Goal: Task Accomplishment & Management: Complete application form

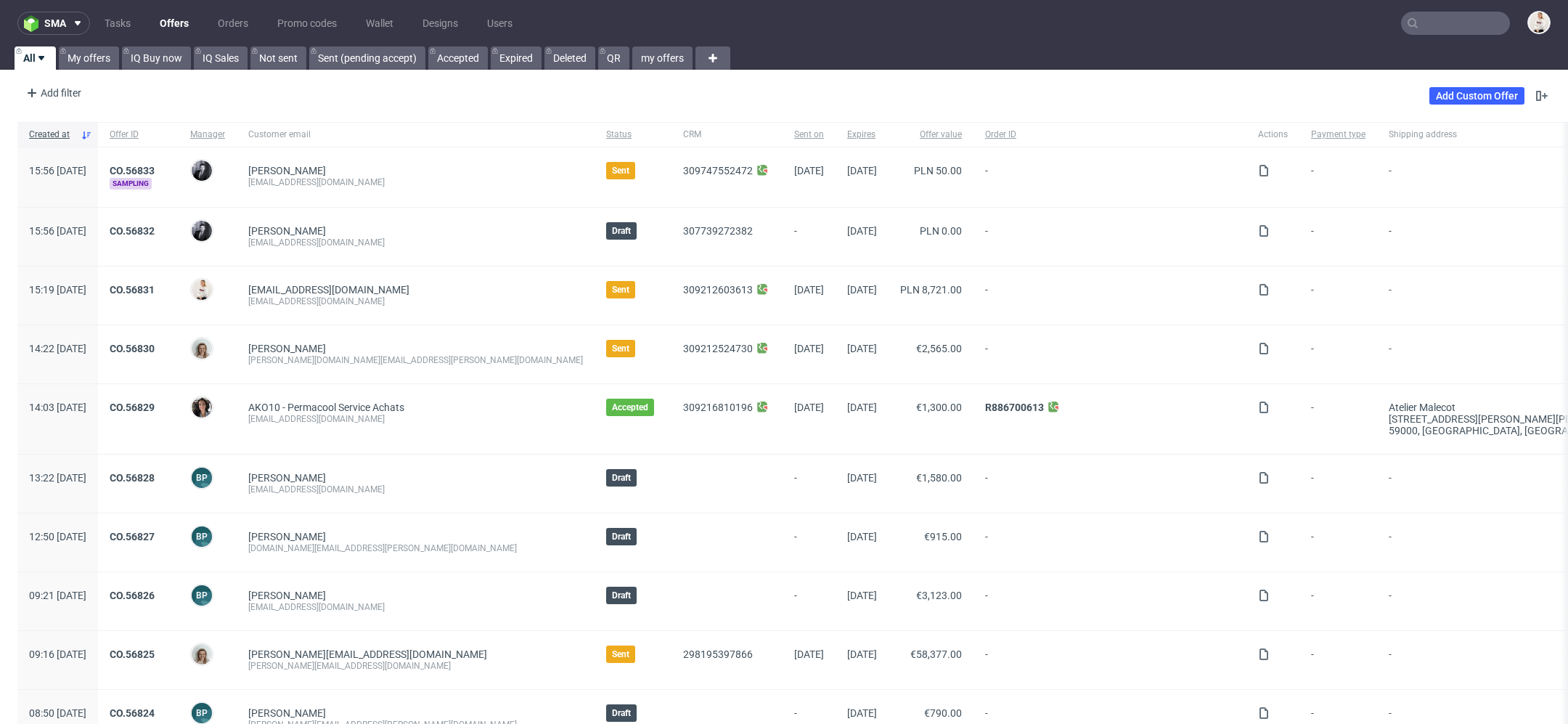
click at [546, 100] on div "Add filter Hide filters Clear all Add Custom Offer" at bounding box center [784, 96] width 1568 height 41
click at [1463, 91] on link "Add Custom Offer" at bounding box center [1477, 96] width 95 height 18
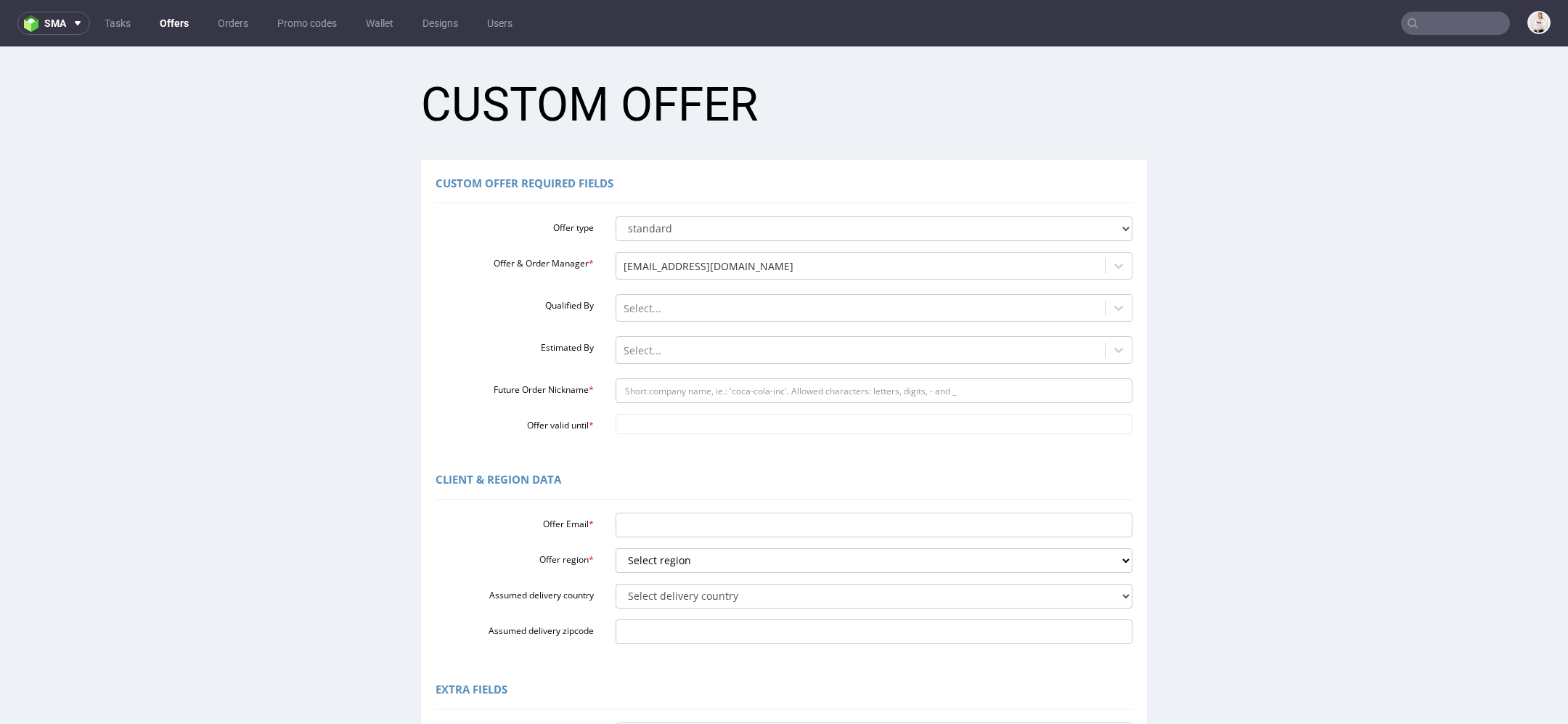
scroll to position [292, 0]
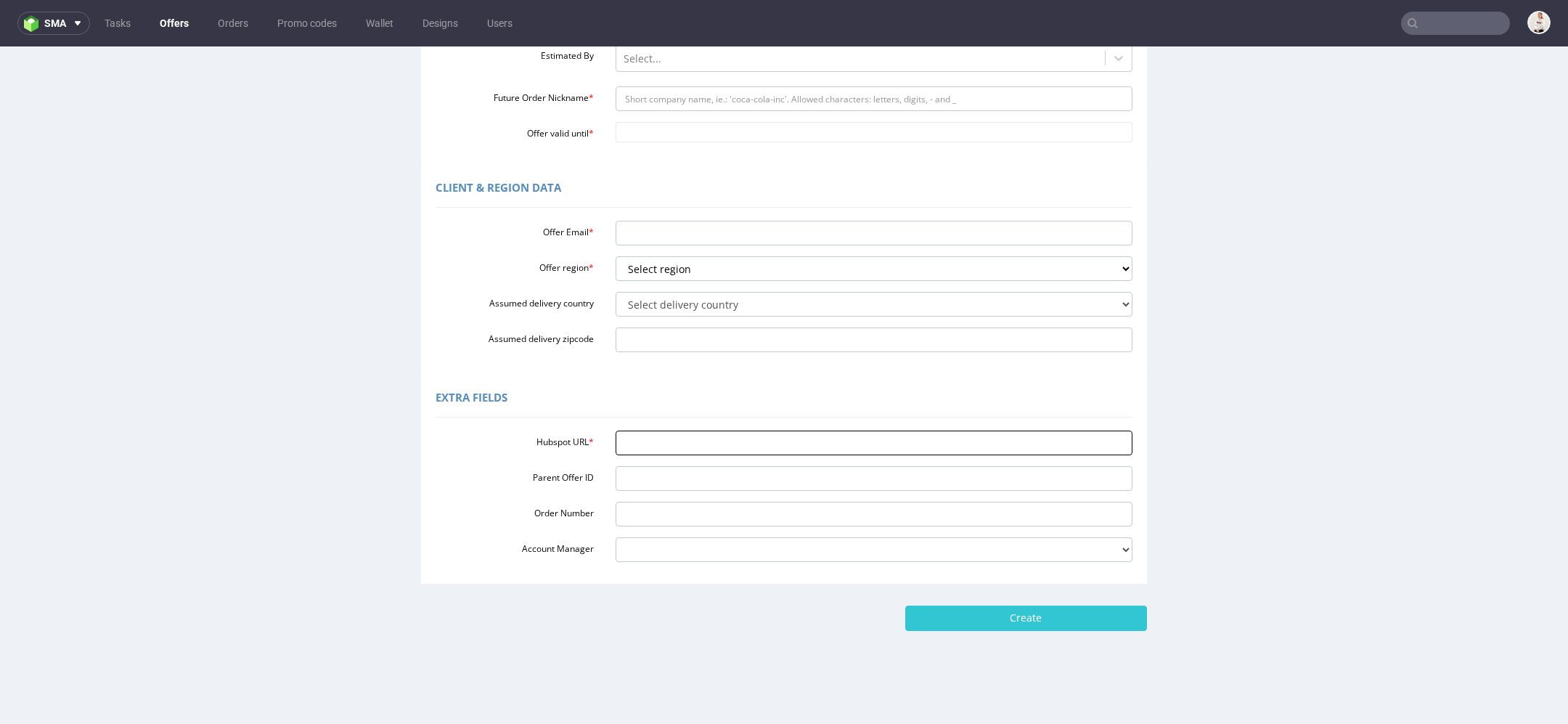
click at [768, 452] on input "Hubspot URL *" at bounding box center [874, 443] width 518 height 25
paste input "[URL][DOMAIN_NAME]"
type input "https://app-eu1.hubspot.com/contacts/25600958/record/0-3/307977674952/"
click at [763, 392] on div "Extra Fields" at bounding box center [784, 400] width 697 height 35
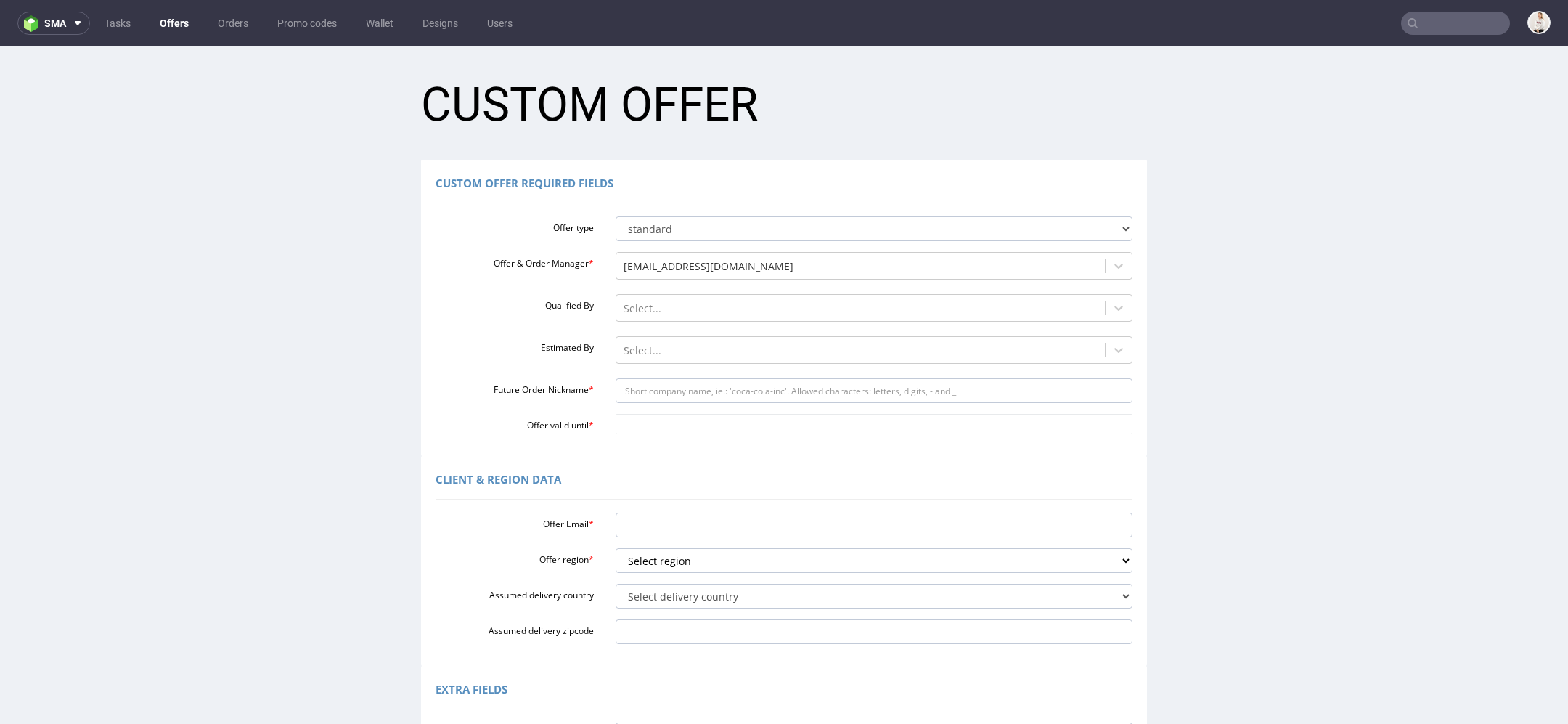
scroll to position [1, 0]
click at [663, 389] on input "Future Order Nickname *" at bounding box center [874, 390] width 518 height 25
paste input "carladiasfarfetchcom"
type input "carladiasfarfetchcom"
click at [662, 530] on input "Offer Email *" at bounding box center [874, 525] width 518 height 25
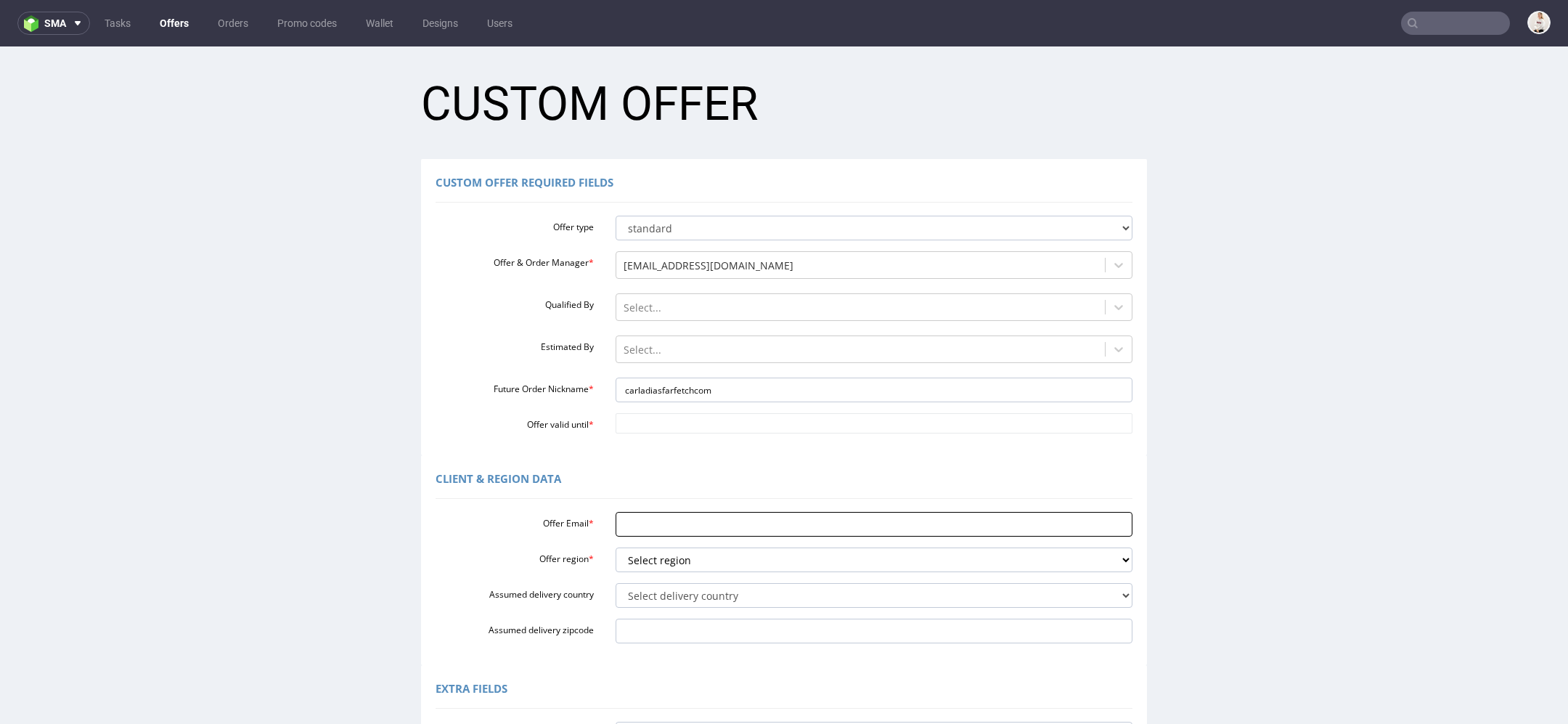
paste input "carla.dias@farfetch.com"
type input "carla.dias@farfetch.com"
click at [659, 559] on select "Select region eu gb de pl fr it es" at bounding box center [874, 560] width 518 height 25
select select "eu"
click at [616, 547] on select "Select region eu gb de pl fr it es" at bounding box center [874, 560] width 518 height 25
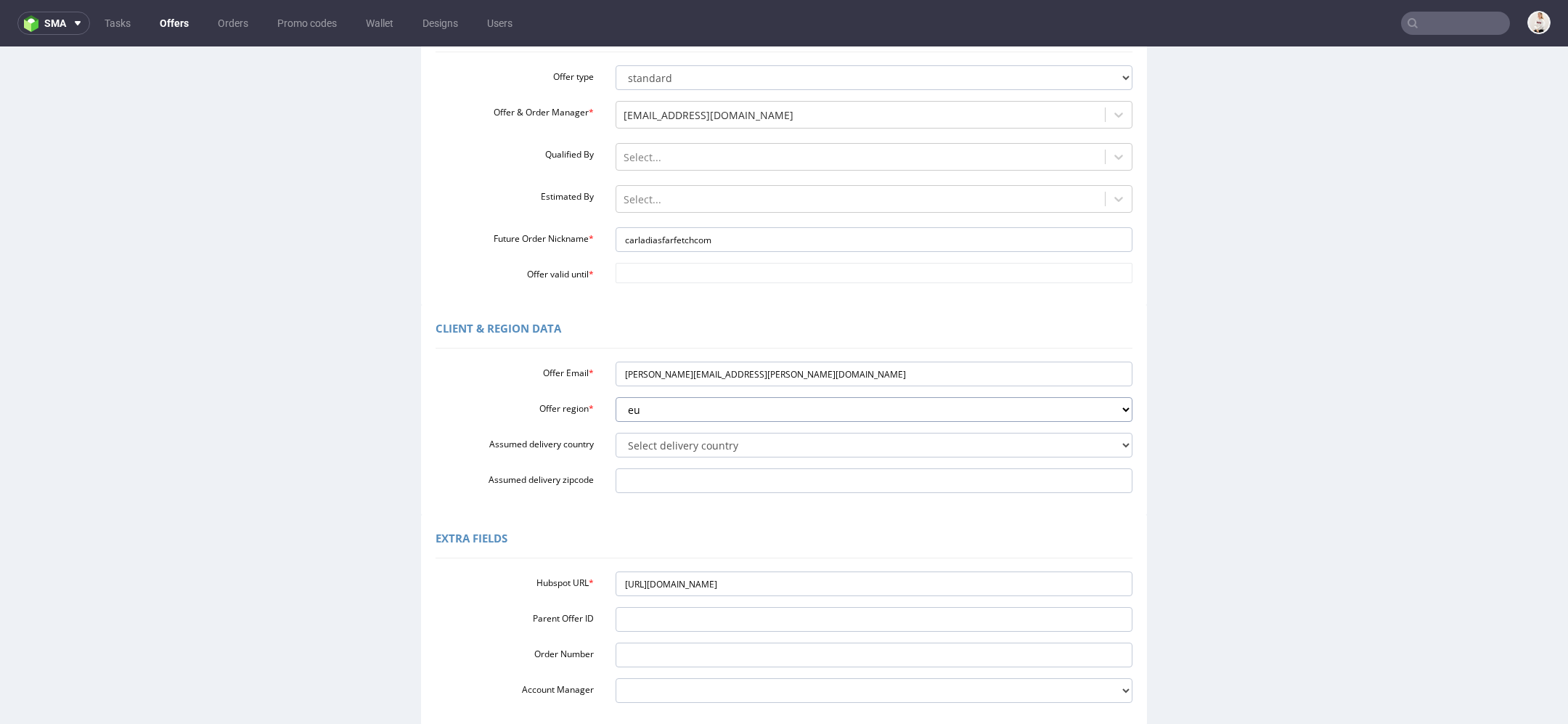
scroll to position [181, 0]
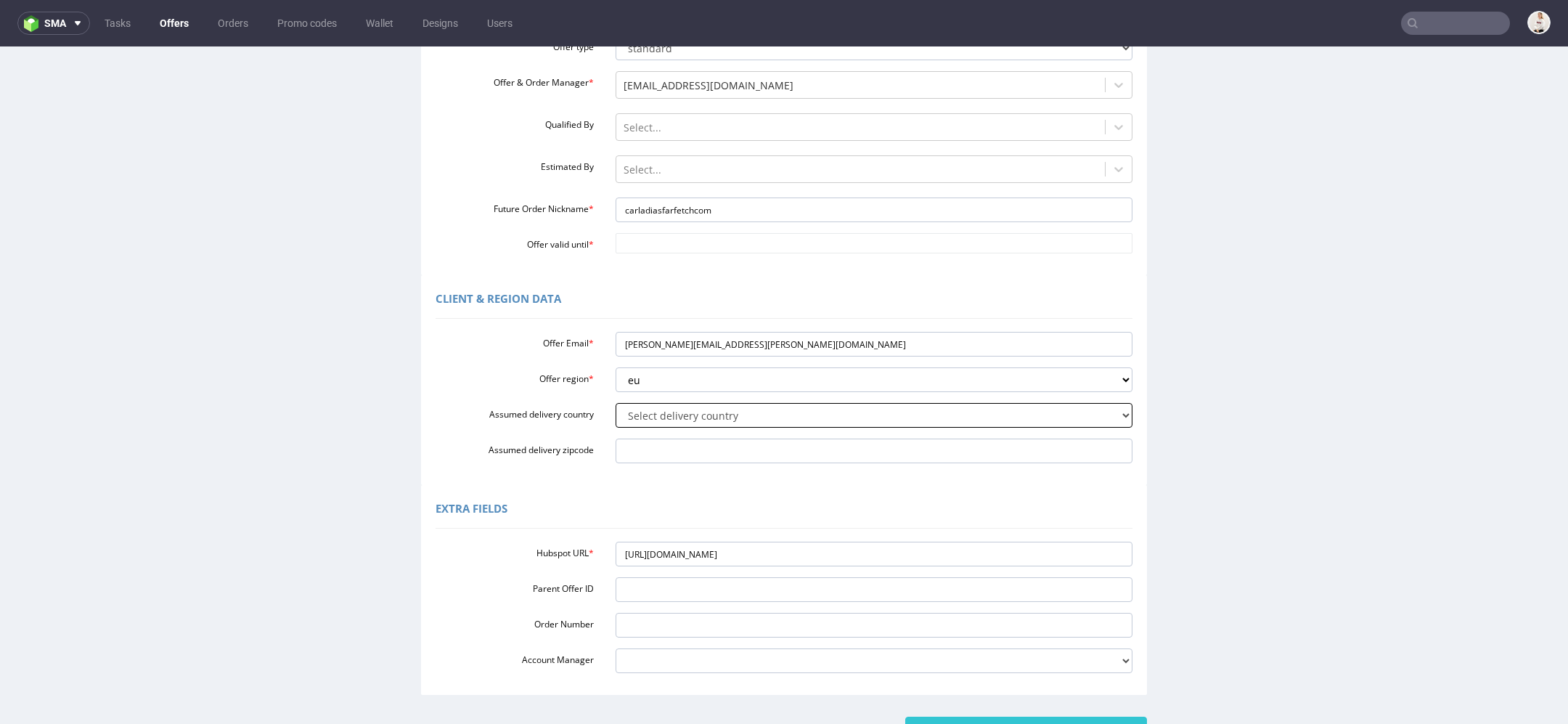
click at [692, 415] on select "Select delivery country Andorra Afghanistan Anguilla Albania Armenia Antarctica…" at bounding box center [874, 415] width 518 height 25
select select "77"
click at [616, 403] on select "Select delivery country Andorra Afghanistan Anguilla Albania Armenia Antarctica…" at bounding box center [874, 415] width 518 height 25
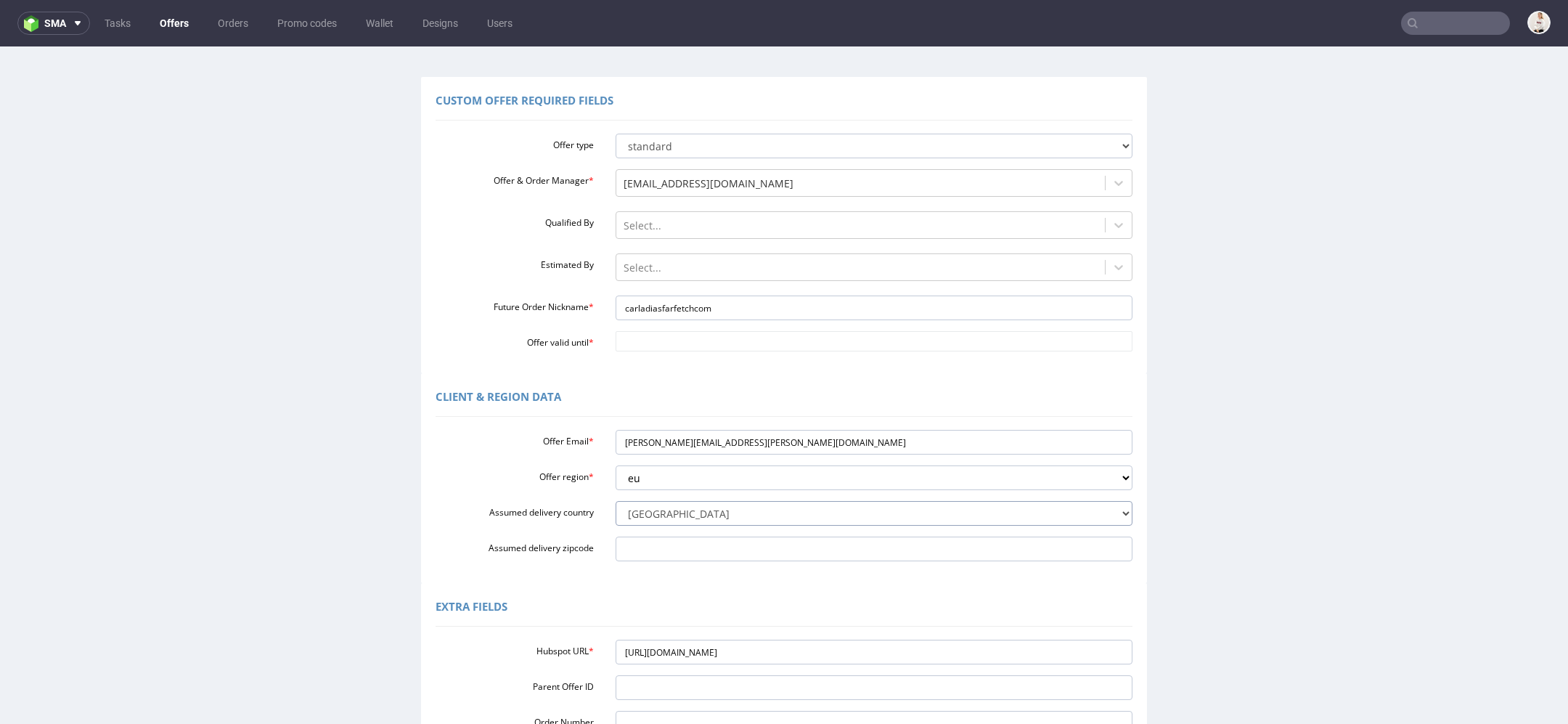
scroll to position [0, 0]
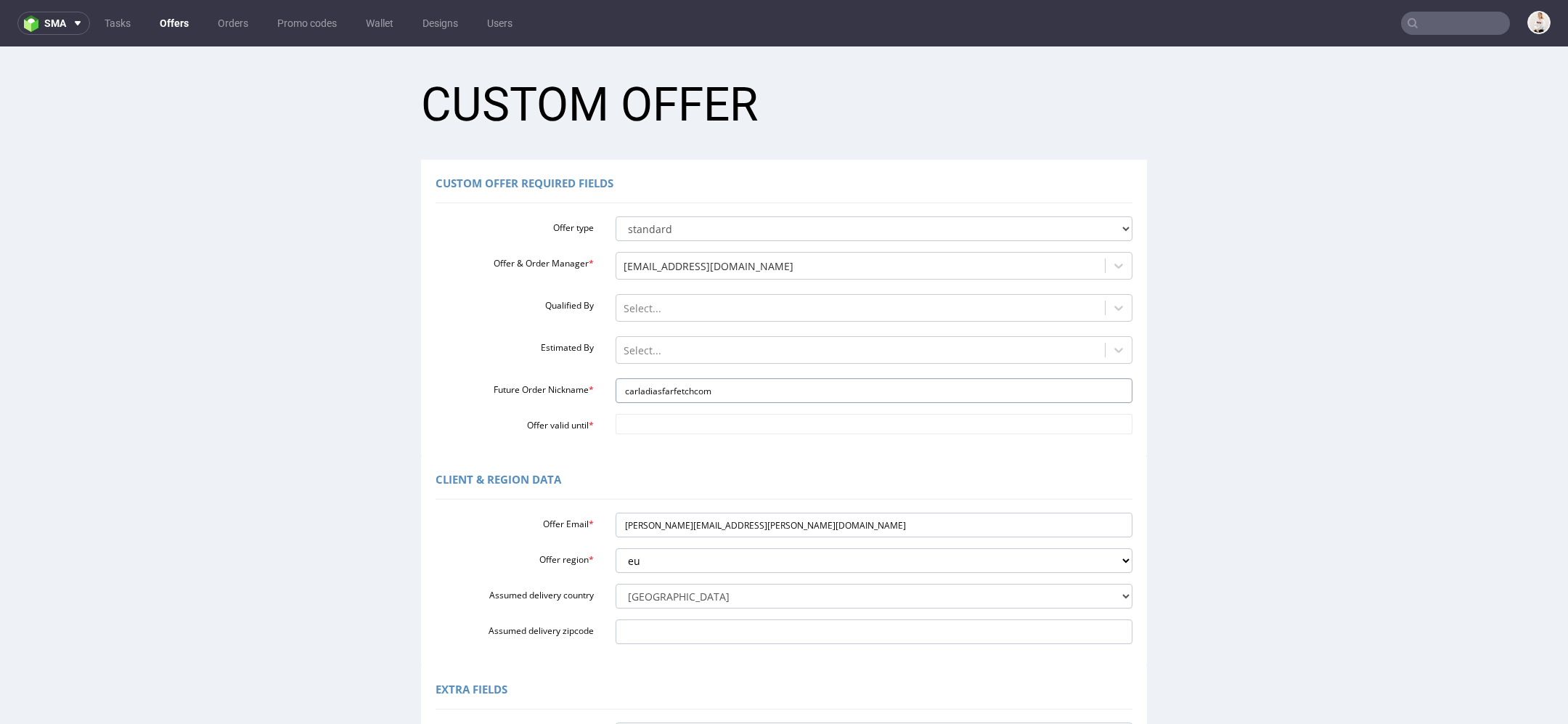
drag, startPoint x: 711, startPoint y: 390, endPoint x: 428, endPoint y: 388, distance: 283.0
click at [428, 388] on div "Future Order Nickname * carladiasfarfetchcom" at bounding box center [784, 391] width 718 height 25
paste input "FKD-000360"
type input "FKD-000360"
click at [625, 408] on div "Offer type standard prototyping sampling Offer & Order Manager * mari.fok@packh…" at bounding box center [784, 322] width 697 height 224
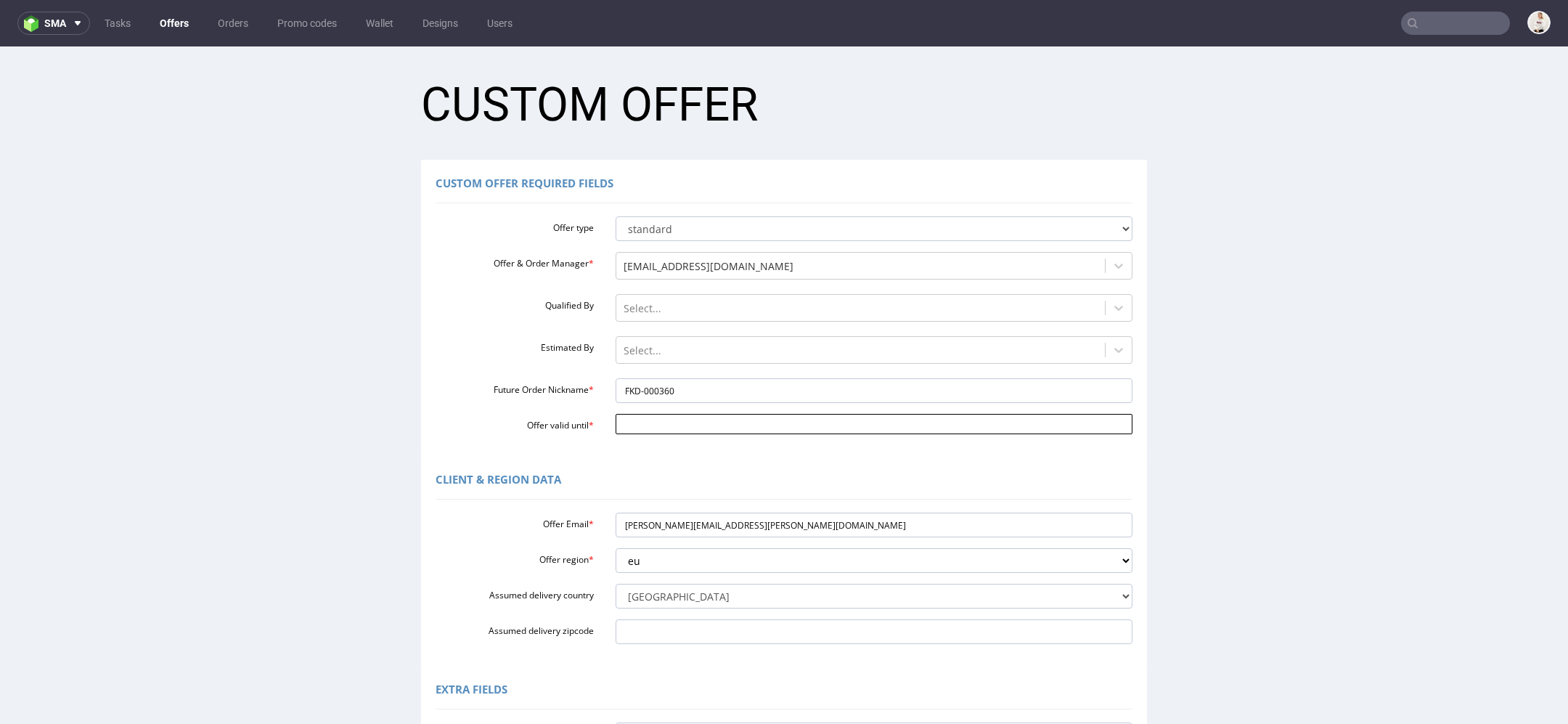
click at [636, 431] on input "Offer valid until *" at bounding box center [874, 424] width 518 height 21
click at [754, 341] on td "20" at bounding box center [754, 338] width 22 height 22
type input "[DATE]"
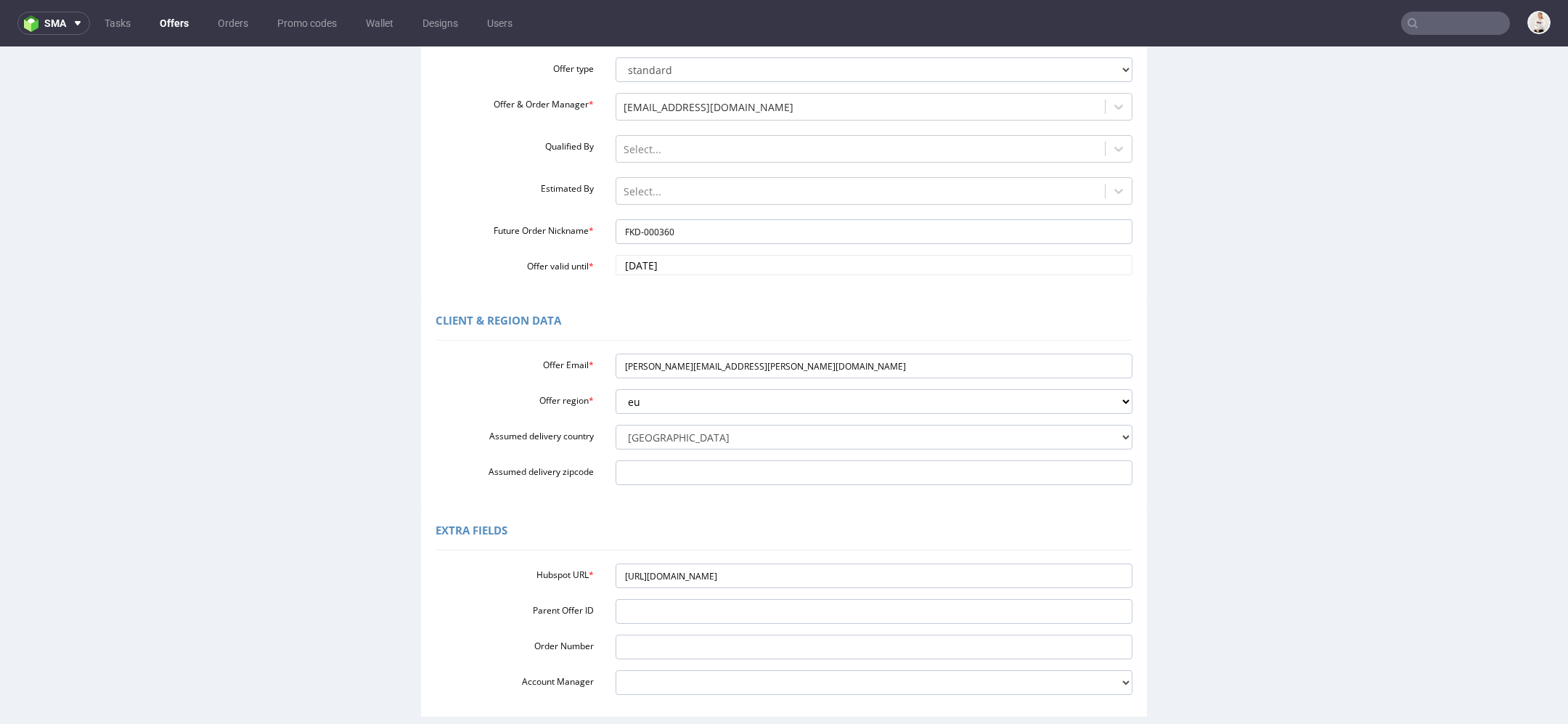
scroll to position [292, 0]
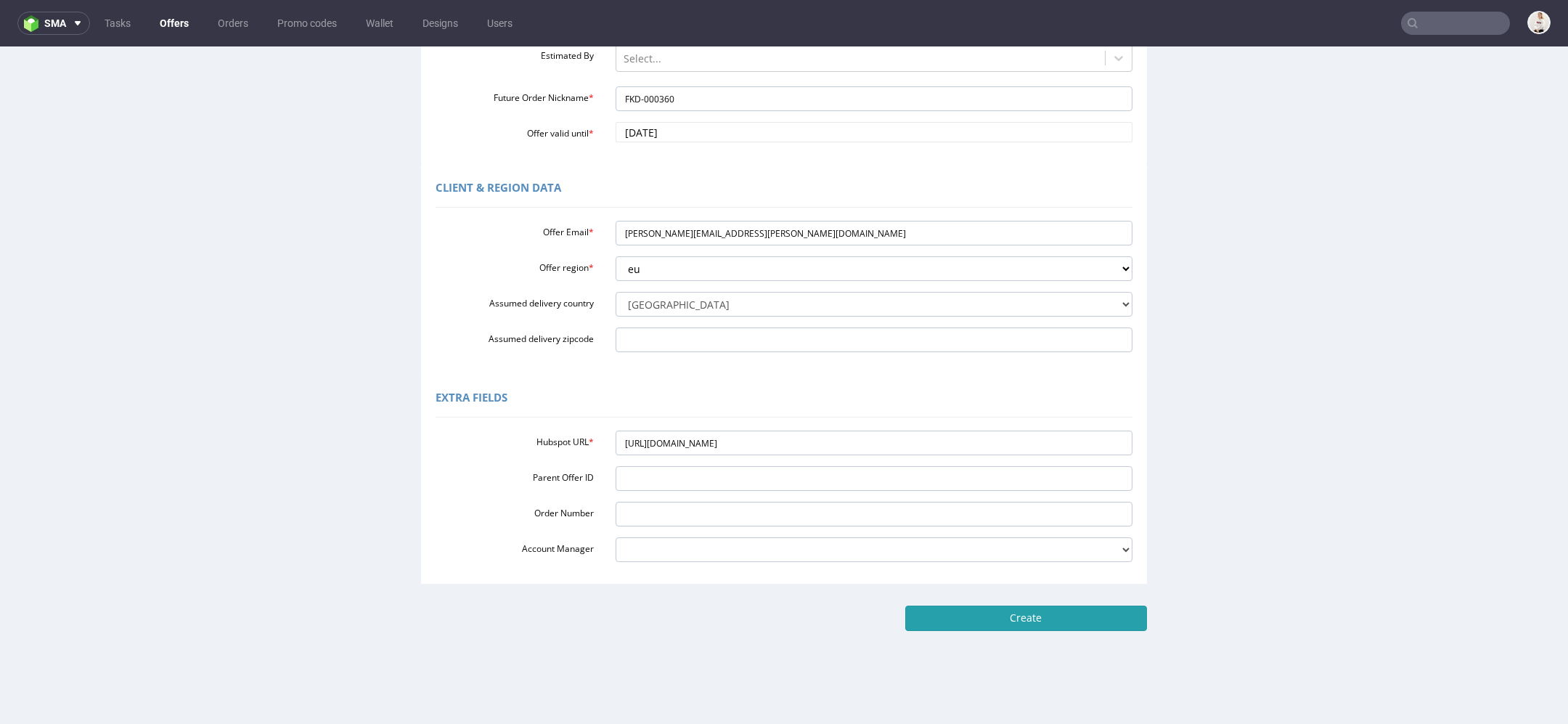
click at [1080, 618] on input "Create" at bounding box center [1026, 618] width 242 height 25
type input "Please wait..."
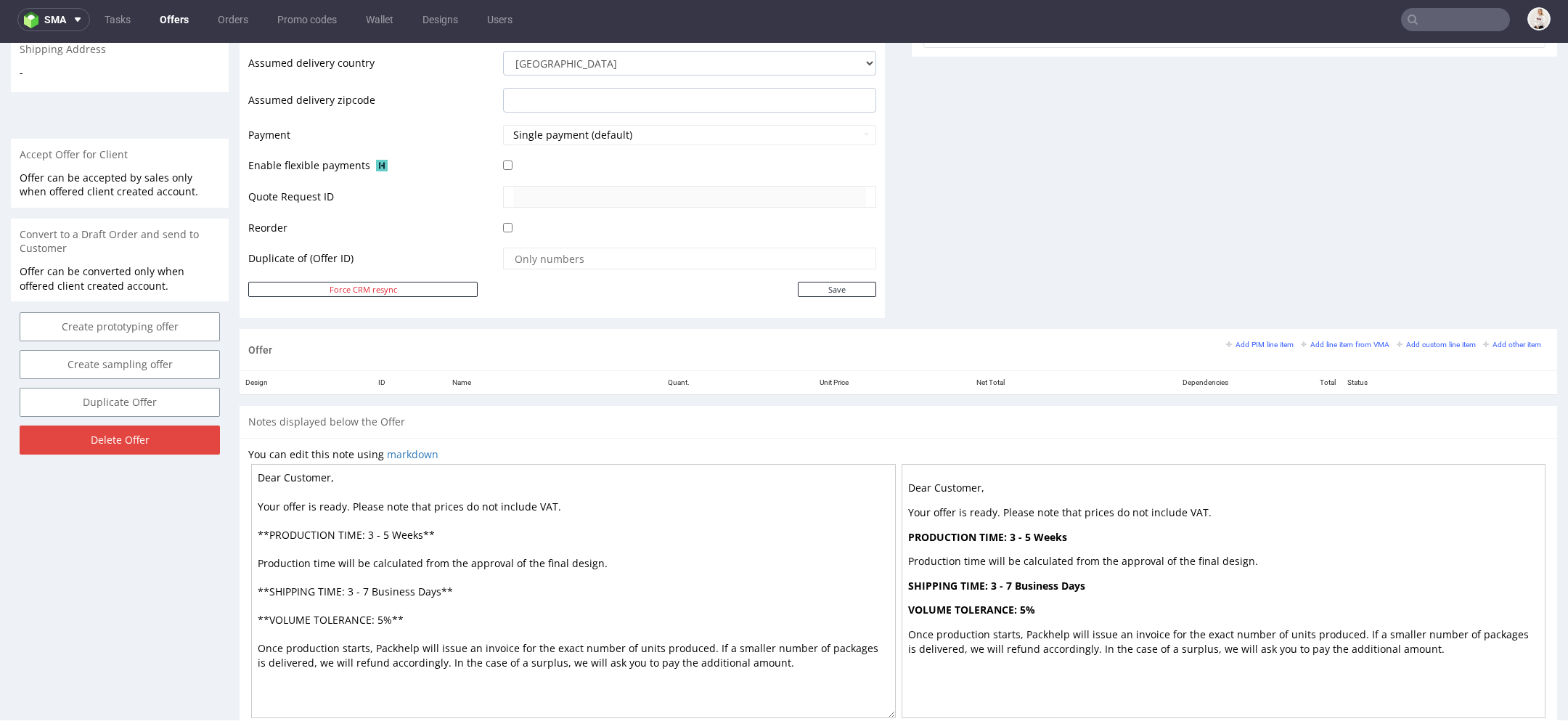
scroll to position [619, 0]
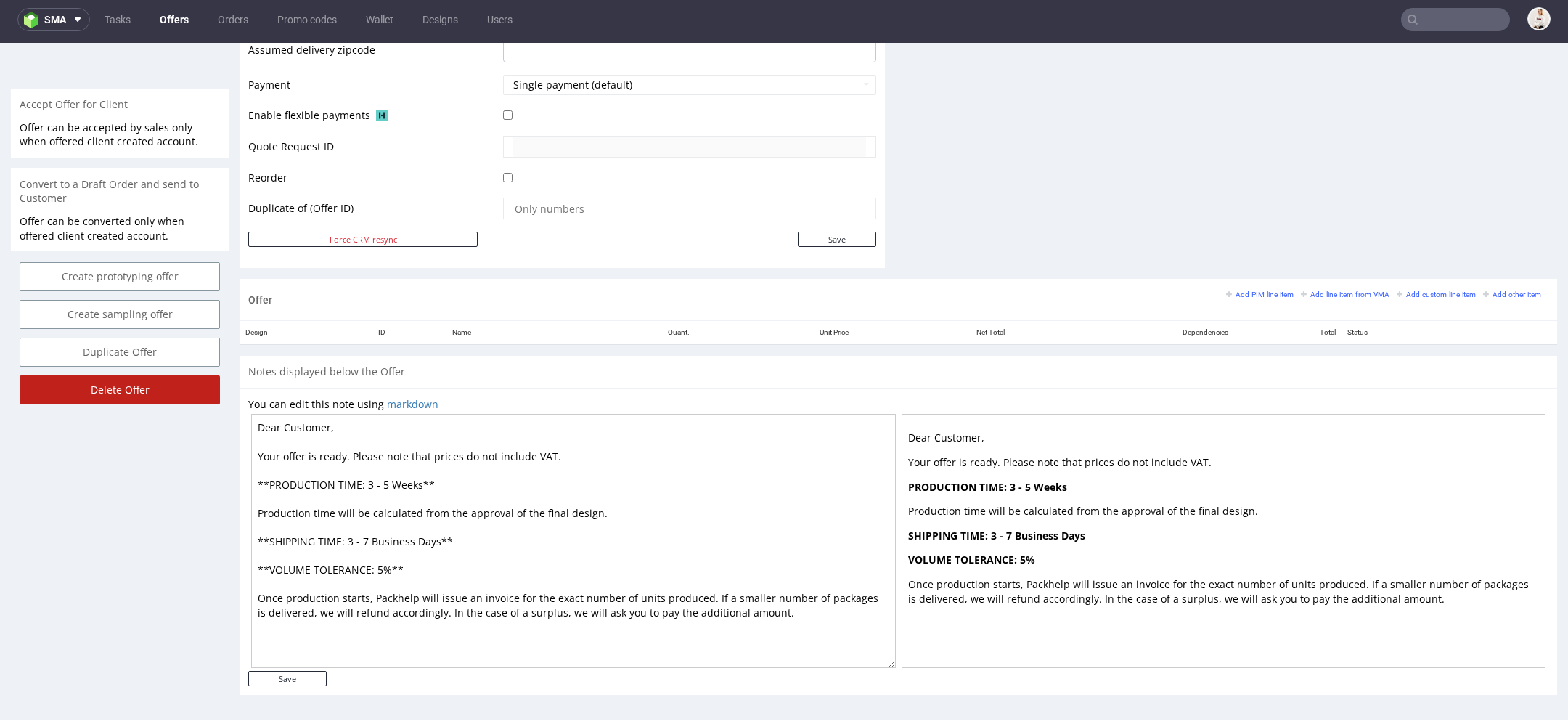
click at [111, 392] on input "Delete Offer" at bounding box center [120, 390] width 201 height 29
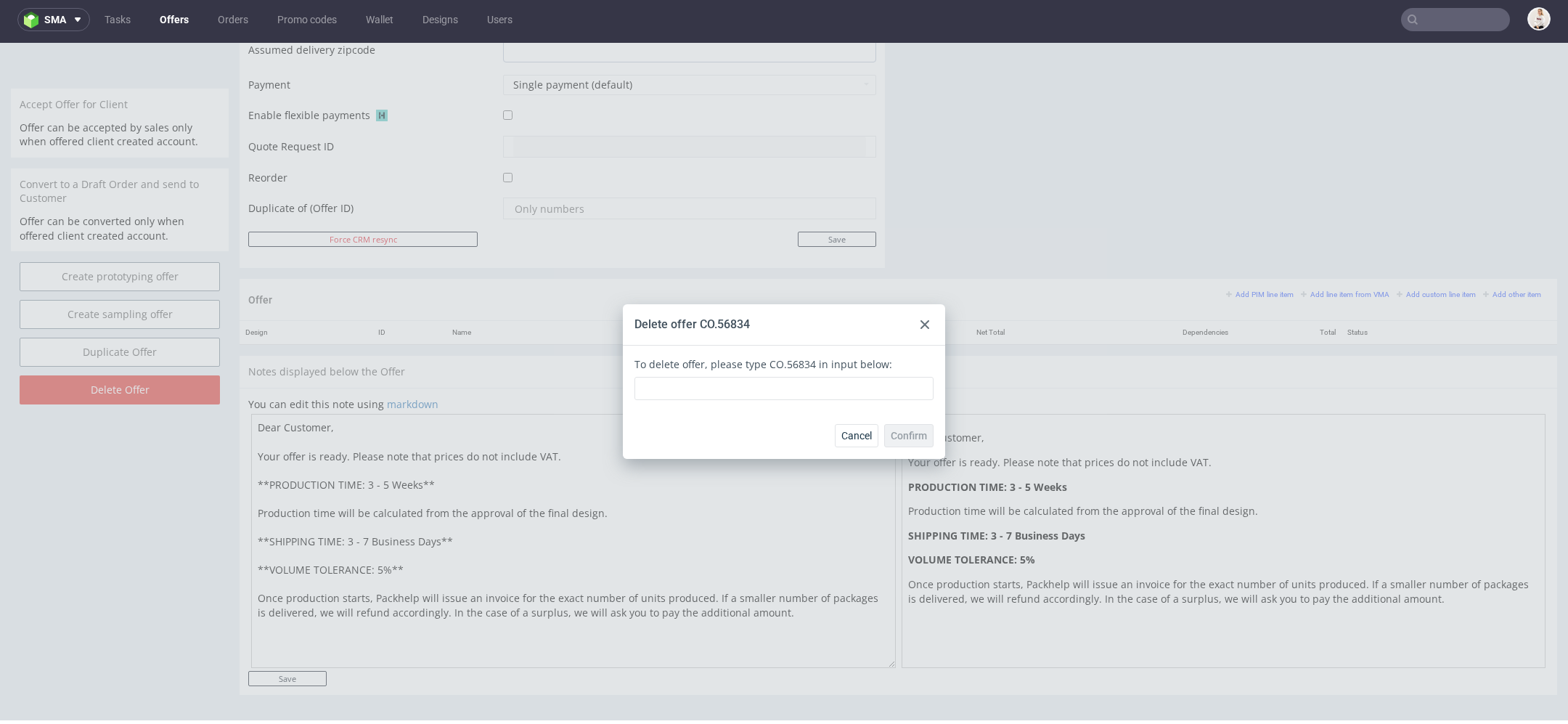
click at [792, 366] on div "To delete offer, please type CO.56834 in input below:" at bounding box center [784, 379] width 299 height 43
click at [818, 366] on div "To delete offer, please type CO.56834 in input below:" at bounding box center [784, 379] width 299 height 43
drag, startPoint x: 803, startPoint y: 366, endPoint x: 759, endPoint y: 368, distance: 44.0
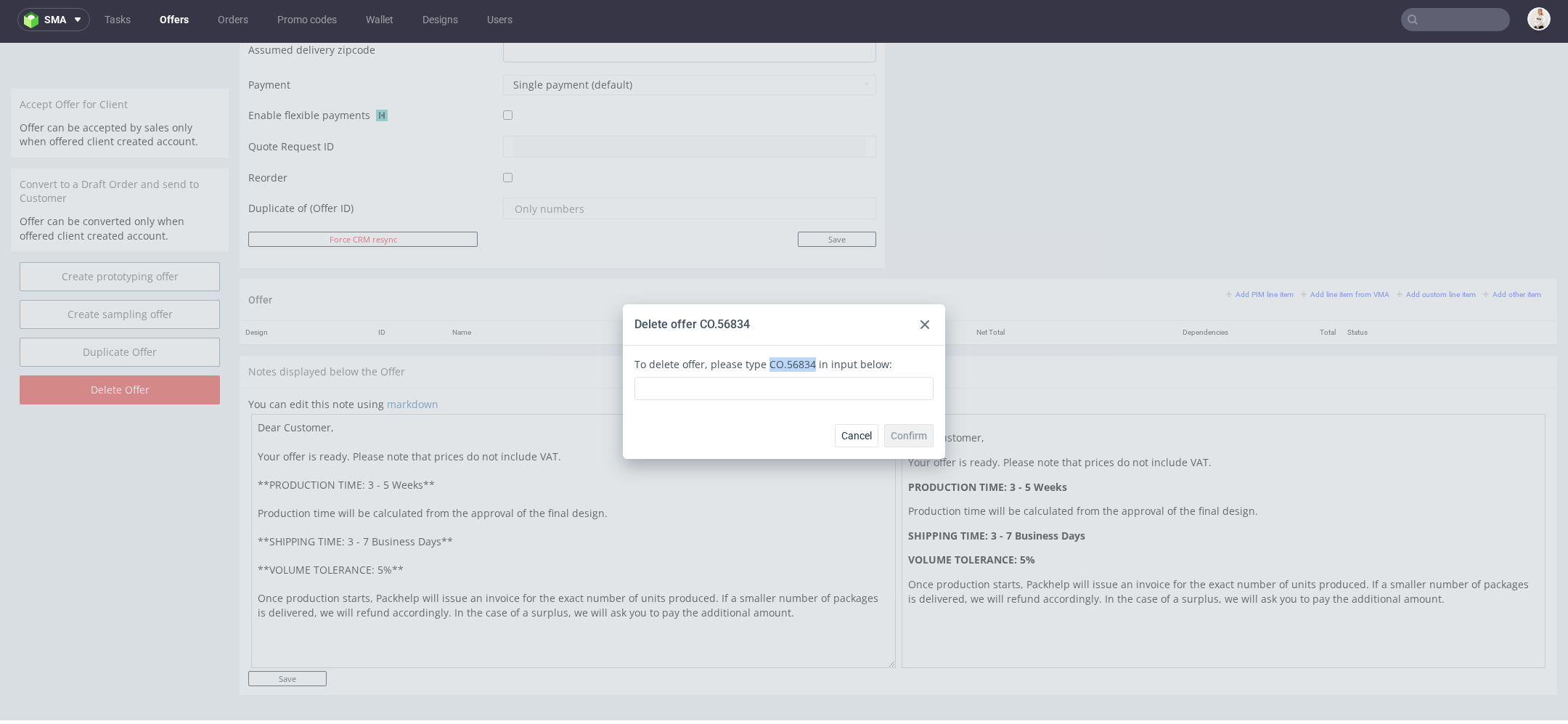
click at [759, 367] on div "To delete offer, please type CO.56834 in input below:" at bounding box center [784, 379] width 299 height 43
copy div "CO.56834"
click at [780, 388] on input "text" at bounding box center [784, 388] width 299 height 23
paste input "CO.56834"
type input "CO.56834"
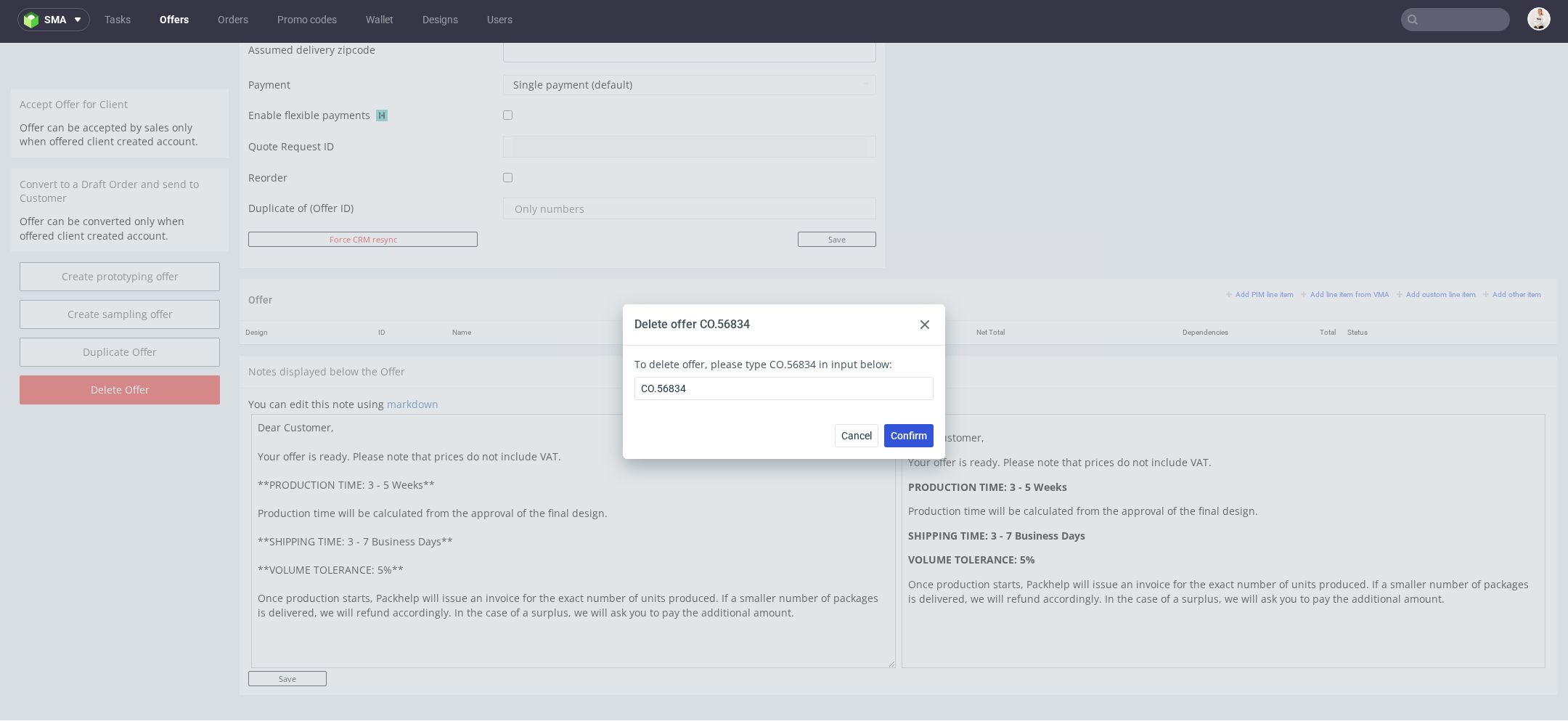
click at [901, 435] on span "Confirm" at bounding box center [909, 436] width 37 height 10
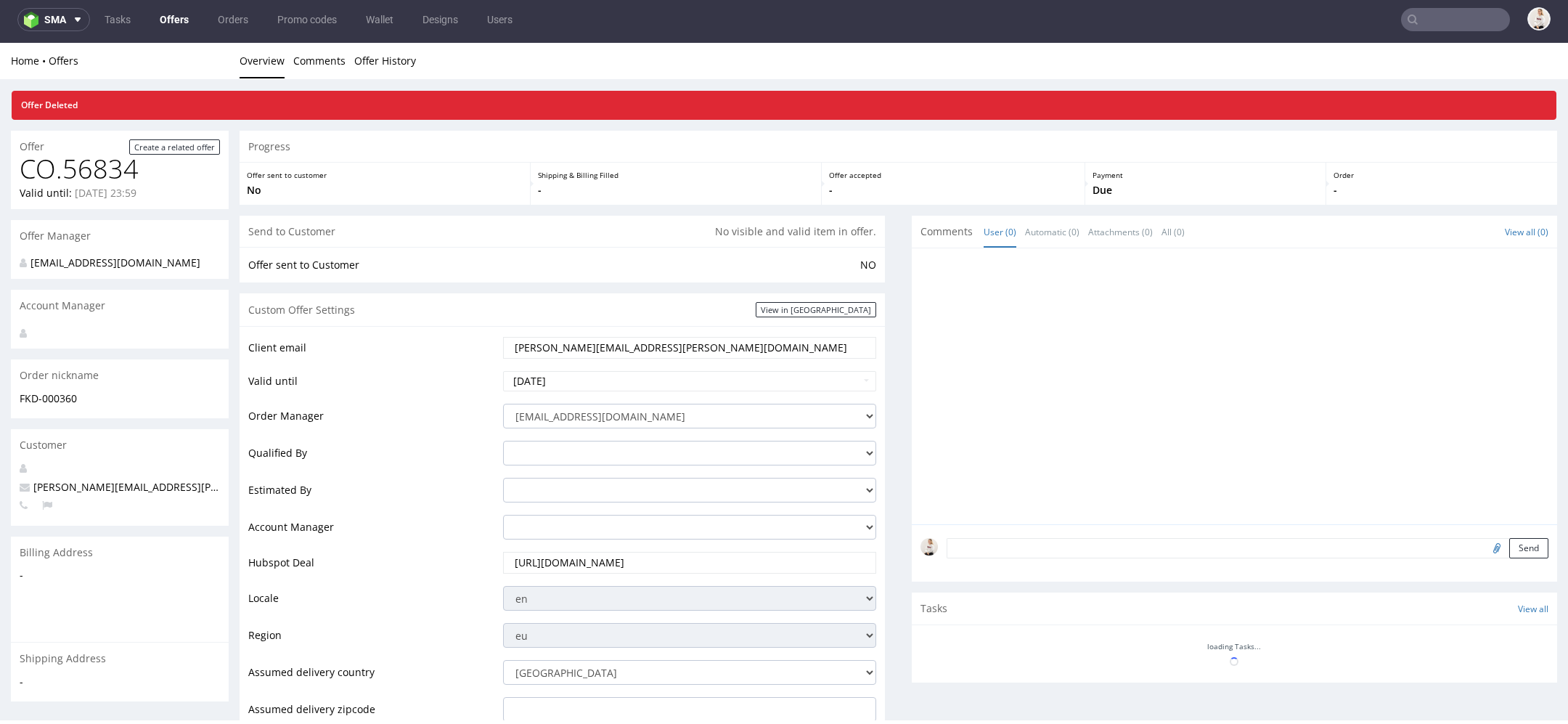
scroll to position [0, 0]
click at [175, 20] on link "Offers" at bounding box center [174, 20] width 46 height 23
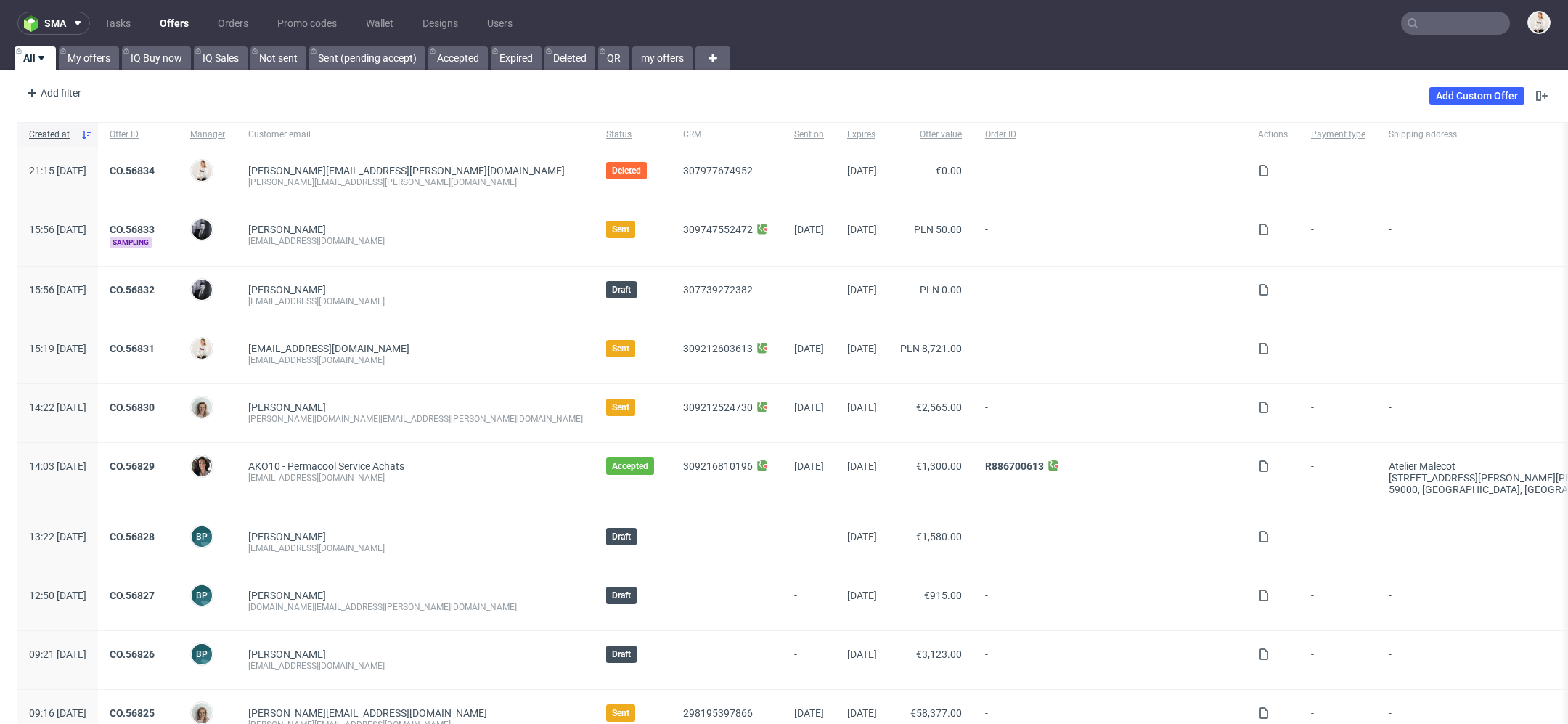
click at [1450, 19] on input "text" at bounding box center [1455, 23] width 109 height 23
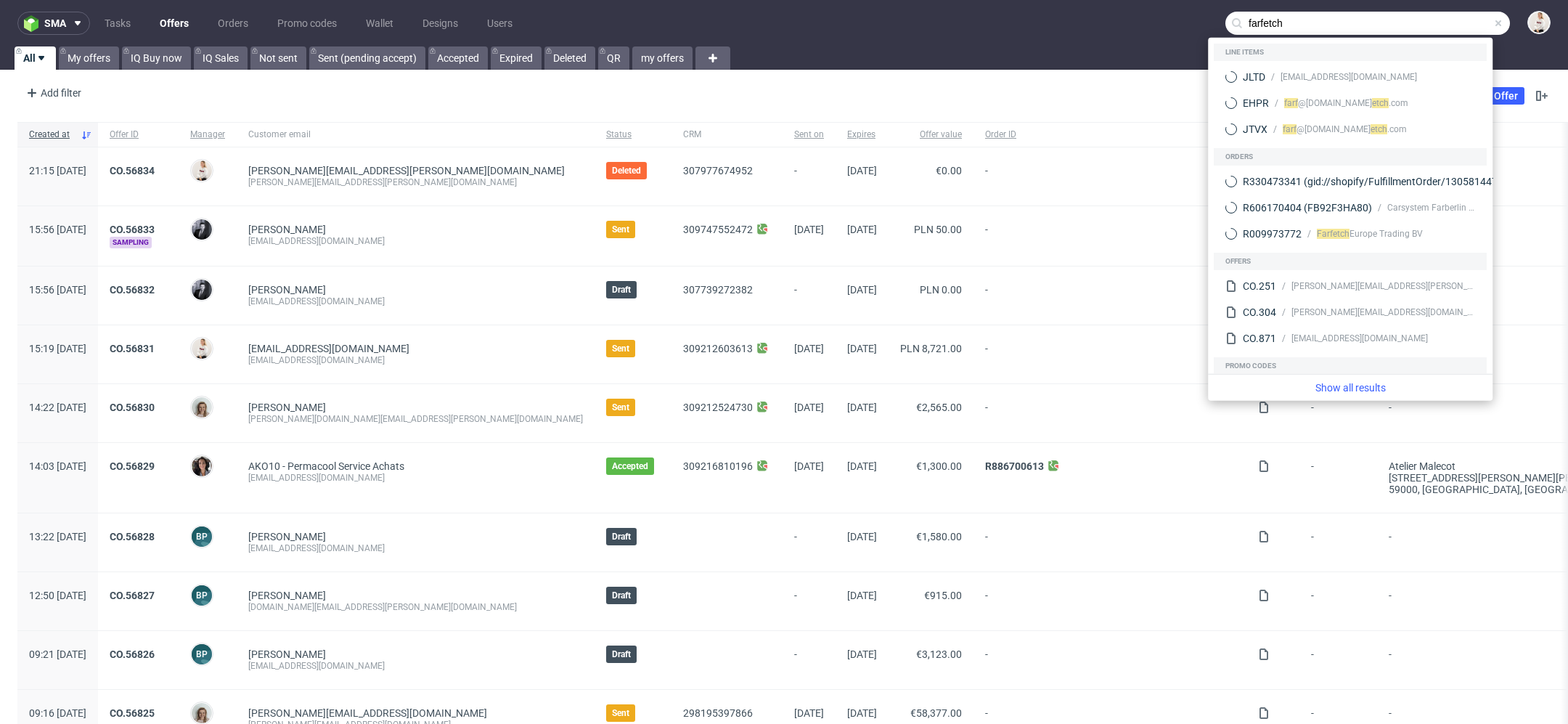
type input "farfetch"
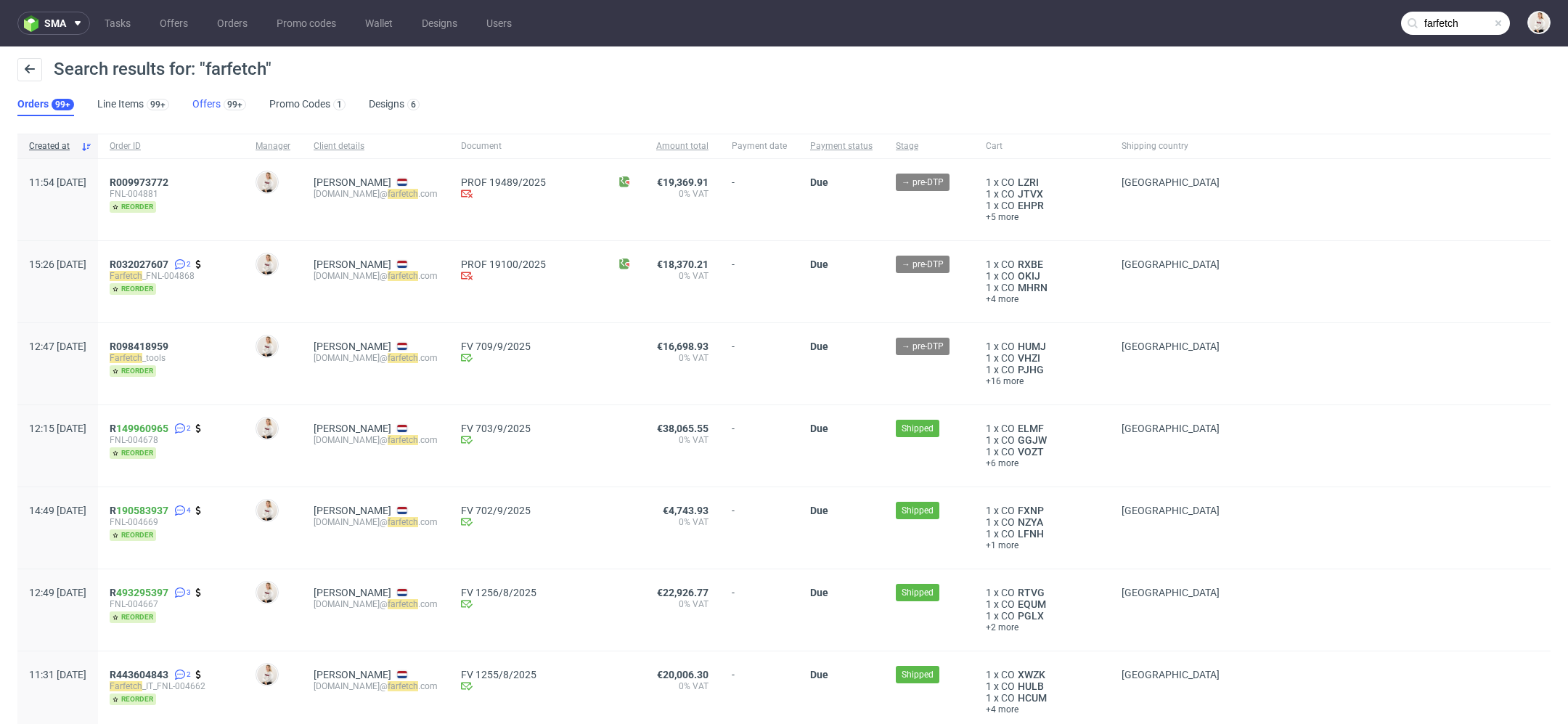
click at [217, 100] on link "Offers 99+" at bounding box center [219, 105] width 53 height 23
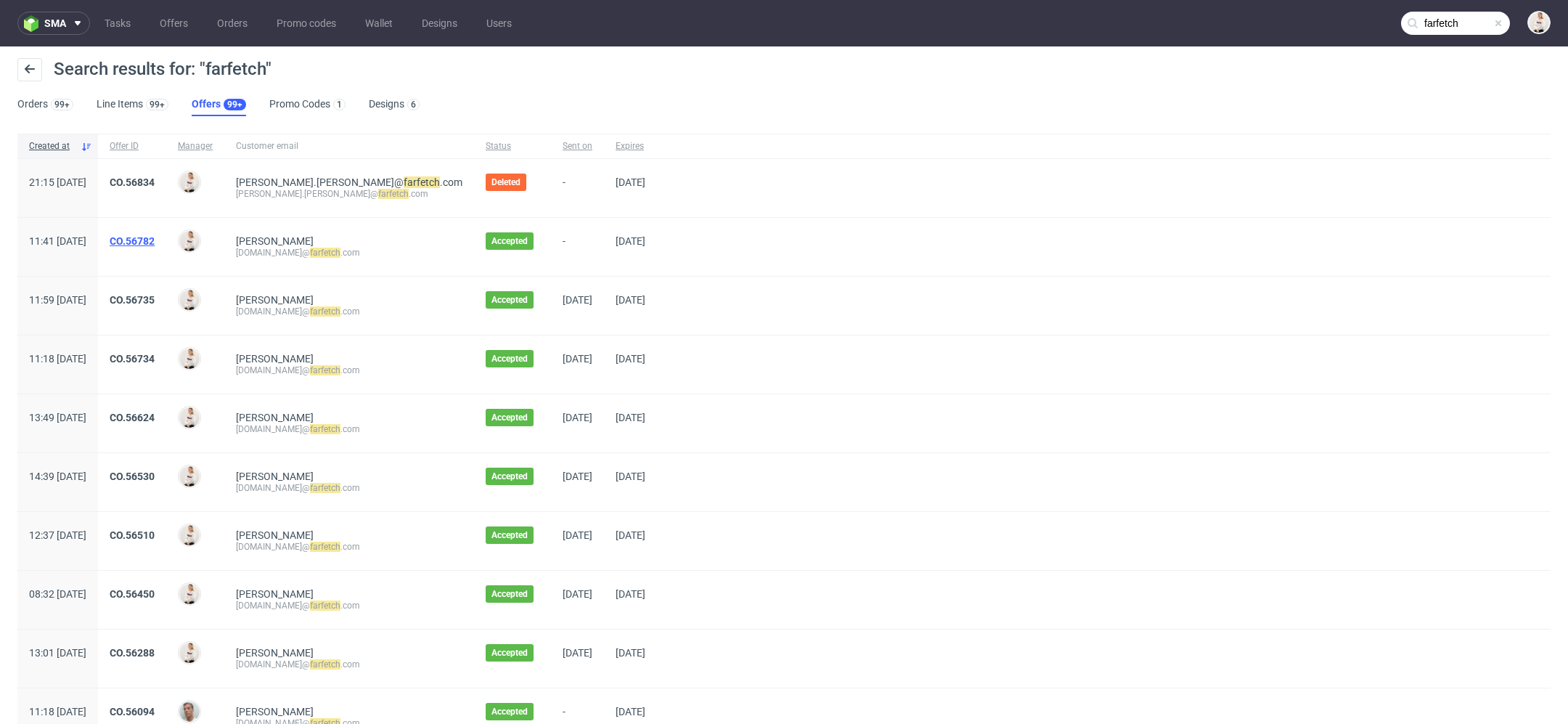
click at [155, 239] on link "CO.56782" at bounding box center [132, 241] width 45 height 12
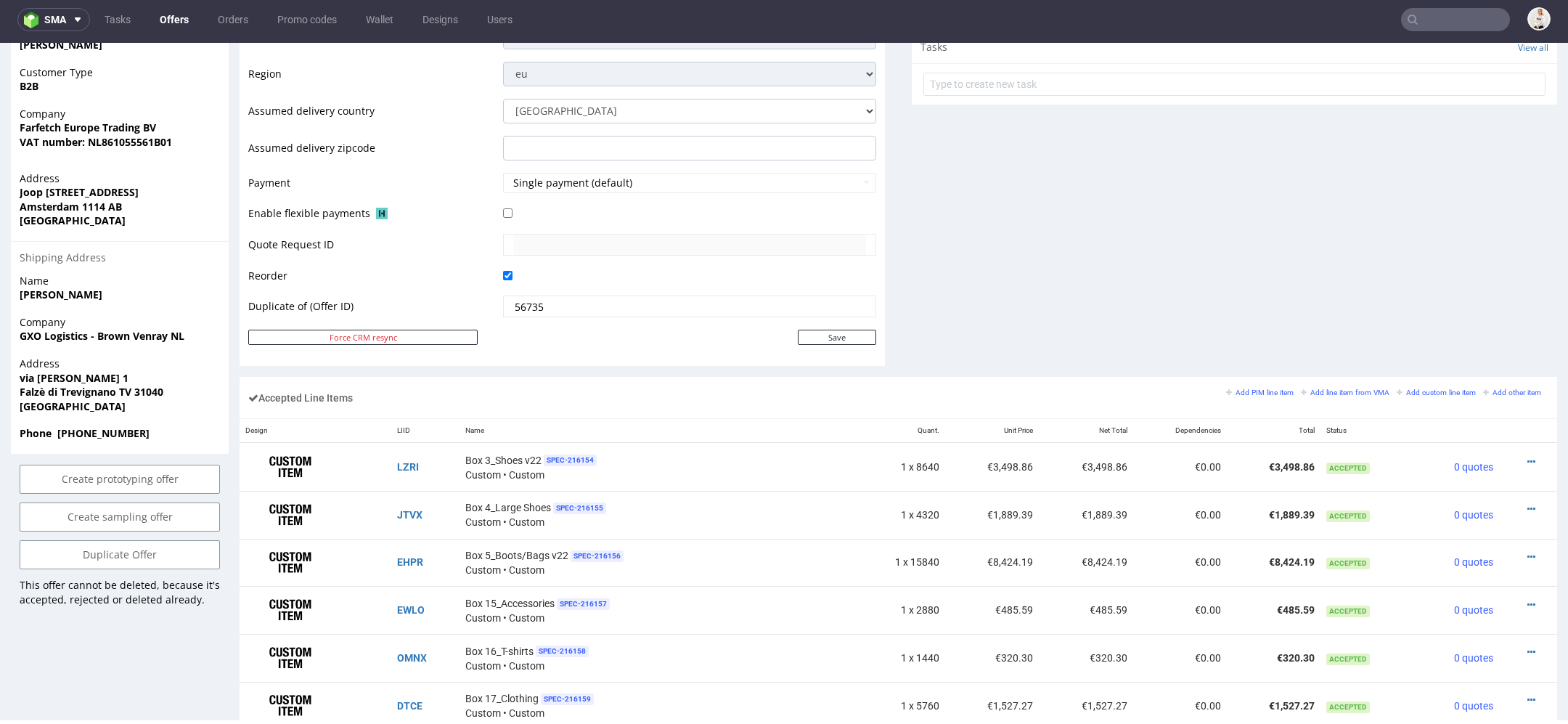
scroll to position [615, 0]
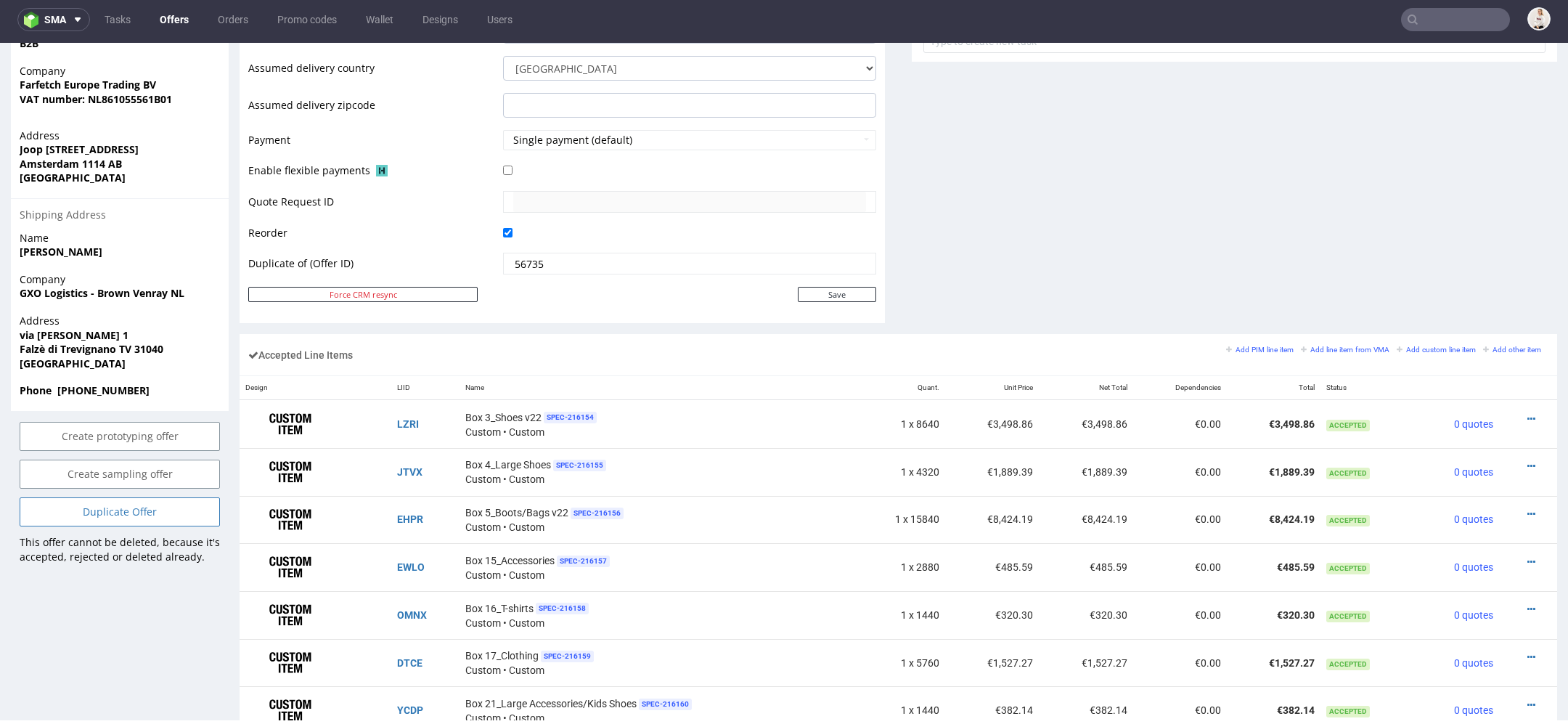
click at [159, 525] on link "Duplicate Offer" at bounding box center [120, 512] width 201 height 29
click at [90, 485] on icon at bounding box center [89, 486] width 9 height 10
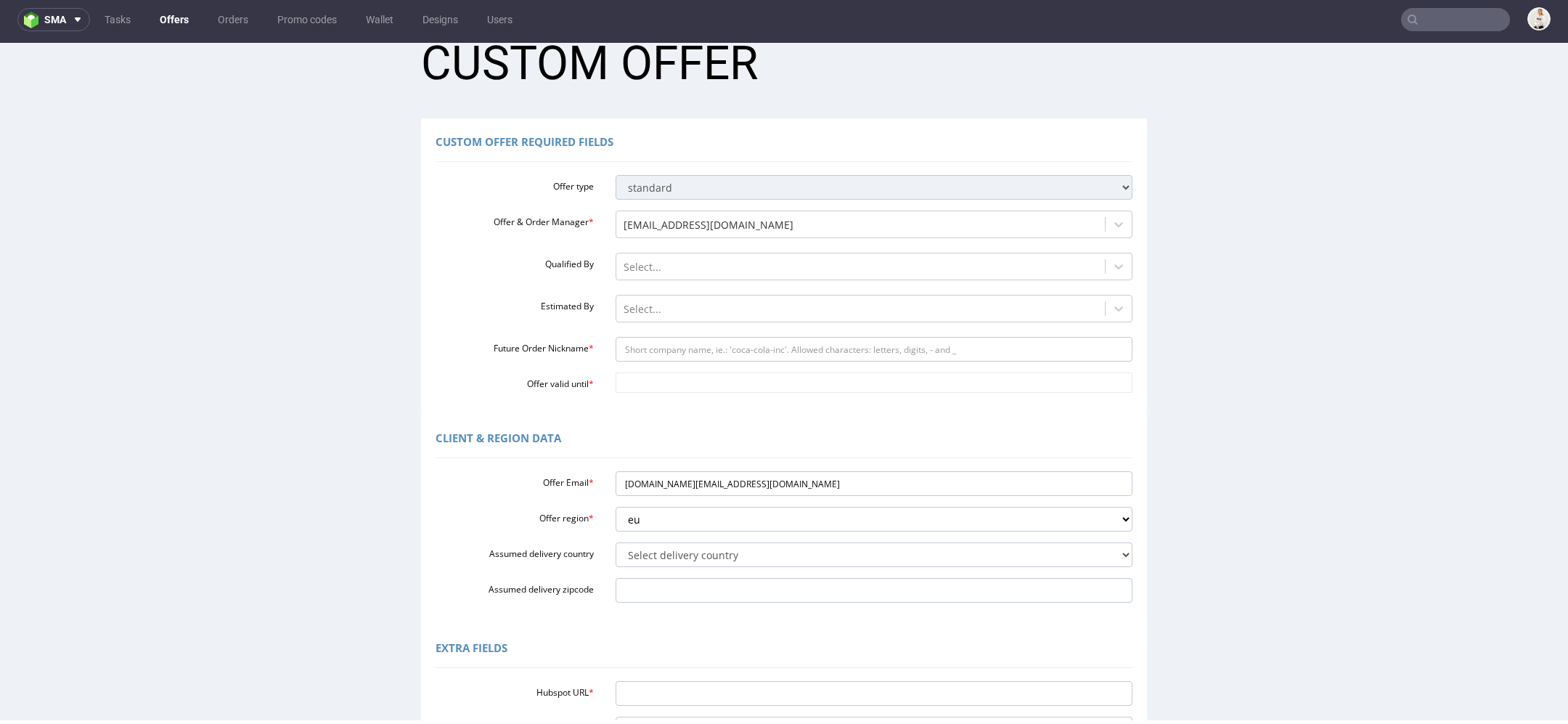
scroll to position [40, 0]
click at [689, 344] on input "Future Order Nickname *" at bounding box center [874, 347] width 518 height 25
paste input "CO56834"
drag, startPoint x: 699, startPoint y: 346, endPoint x: 349, endPoint y: 346, distance: 350.0
click at [349, 346] on div "Custom Offer Required Fields Offer type standard prototyping sampling Offer & O…" at bounding box center [784, 265] width 1561 height 296
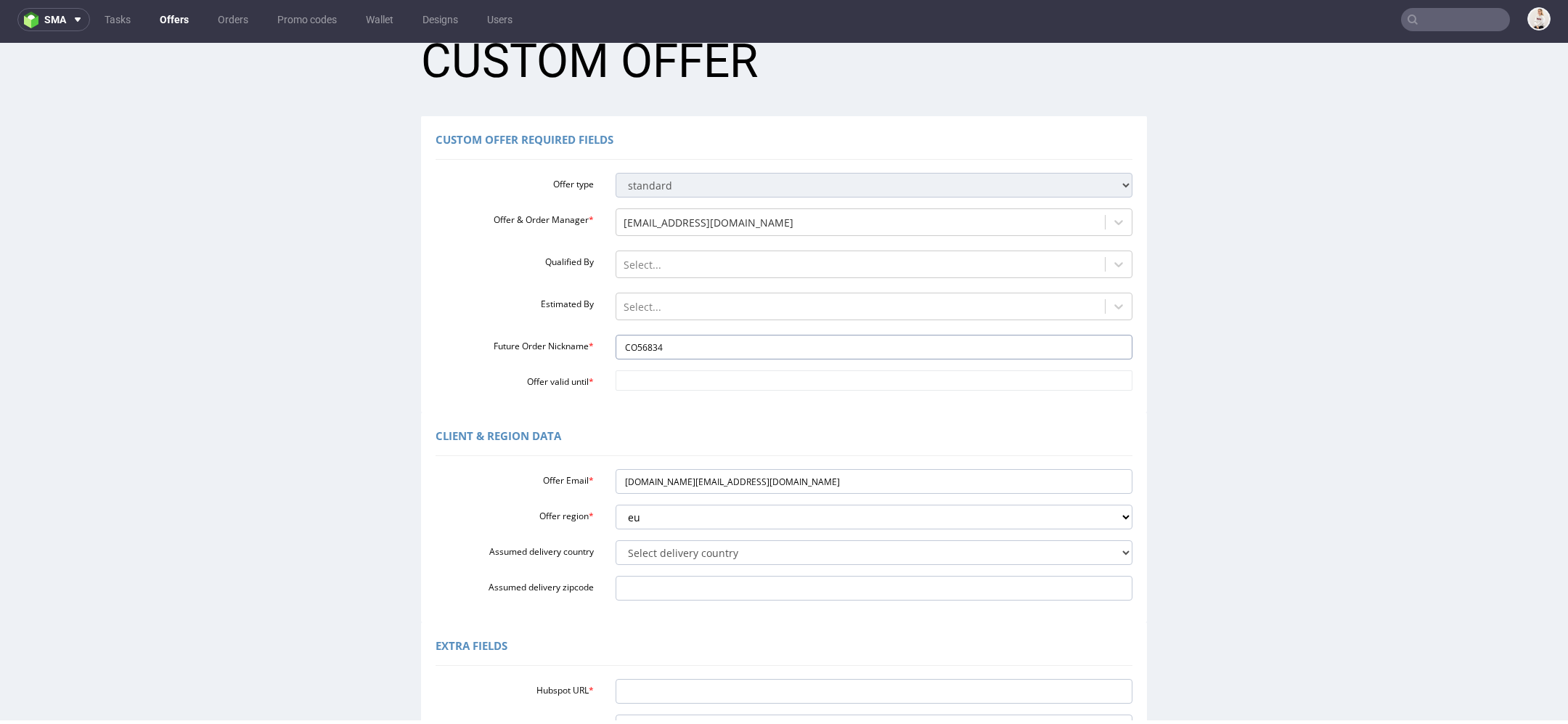
paste input "FKD-000360"
type input "FKD-000360"
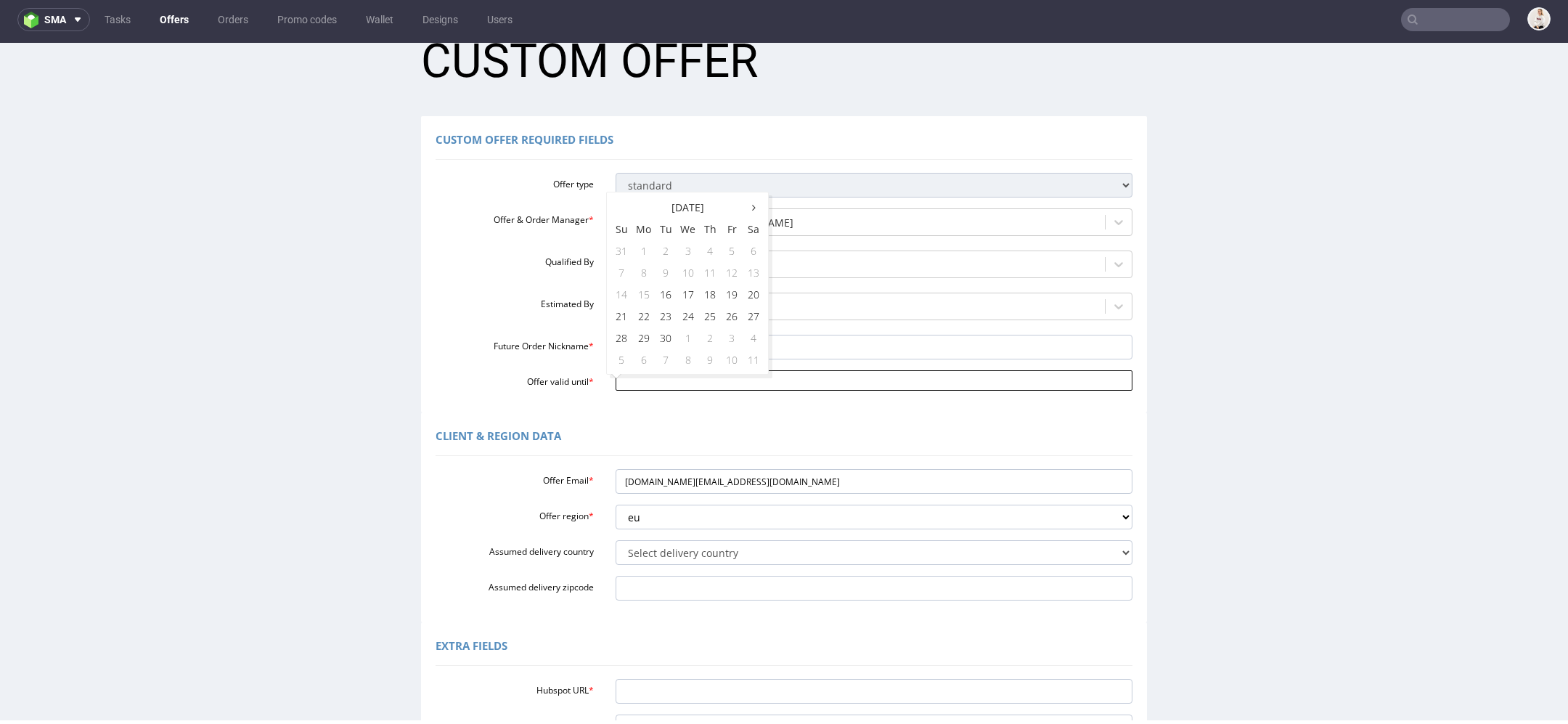
click at [636, 370] on body "Production Shipped DTP Orders Offers Shipments Designs Promotions Users Jobs Ad…" at bounding box center [784, 505] width 1568 height 1004
click at [753, 292] on td "20" at bounding box center [754, 295] width 22 height 22
type input "[DATE]"
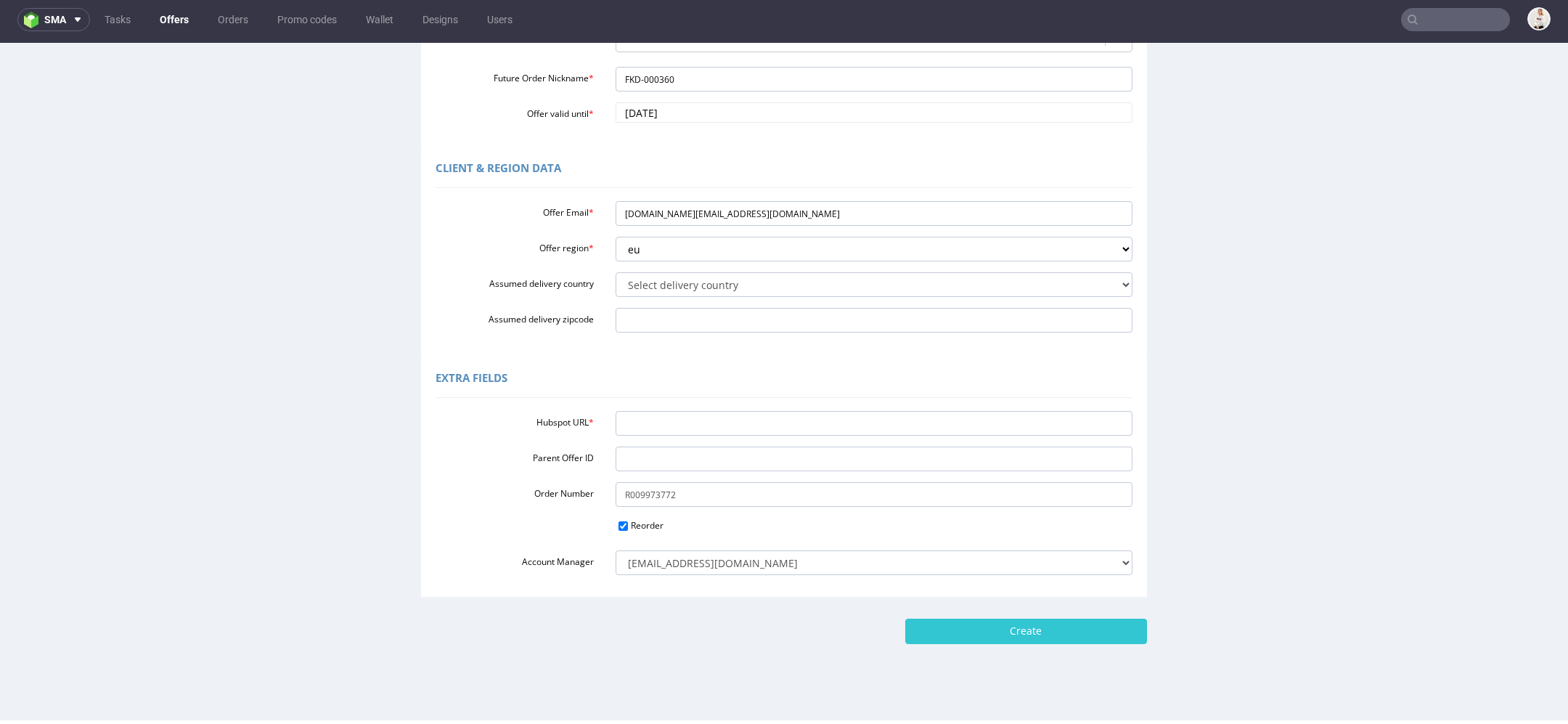
scroll to position [324, 0]
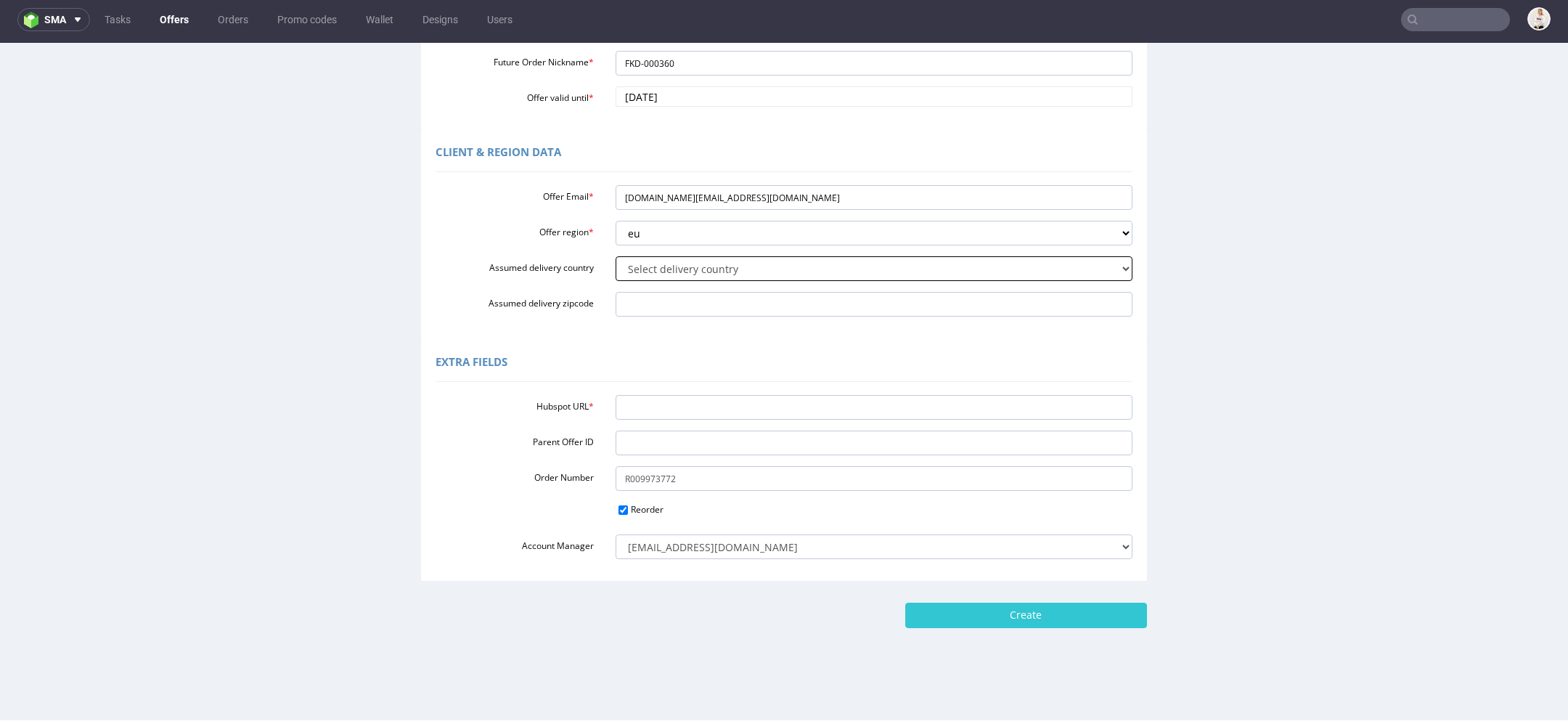
click at [690, 273] on select "Select delivery country Andorra Afghanistan Anguilla Albania Armenia Antarctica…" at bounding box center [874, 269] width 518 height 25
click at [616, 256] on select "Select delivery country Andorra Afghanistan Anguilla Albania Armenia Antarctica…" at bounding box center [874, 269] width 518 height 25
click at [690, 273] on select "Select delivery country Andorra Afghanistan Anguilla Albania Armenia Antarctica…" at bounding box center [874, 269] width 518 height 25
select select "77"
click at [616, 256] on select "Select delivery country Andorra Afghanistan Anguilla Albania Armenia Antarctica…" at bounding box center [874, 269] width 518 height 25
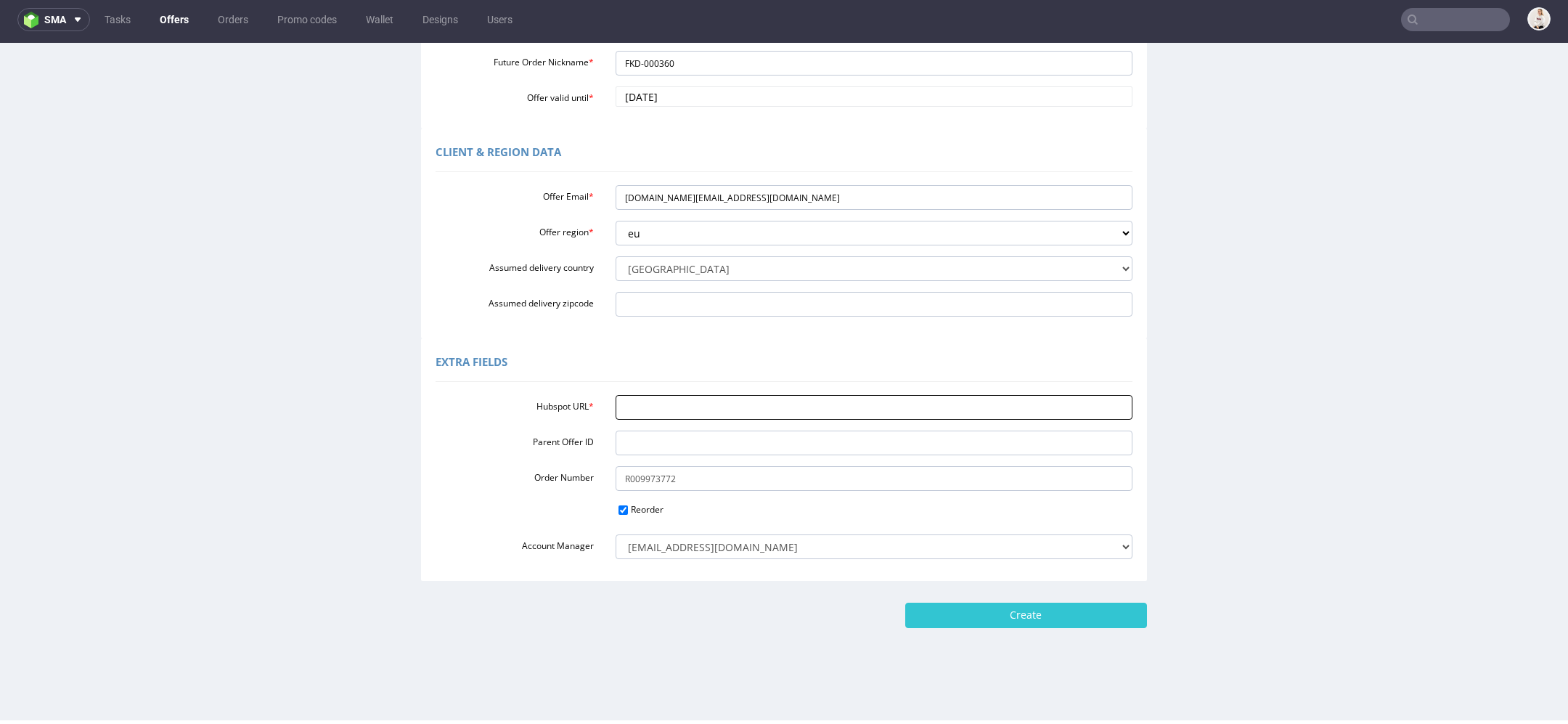
click at [708, 408] on input "Hubspot URL *" at bounding box center [874, 407] width 518 height 25
paste input "https://app-eu1.hubspot.com/contacts/25600958/record/0-3/307977674952/"
type input "https://app-eu1.hubspot.com/contacts/25600958/record/0-3/307977674952/"
click at [1256, 468] on div "Extra Fields Hubspot URL * https://app-eu1.hubspot.com/contacts/25600958/record…" at bounding box center [784, 459] width 1561 height 243
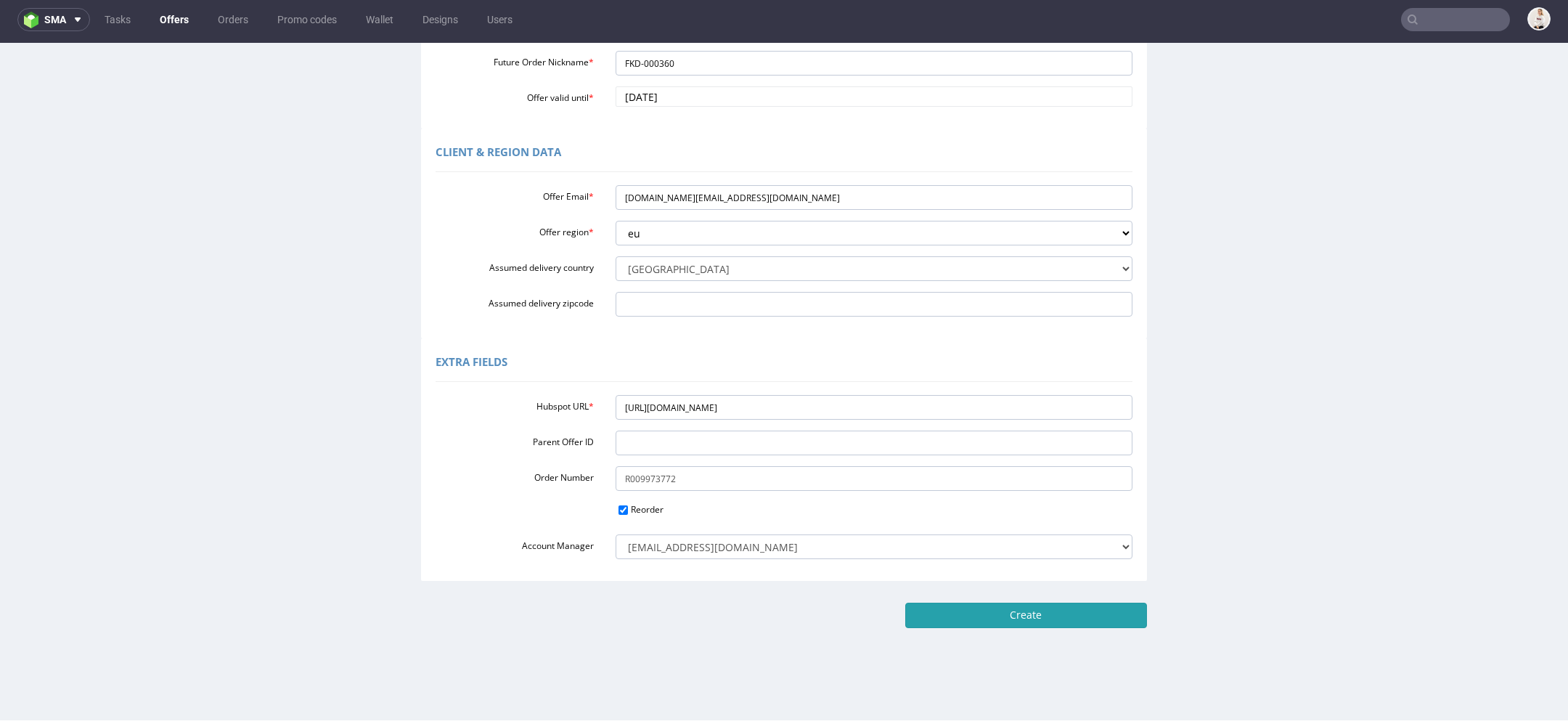
click at [1071, 606] on input "Create" at bounding box center [1026, 616] width 242 height 25
type input "Please wait..."
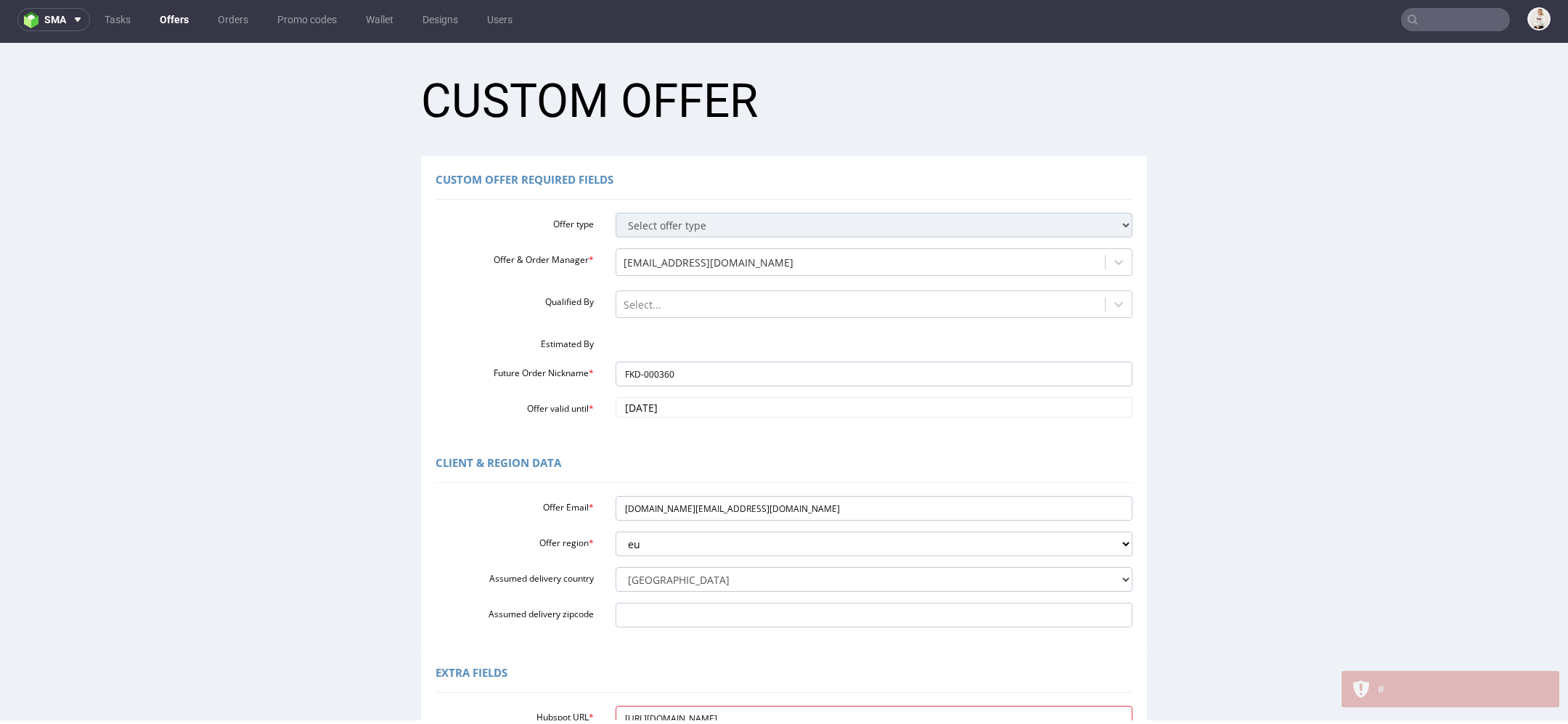
scroll to position [0, 0]
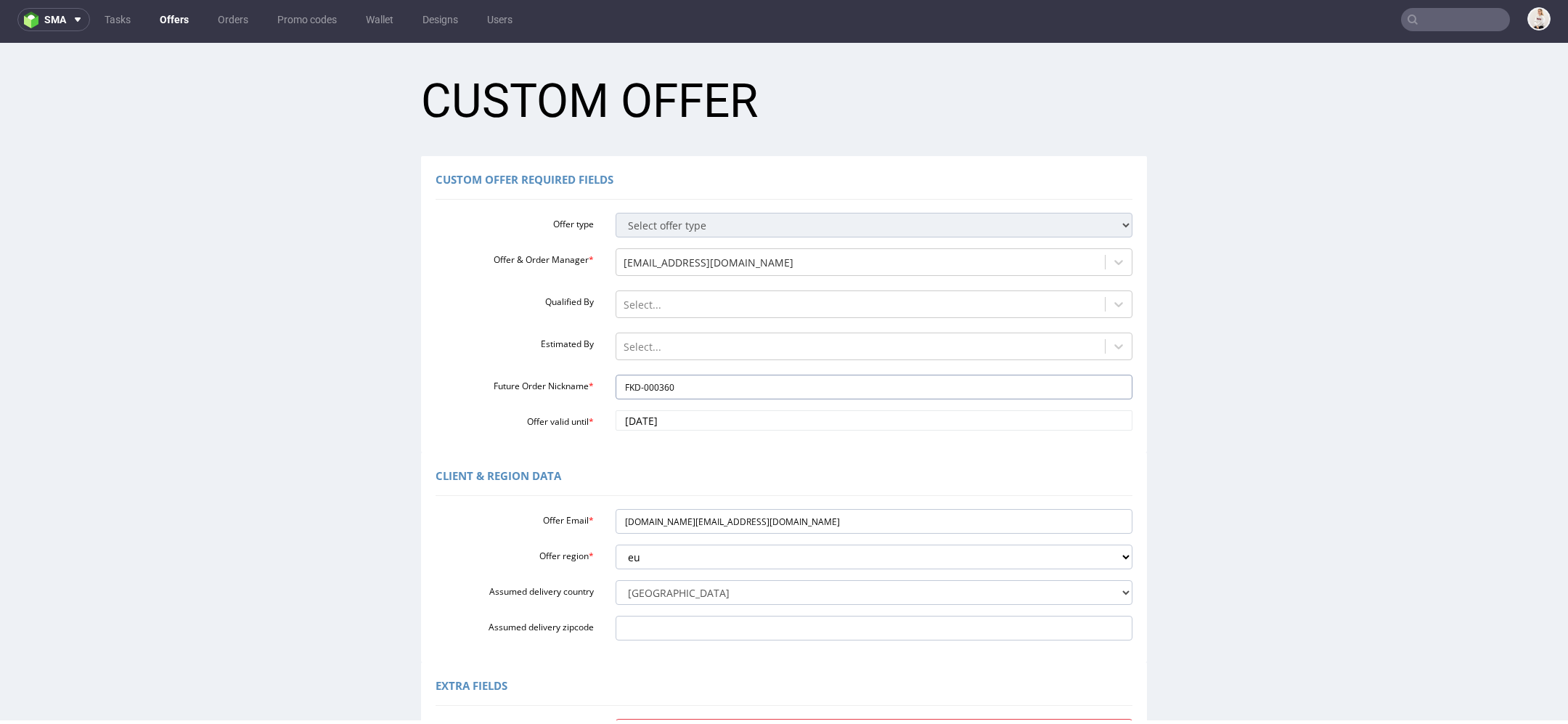
drag, startPoint x: 683, startPoint y: 392, endPoint x: 485, endPoint y: 392, distance: 198.0
click at [485, 392] on div "Future Order Nickname * FKD-000360" at bounding box center [784, 387] width 718 height 25
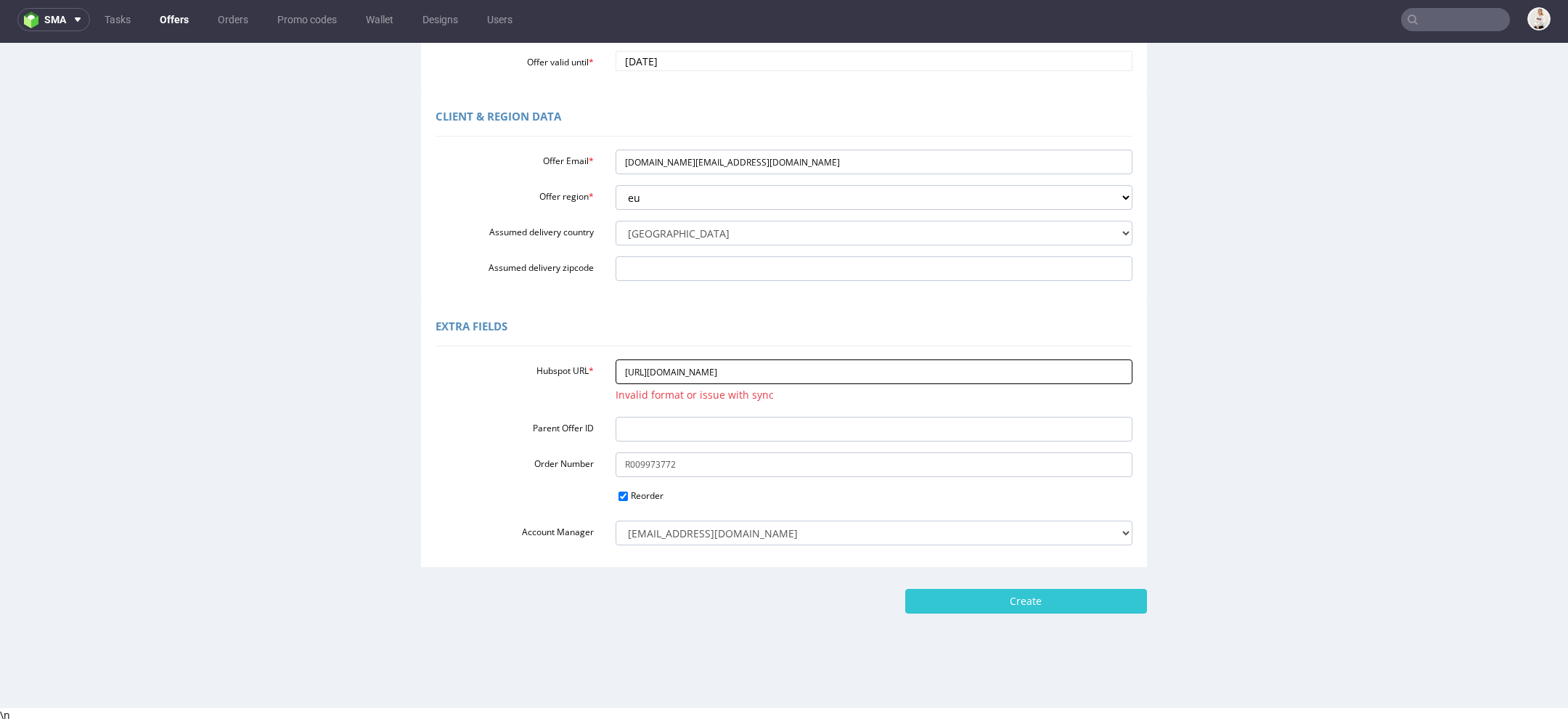
click at [788, 369] on input "https://app-eu1.hubspot.com/contacts/25600958/record/0-3/307977674952/" at bounding box center [874, 372] width 518 height 25
paste input "[URL][DOMAIN_NAME]"
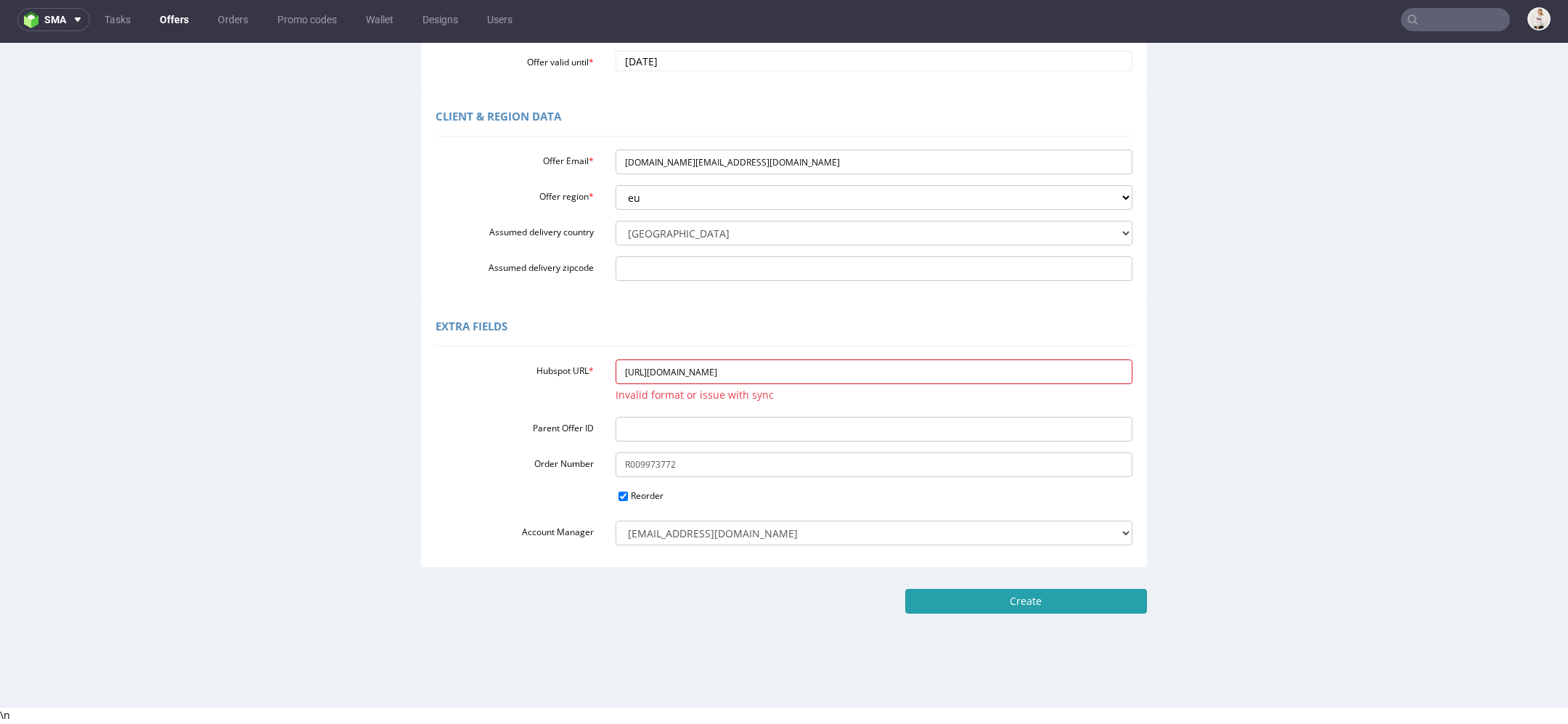
type input "[URL][DOMAIN_NAME]"
click at [1059, 596] on input "Create" at bounding box center [1026, 602] width 242 height 25
type input "Please wait..."
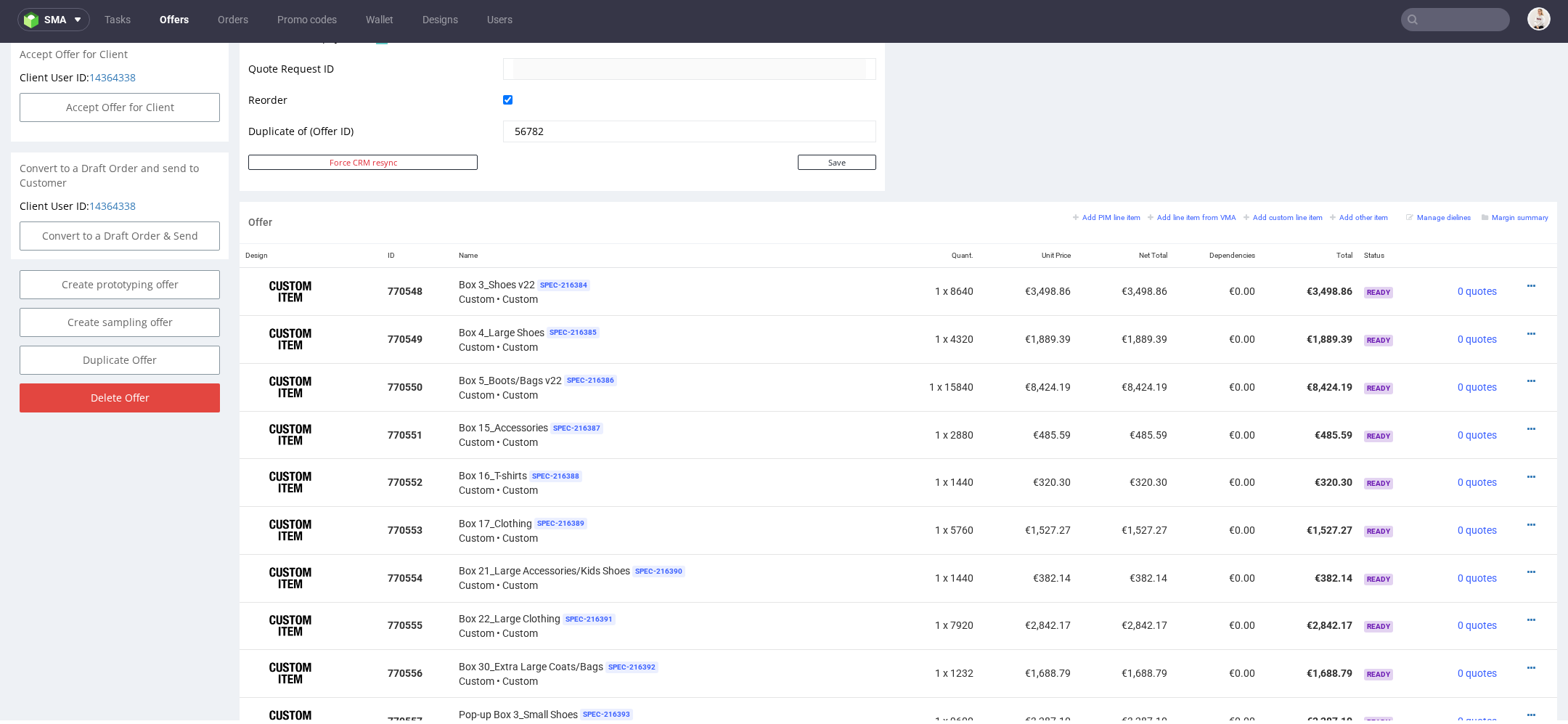
scroll to position [711, 0]
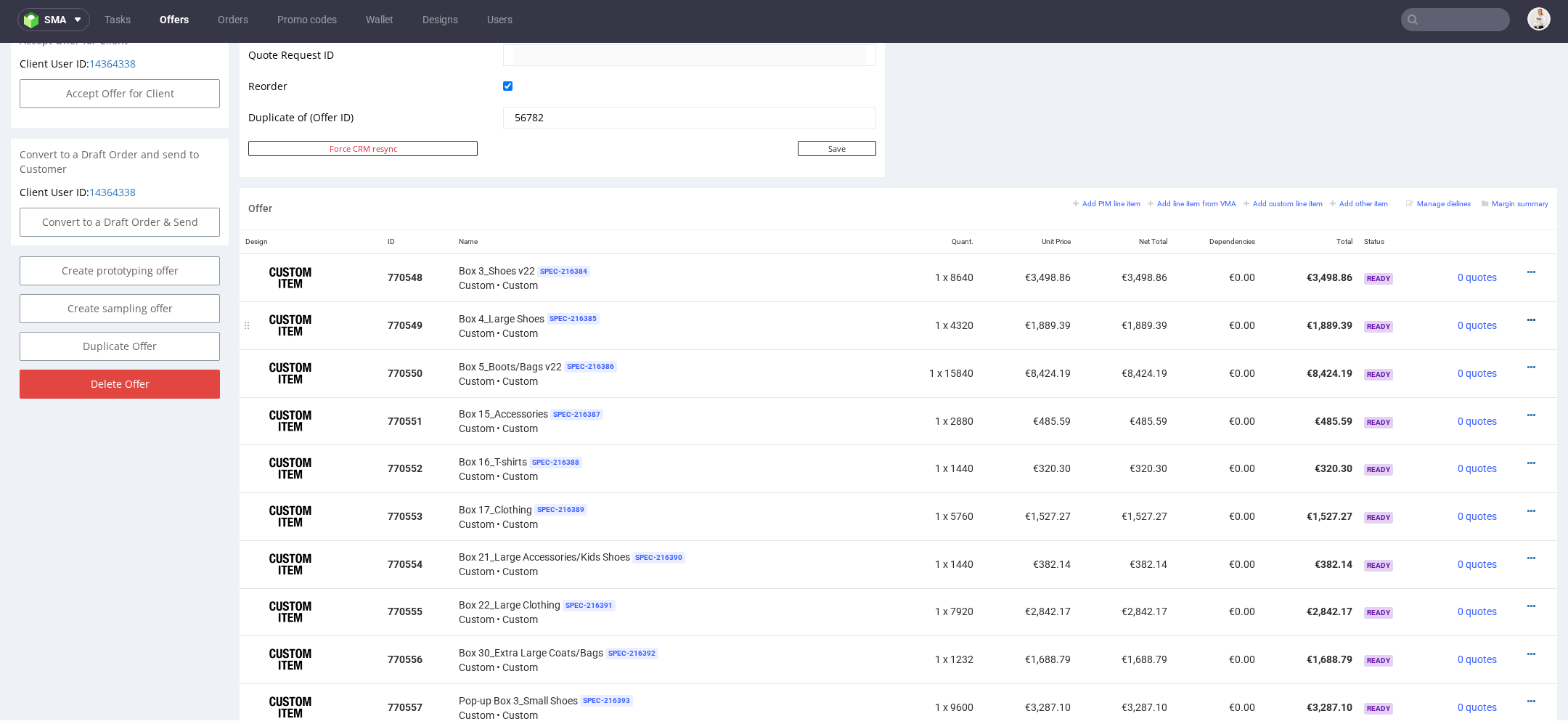
click at [1528, 315] on icon at bounding box center [1531, 320] width 8 height 10
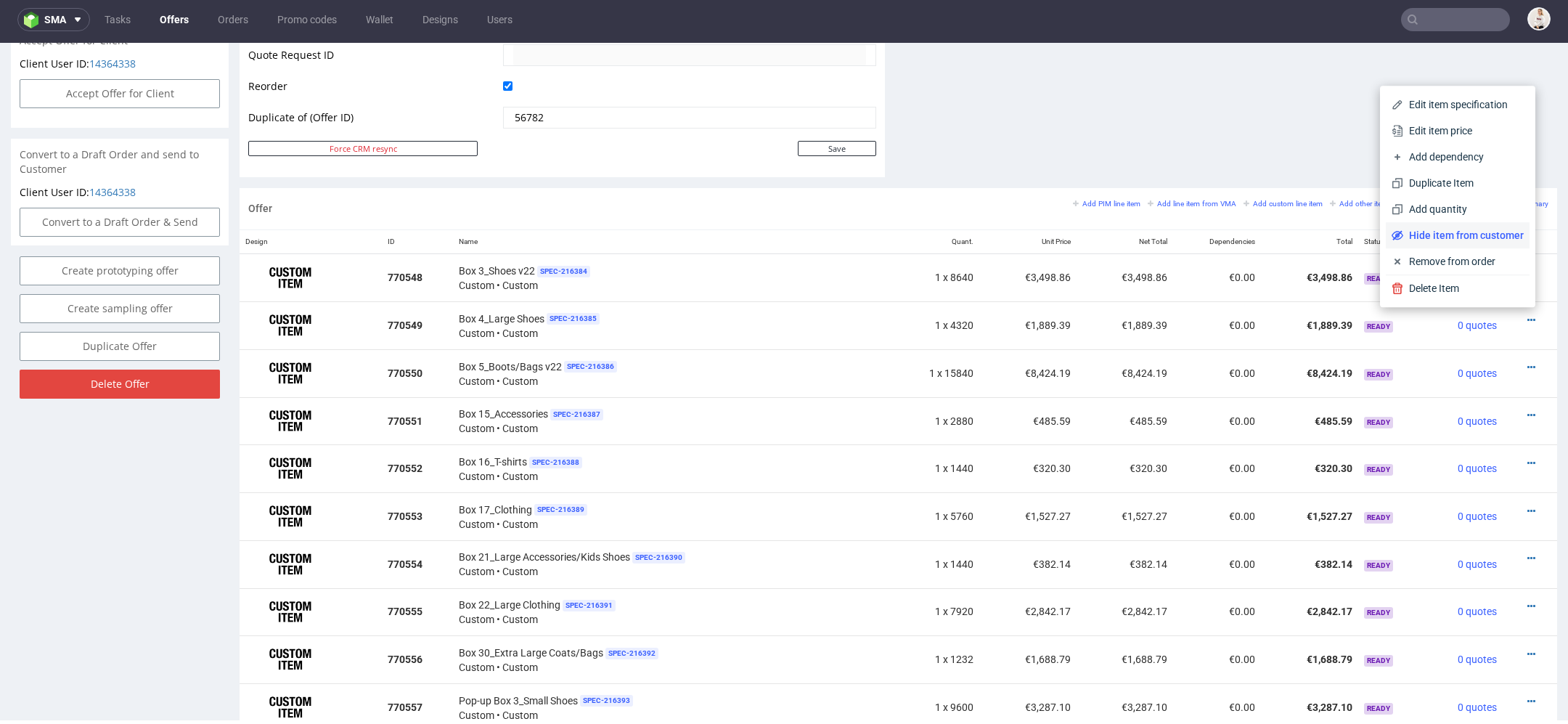
click at [1470, 237] on span "Hide item from customer" at bounding box center [1463, 235] width 121 height 15
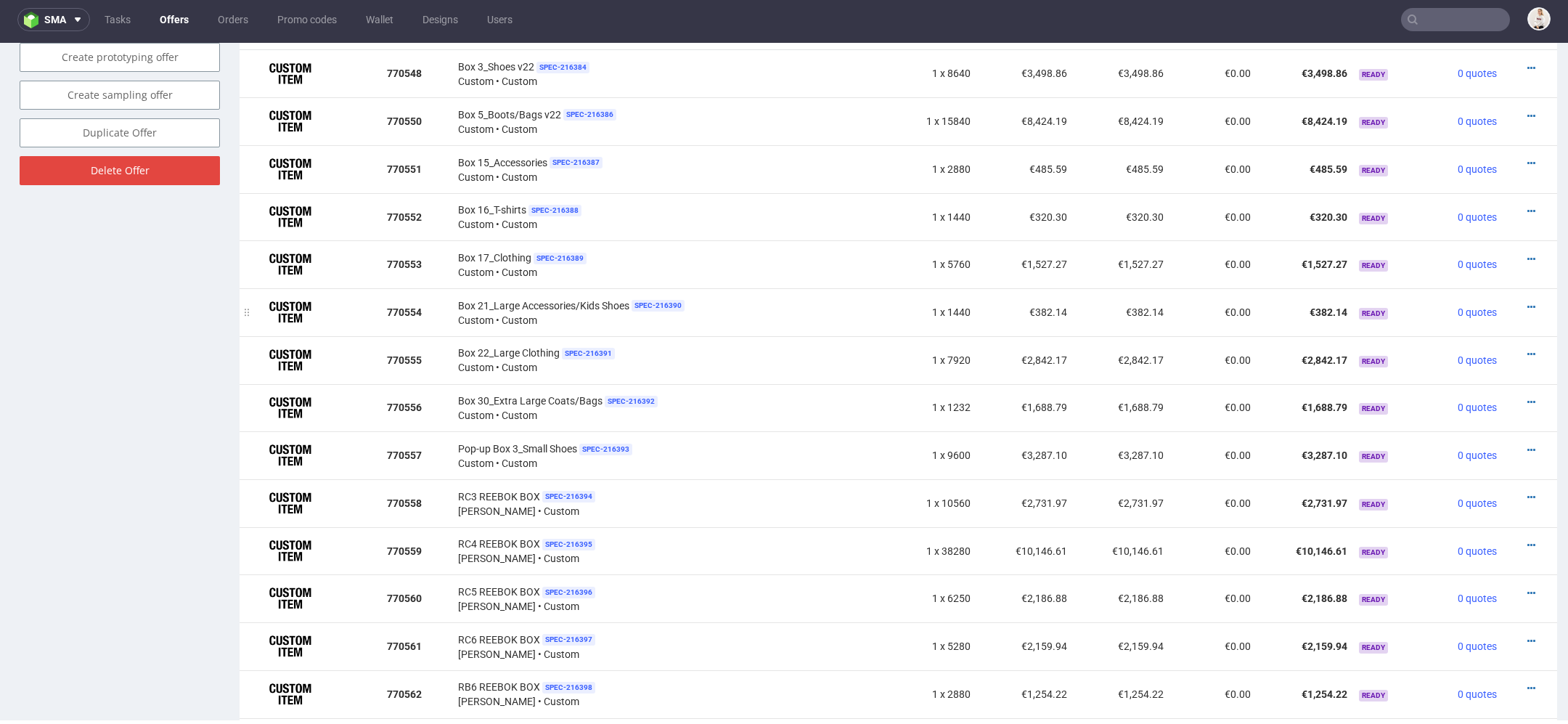
scroll to position [925, 0]
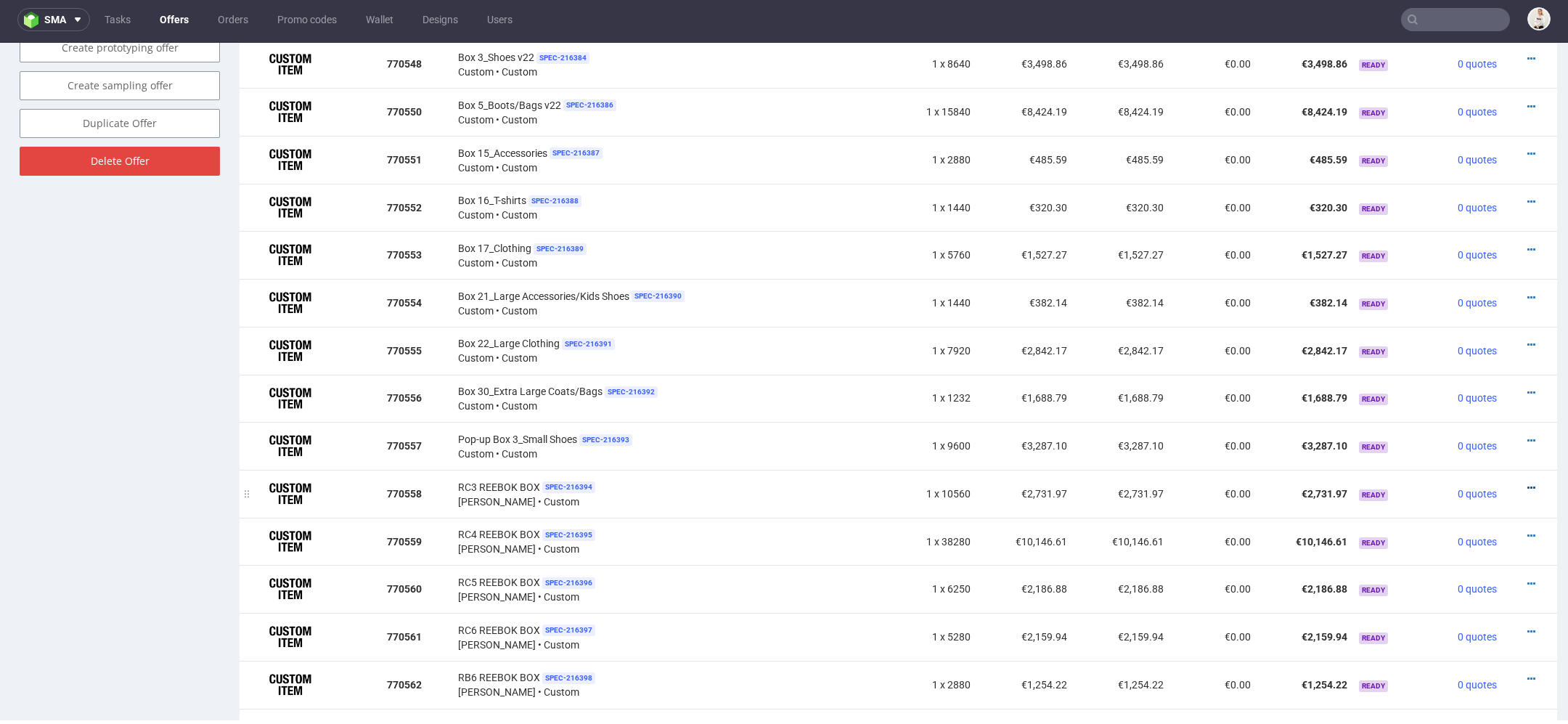
click at [1528, 483] on icon at bounding box center [1531, 488] width 8 height 10
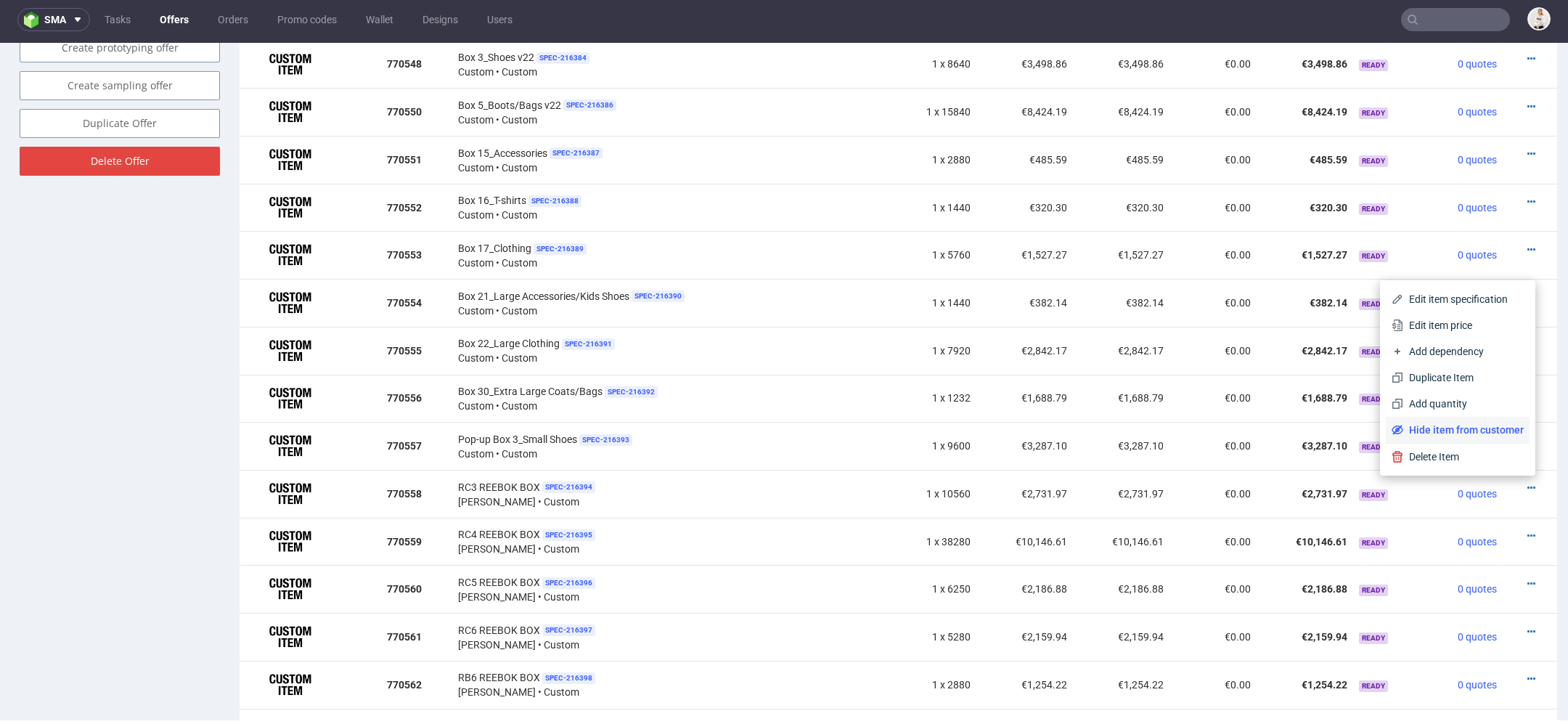
click at [1466, 427] on span "Hide item from customer" at bounding box center [1463, 430] width 121 height 15
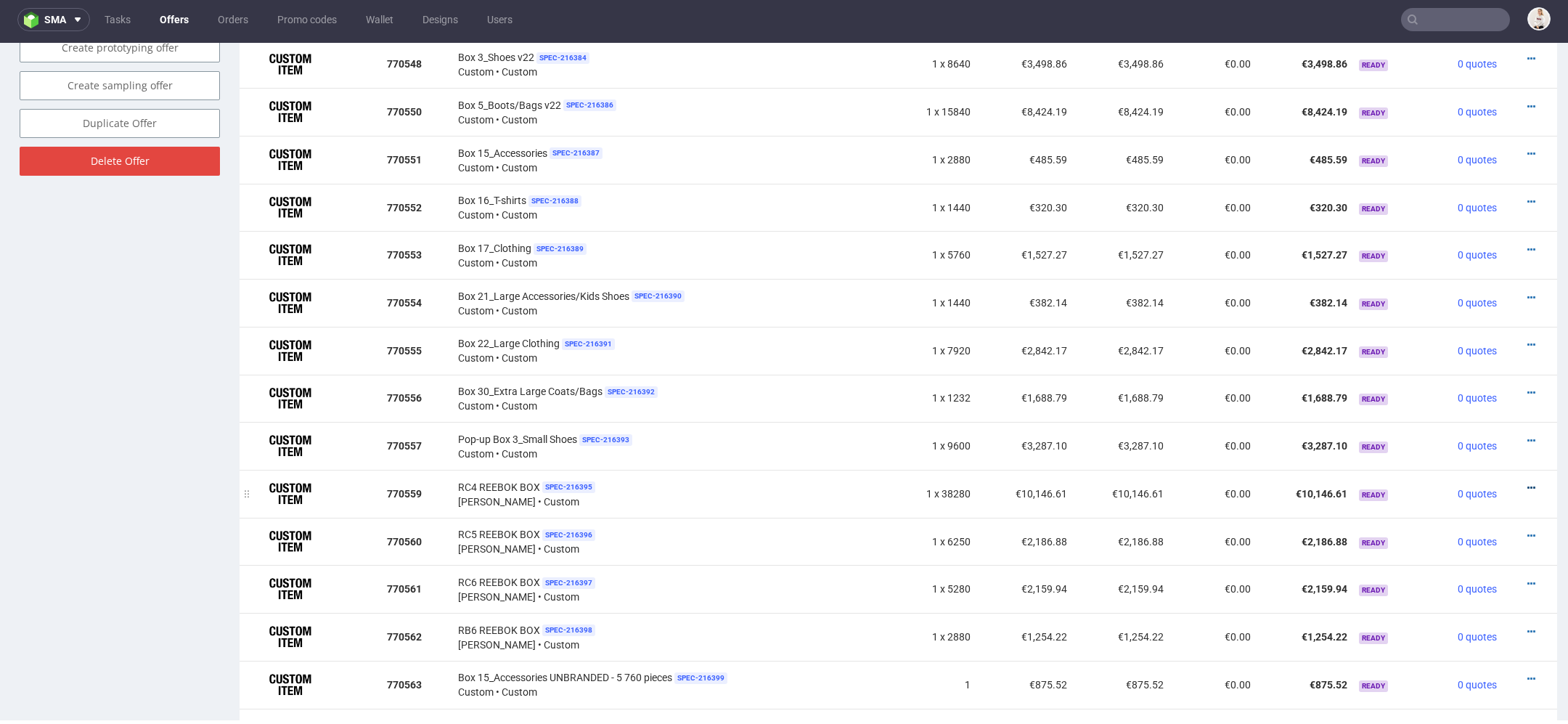
click at [1528, 484] on icon at bounding box center [1531, 488] width 8 height 10
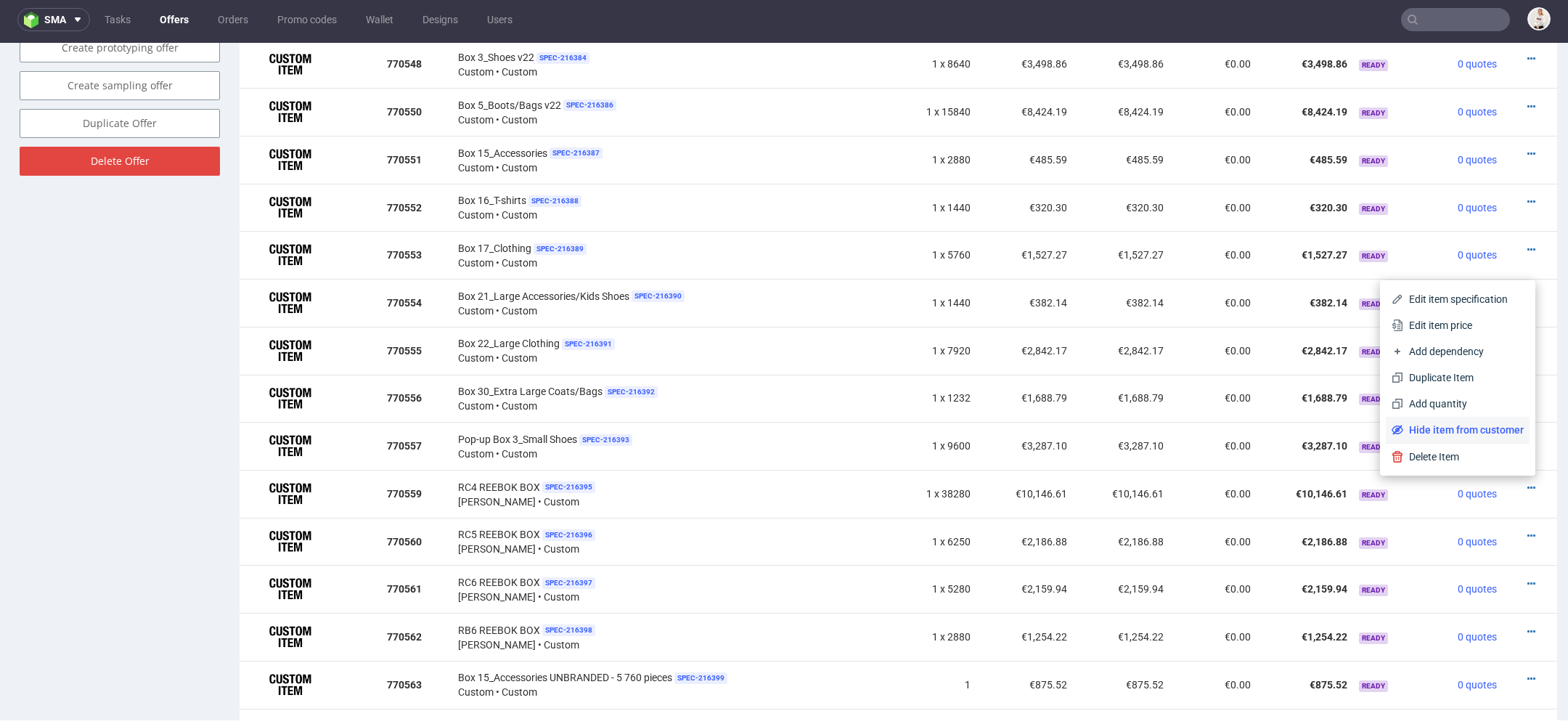
click at [1493, 435] on span "Hide item from customer" at bounding box center [1463, 430] width 121 height 15
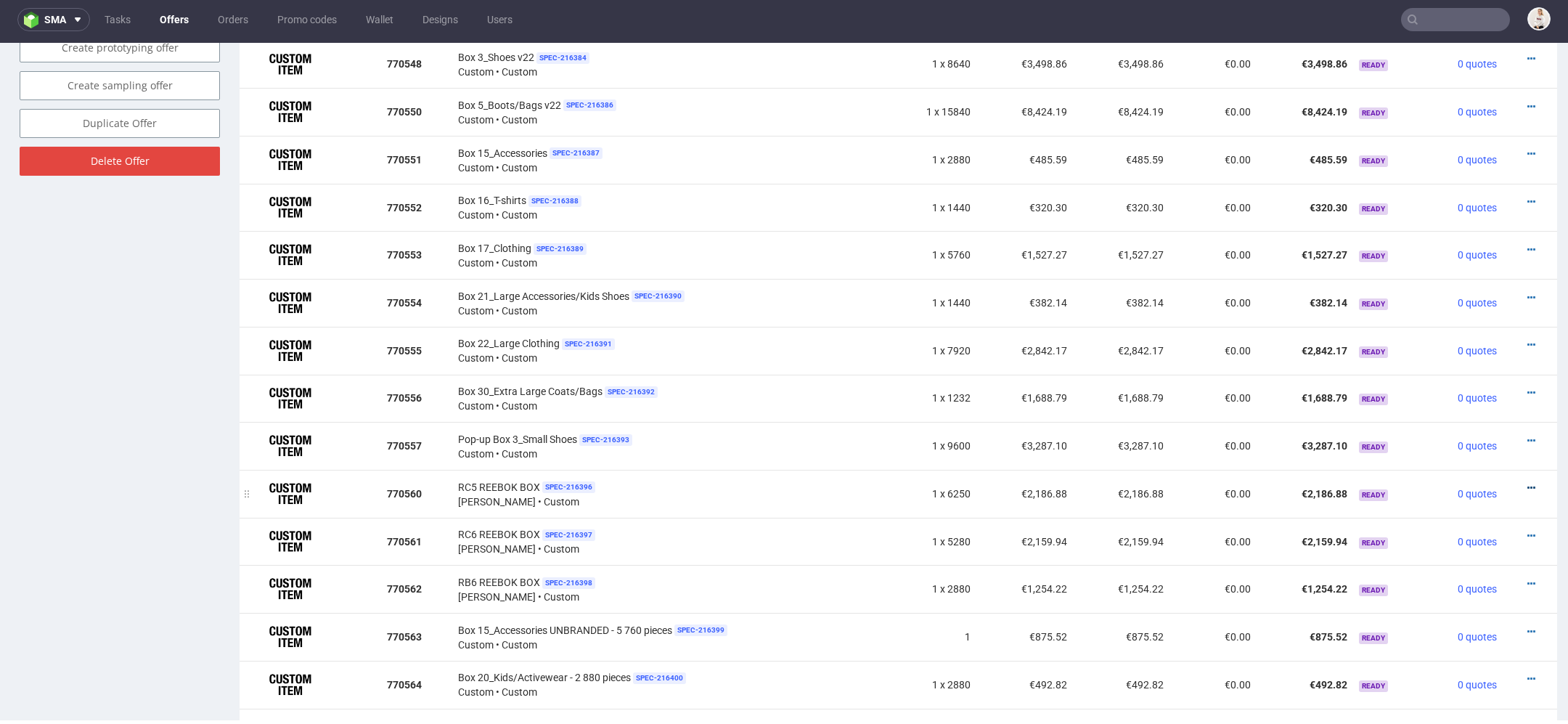
click at [1528, 483] on icon at bounding box center [1531, 488] width 8 height 10
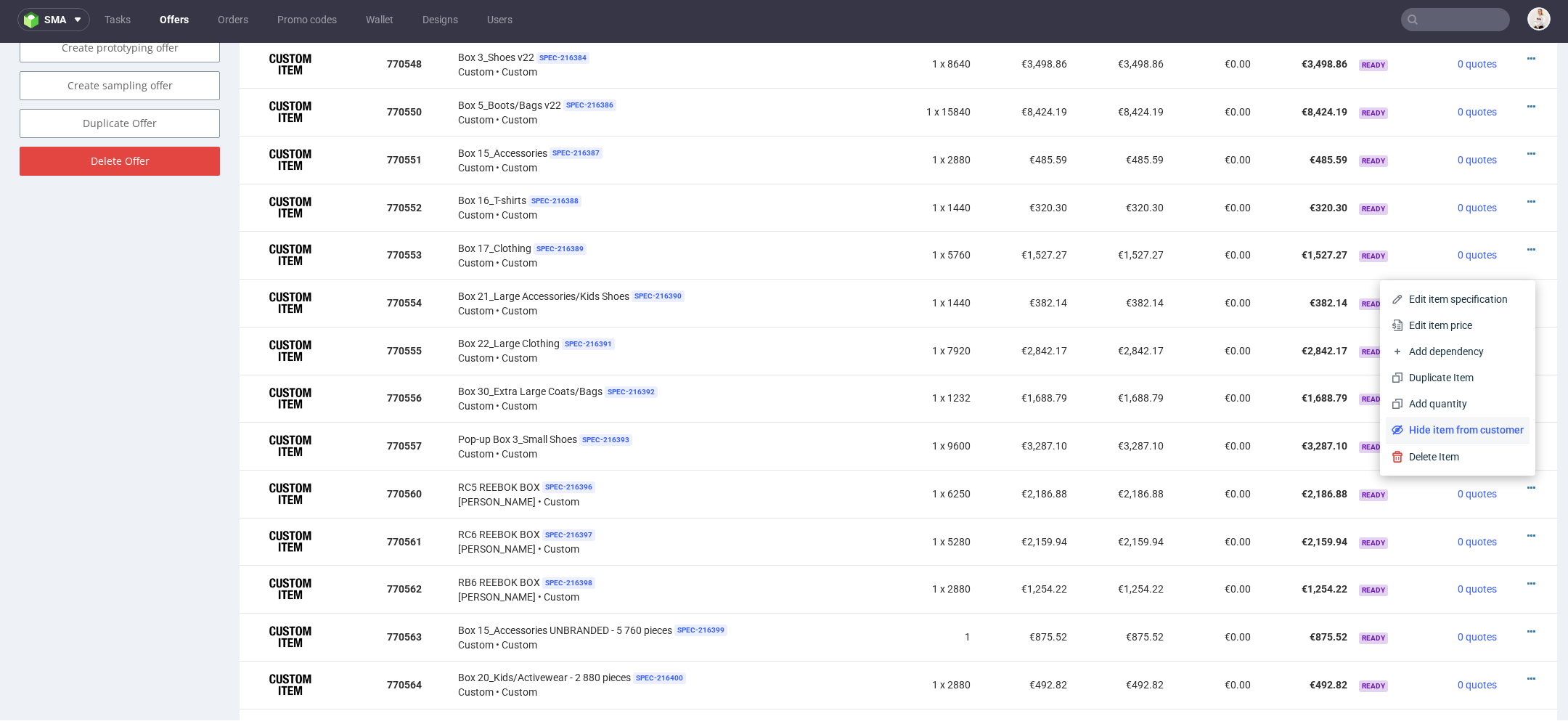
click at [1471, 429] on span "Hide item from customer" at bounding box center [1463, 430] width 121 height 15
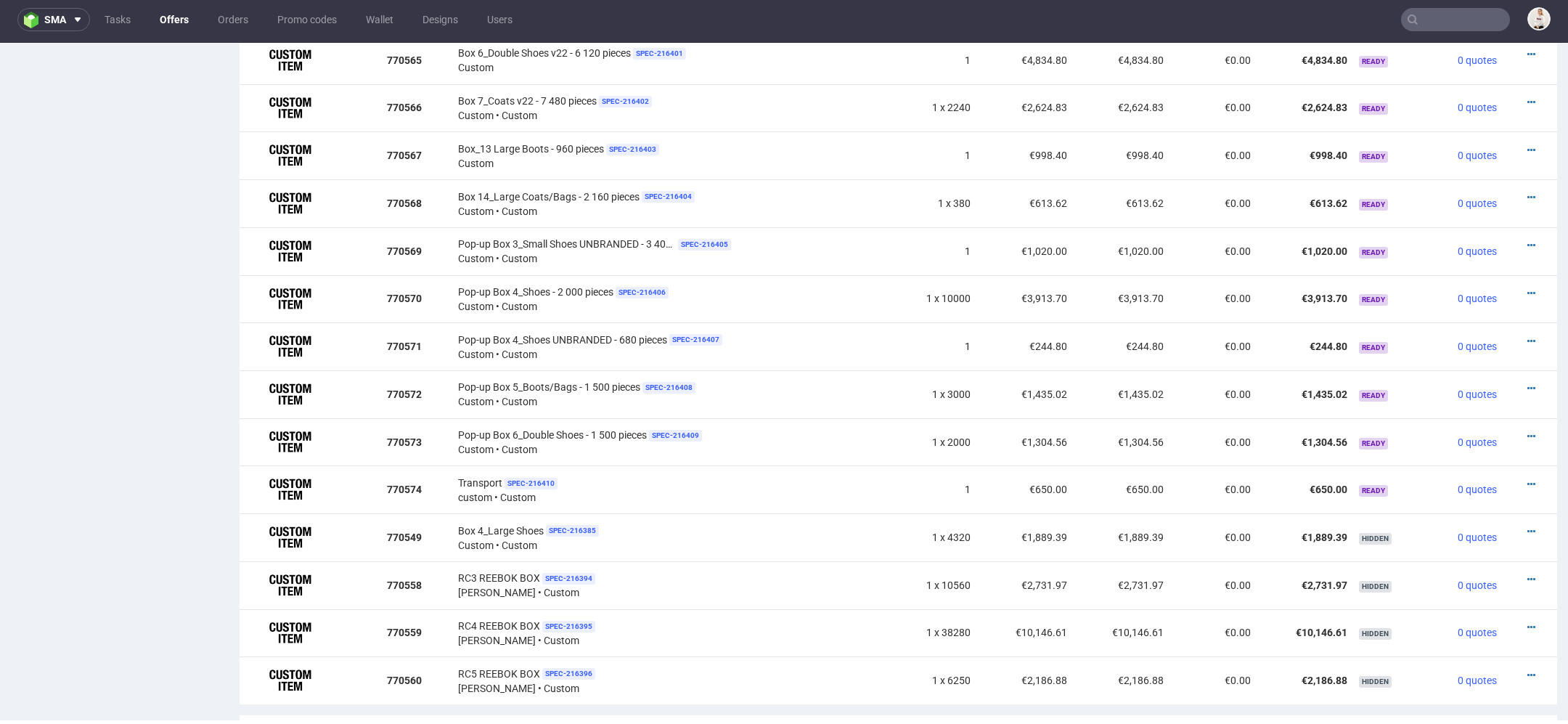
scroll to position [1551, 0]
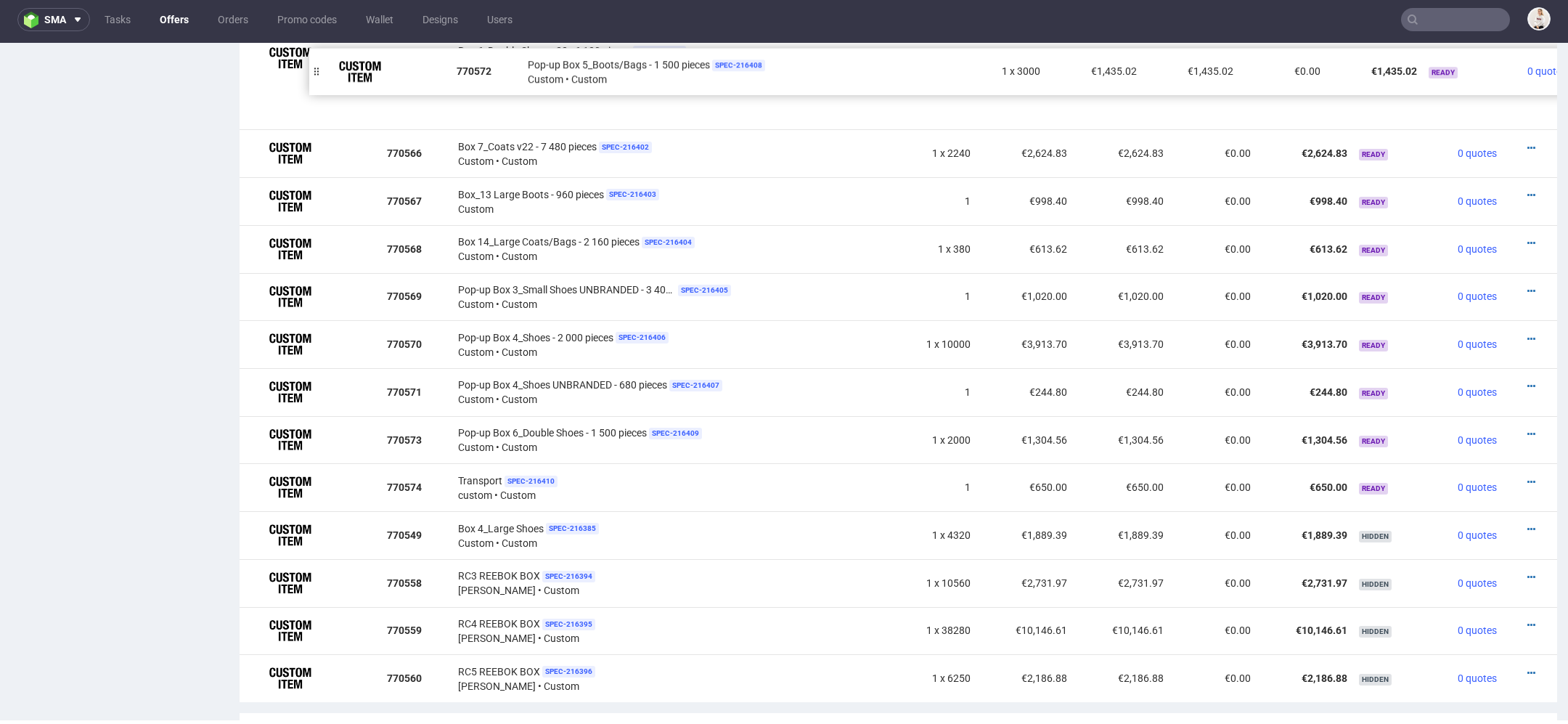
drag, startPoint x: 249, startPoint y: 387, endPoint x: 319, endPoint y: 67, distance: 327.6
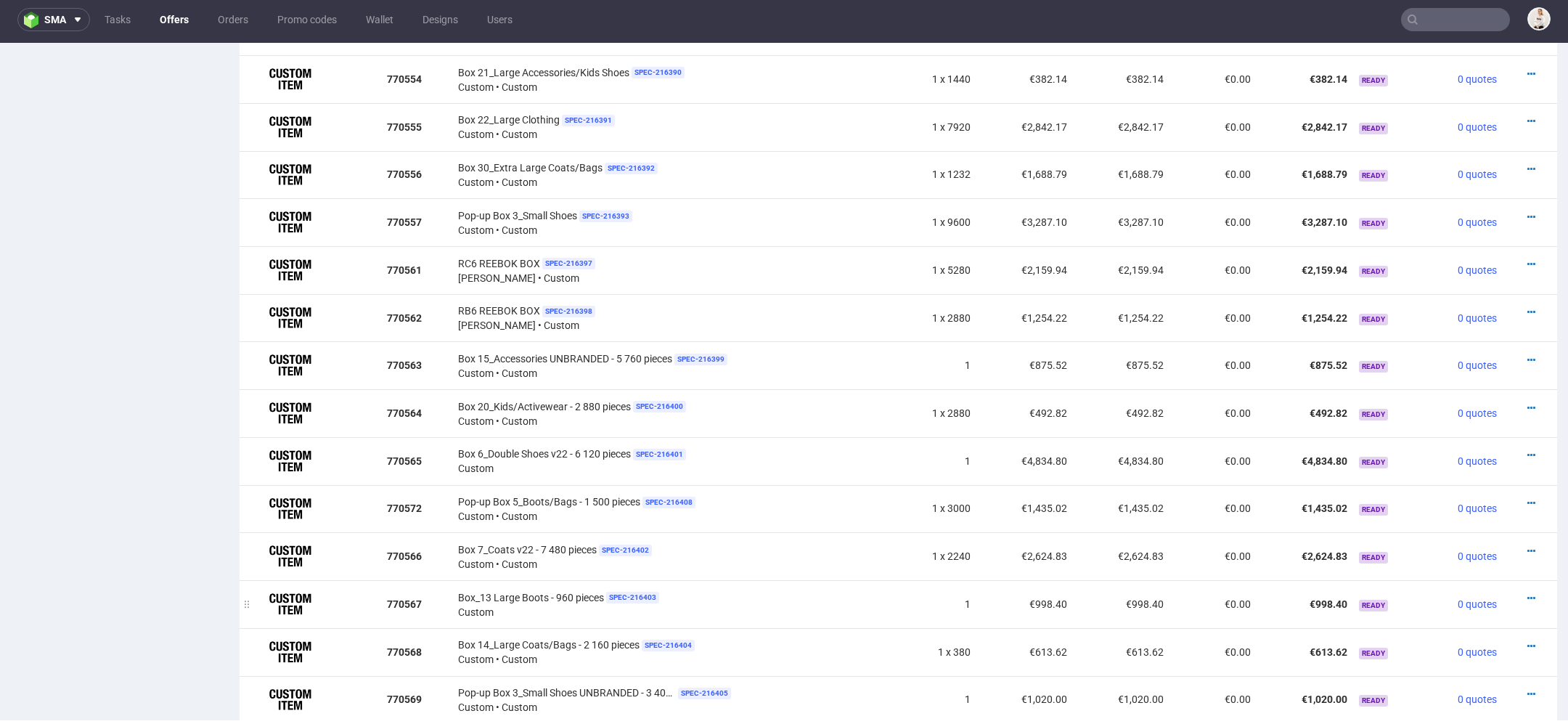
scroll to position [1145, 0]
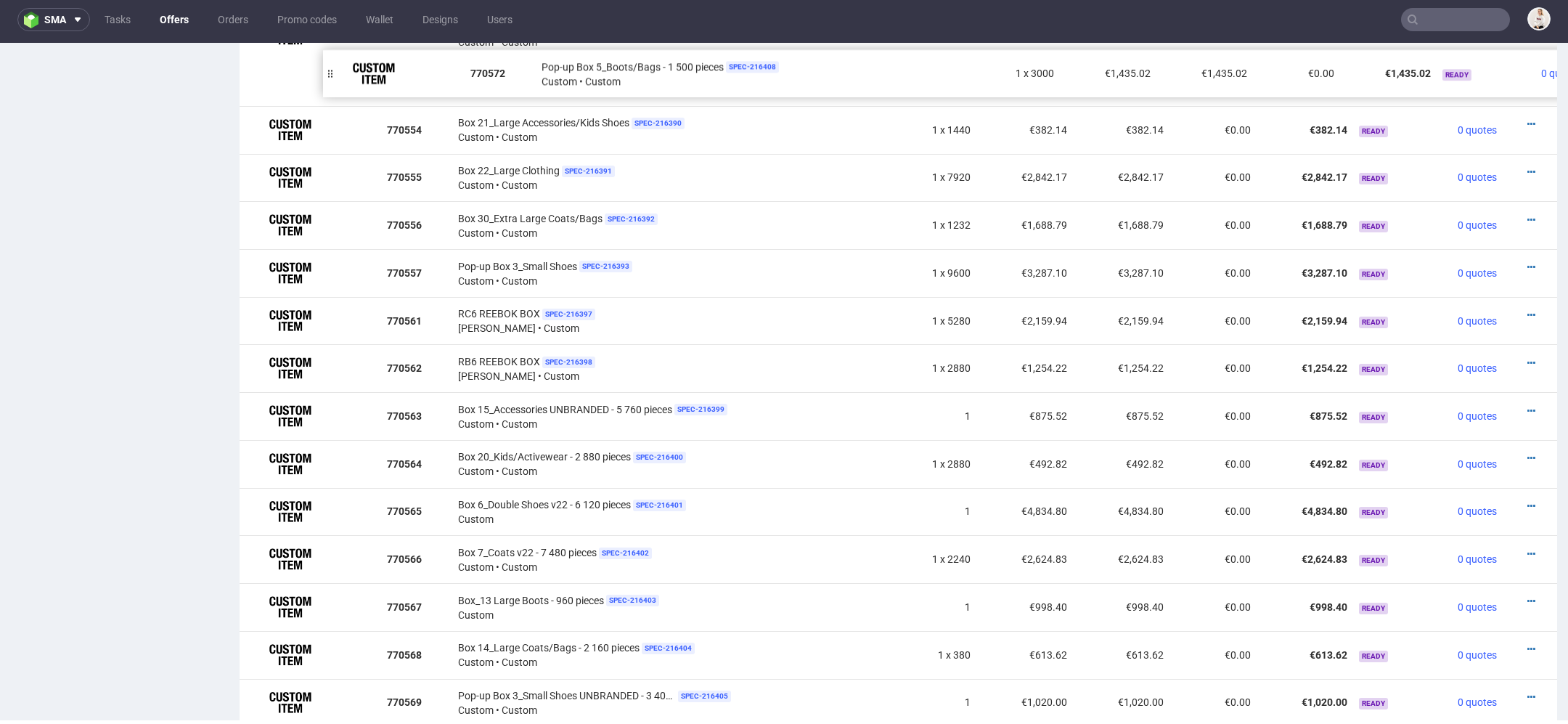
drag, startPoint x: 248, startPoint y: 509, endPoint x: 328, endPoint y: 63, distance: 453.1
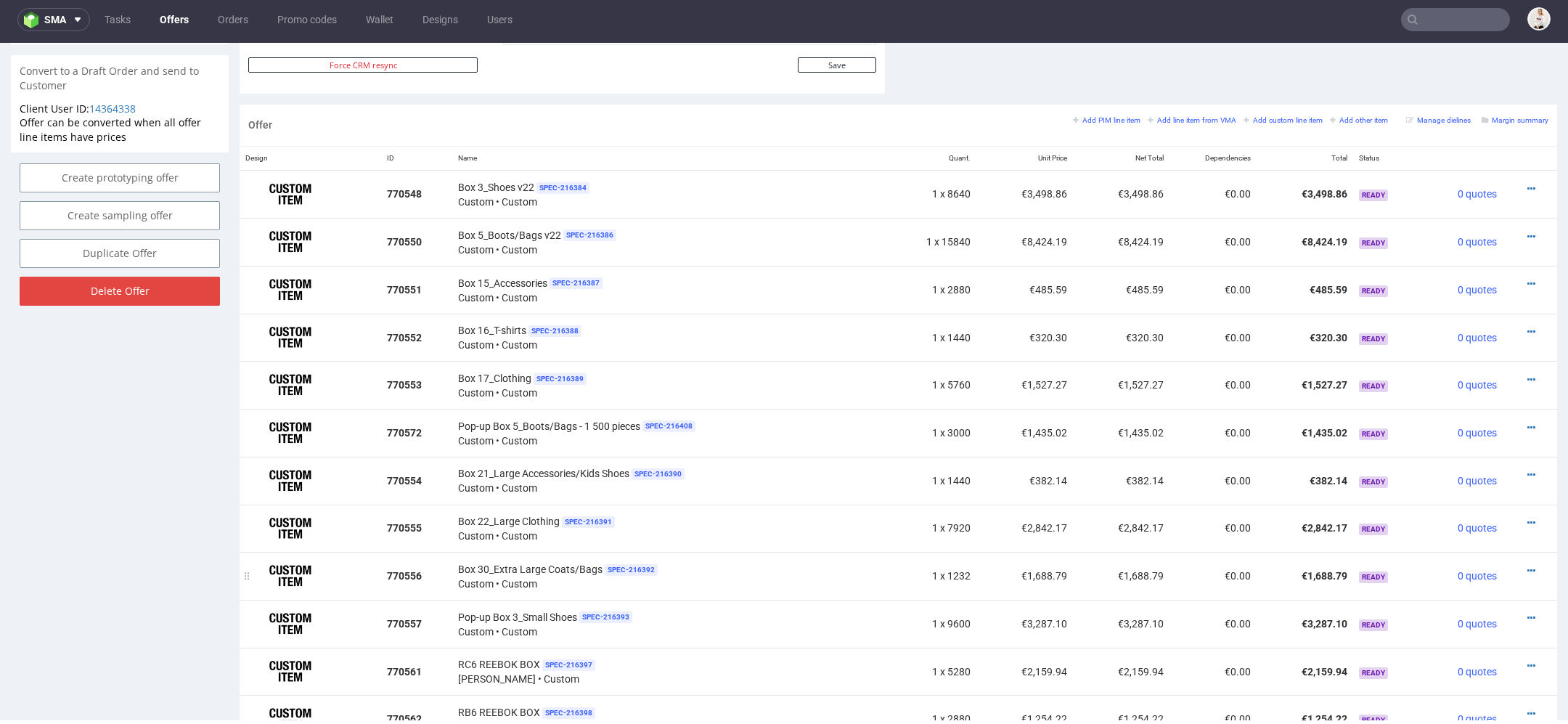
scroll to position [786, 0]
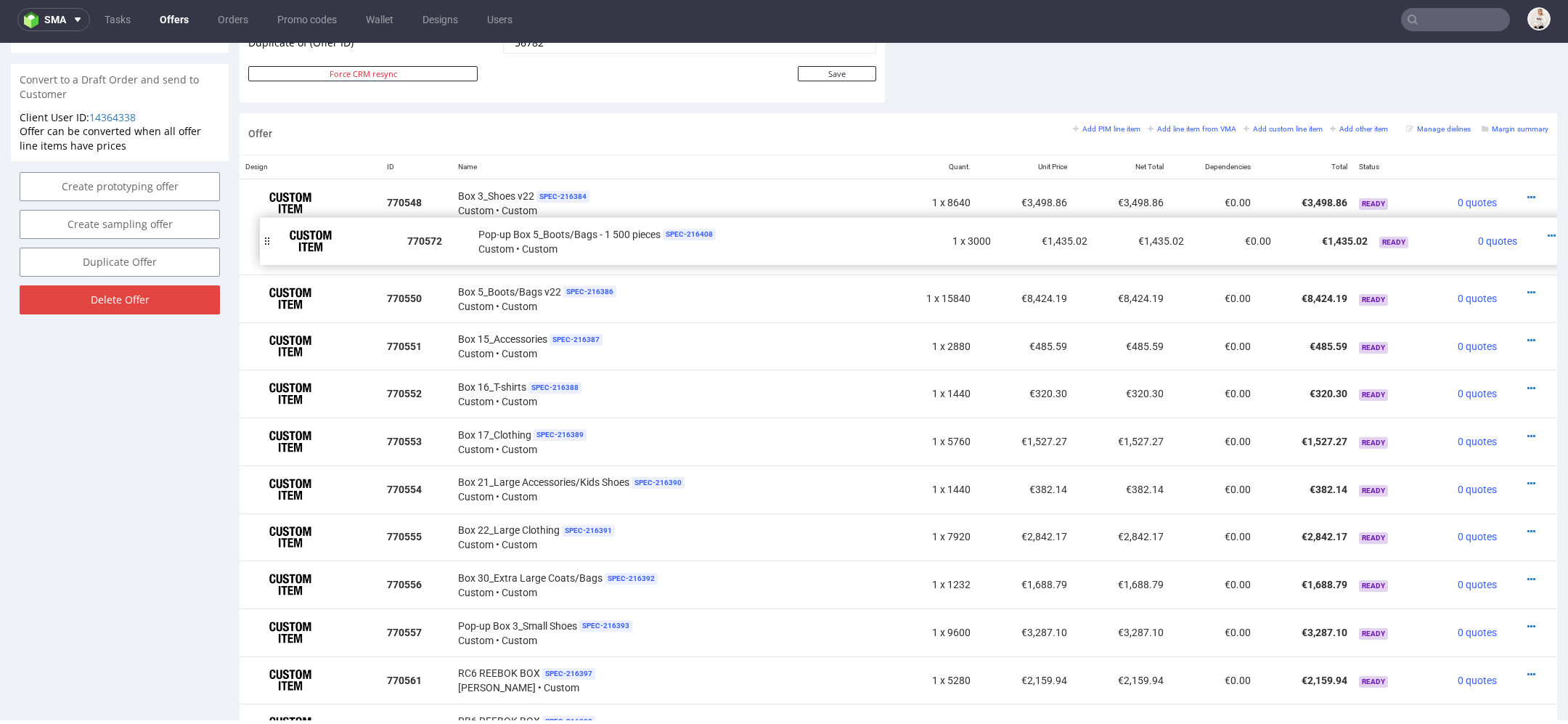
drag, startPoint x: 248, startPoint y: 437, endPoint x: 268, endPoint y: 238, distance: 200.0
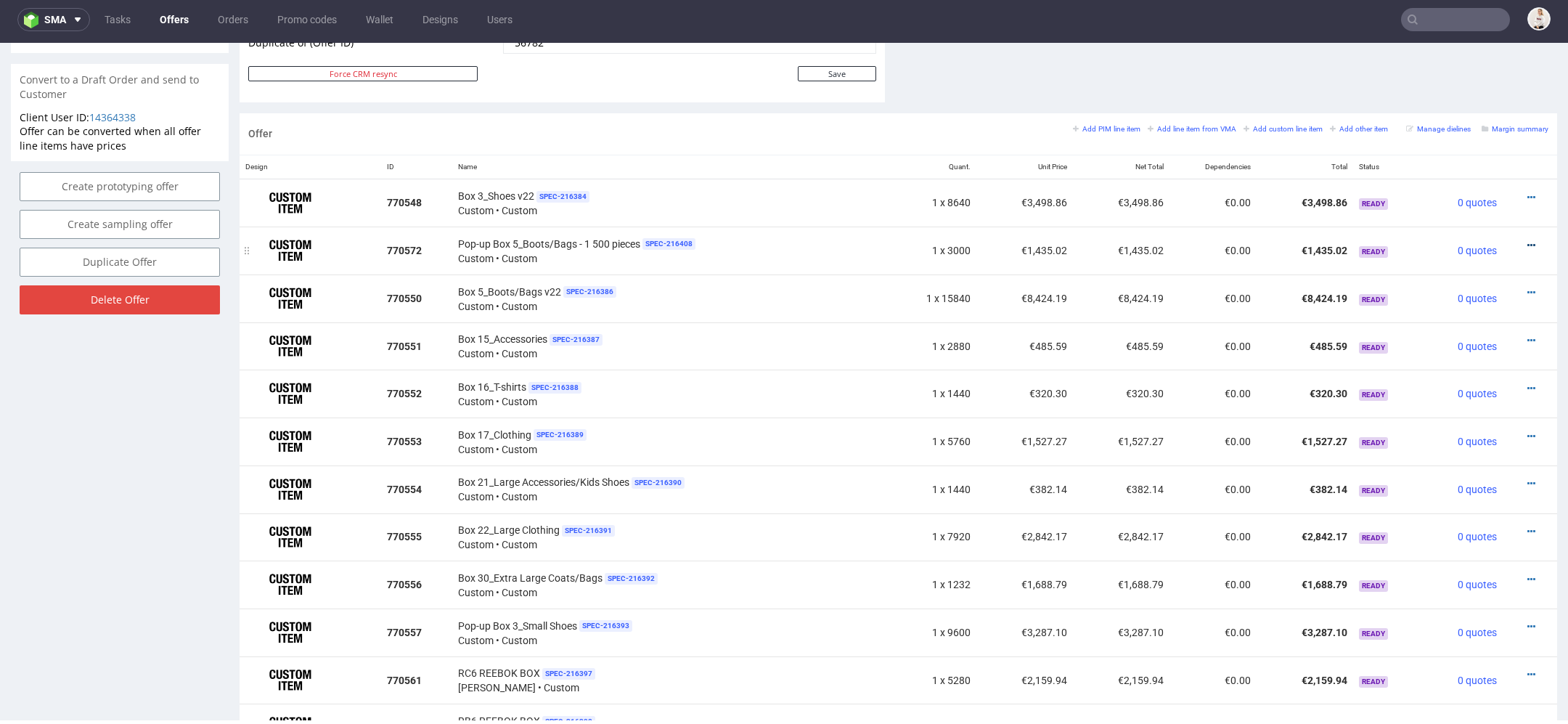
click at [1528, 240] on icon at bounding box center [1531, 245] width 8 height 10
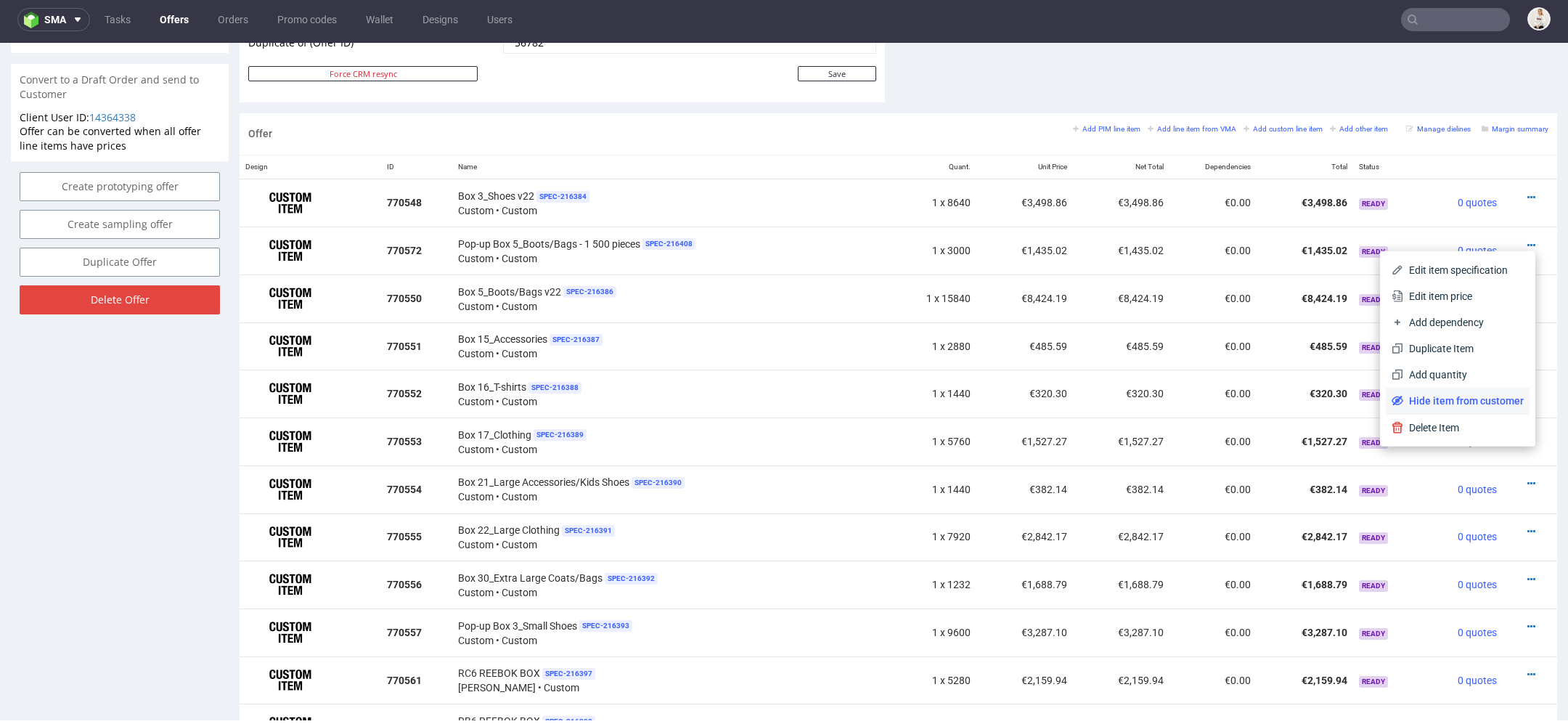
click at [1465, 397] on span "Hide item from customer" at bounding box center [1463, 401] width 121 height 15
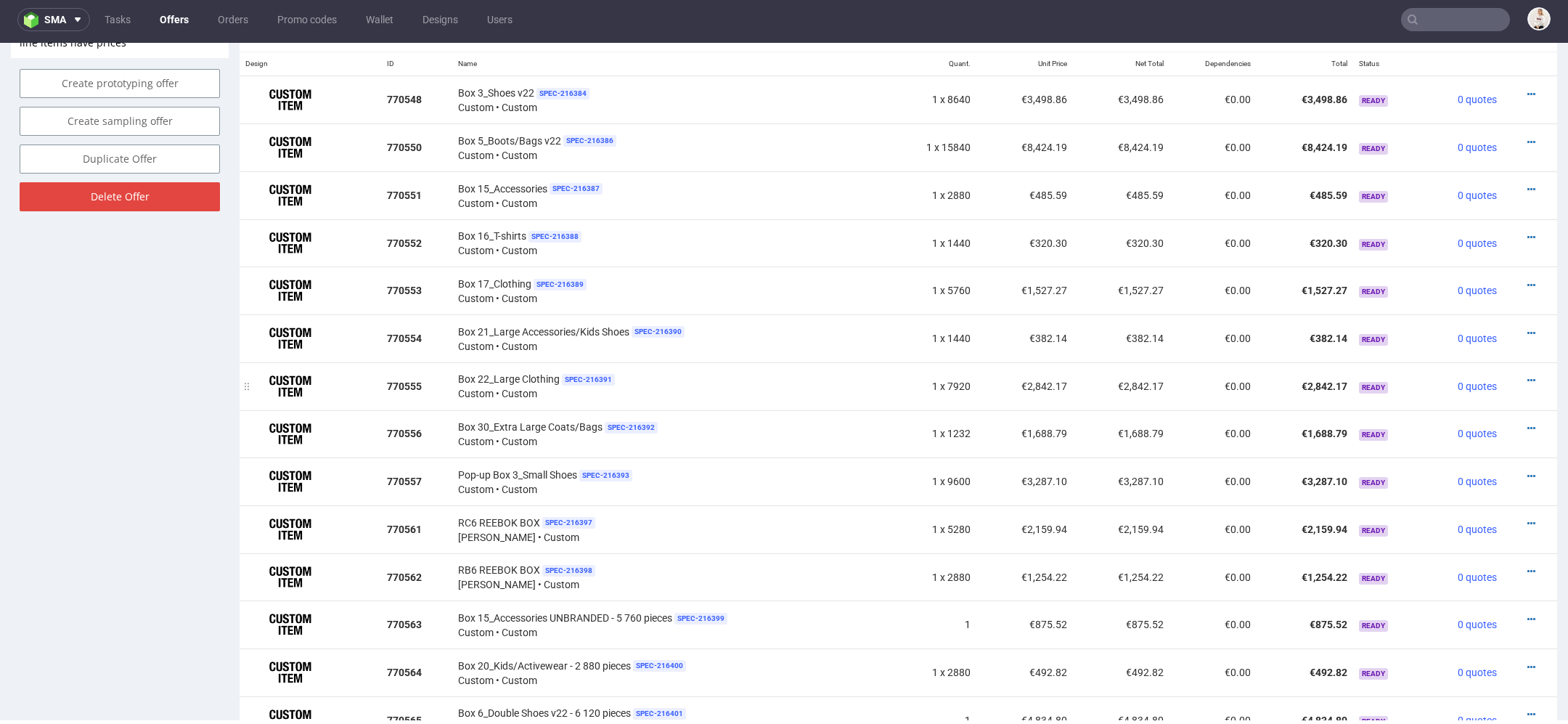
scroll to position [890, 0]
click at [1528, 518] on icon at bounding box center [1531, 523] width 8 height 10
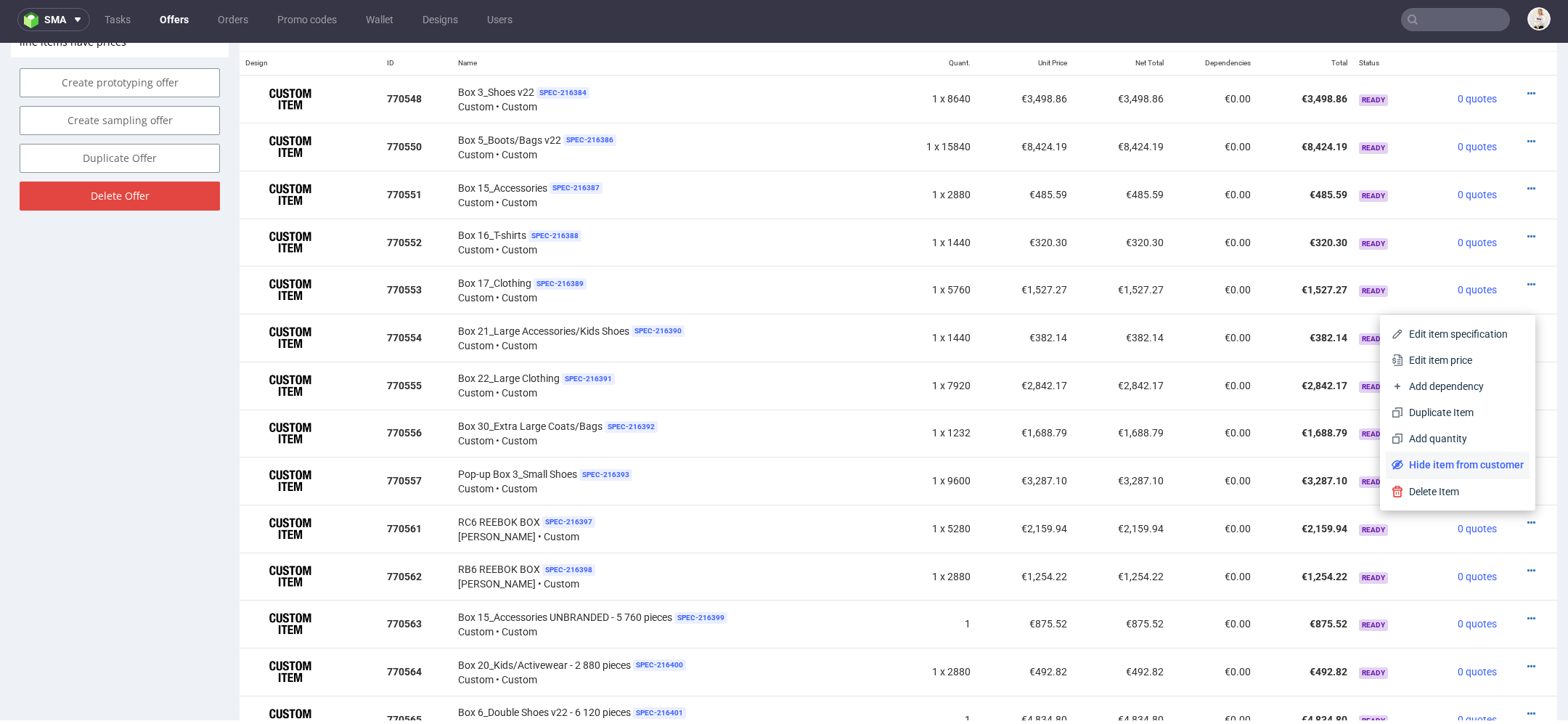
click at [1478, 463] on span "Hide item from customer" at bounding box center [1463, 465] width 121 height 15
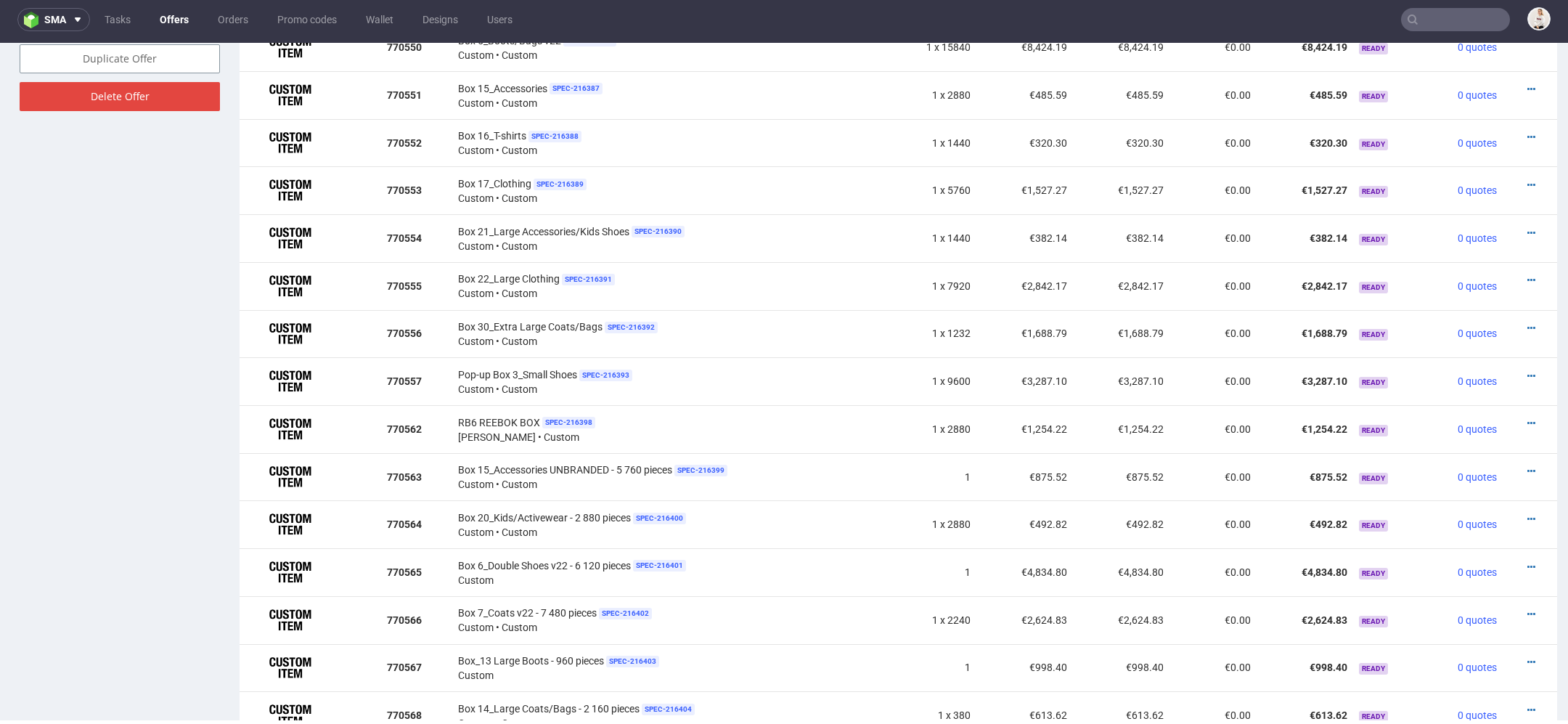
scroll to position [1023, 0]
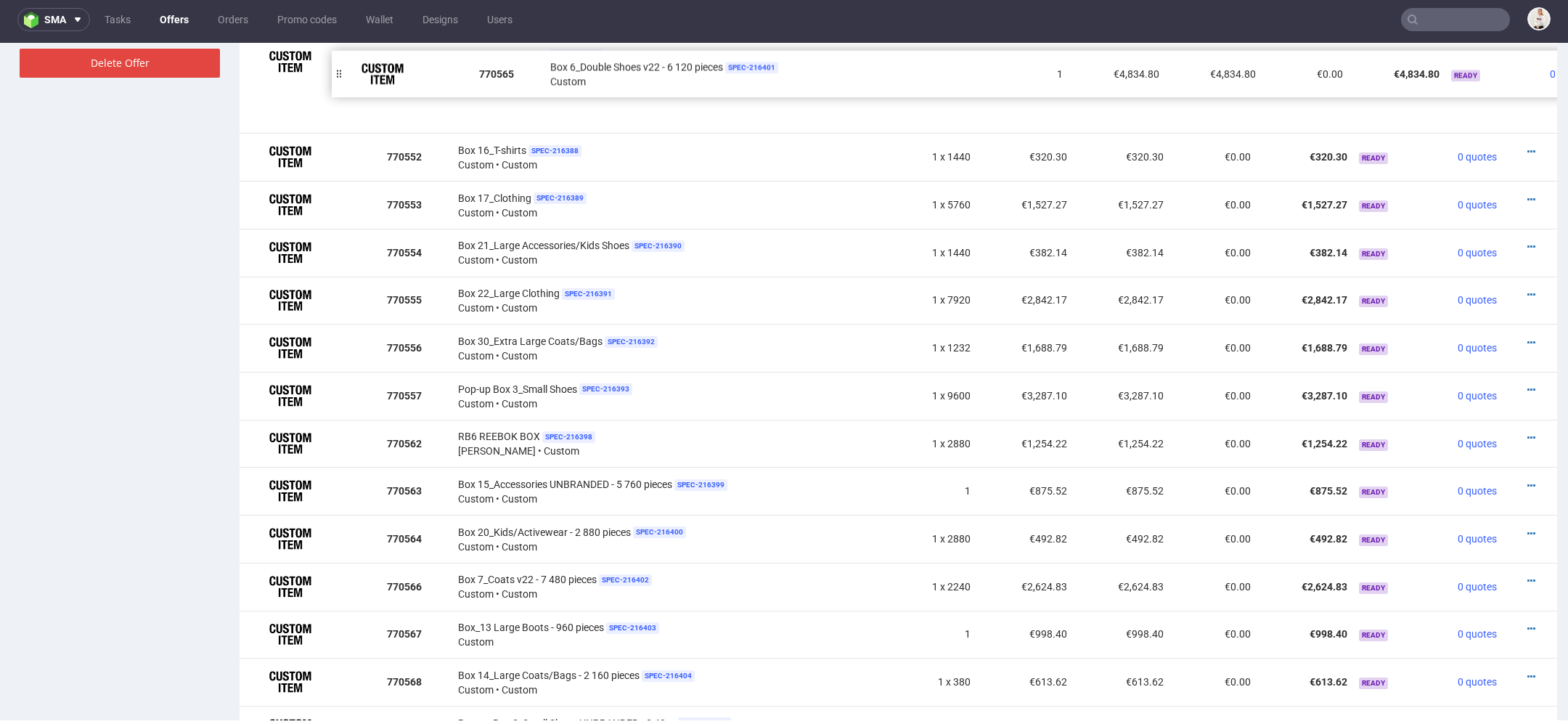
drag, startPoint x: 248, startPoint y: 537, endPoint x: 341, endPoint y: 72, distance: 474.2
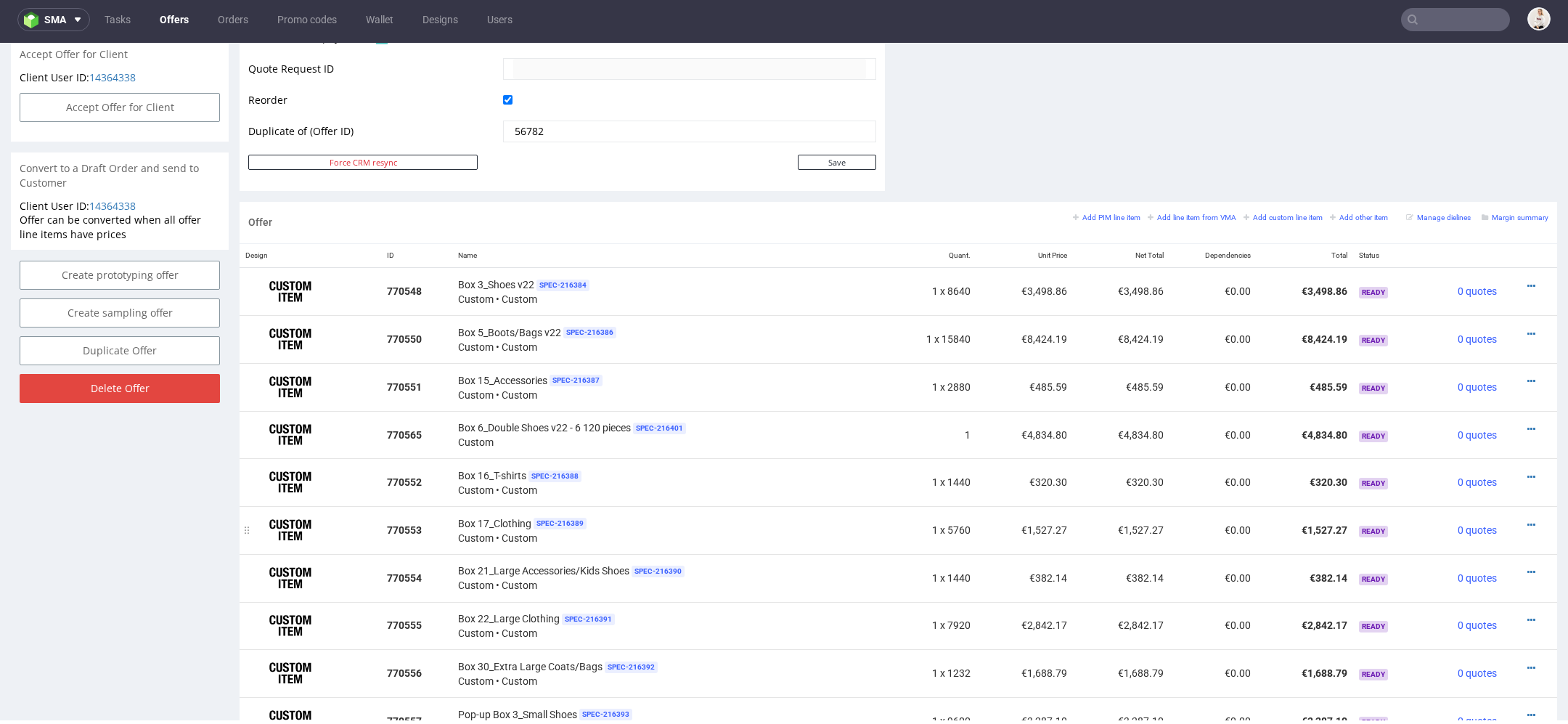
scroll to position [689, 0]
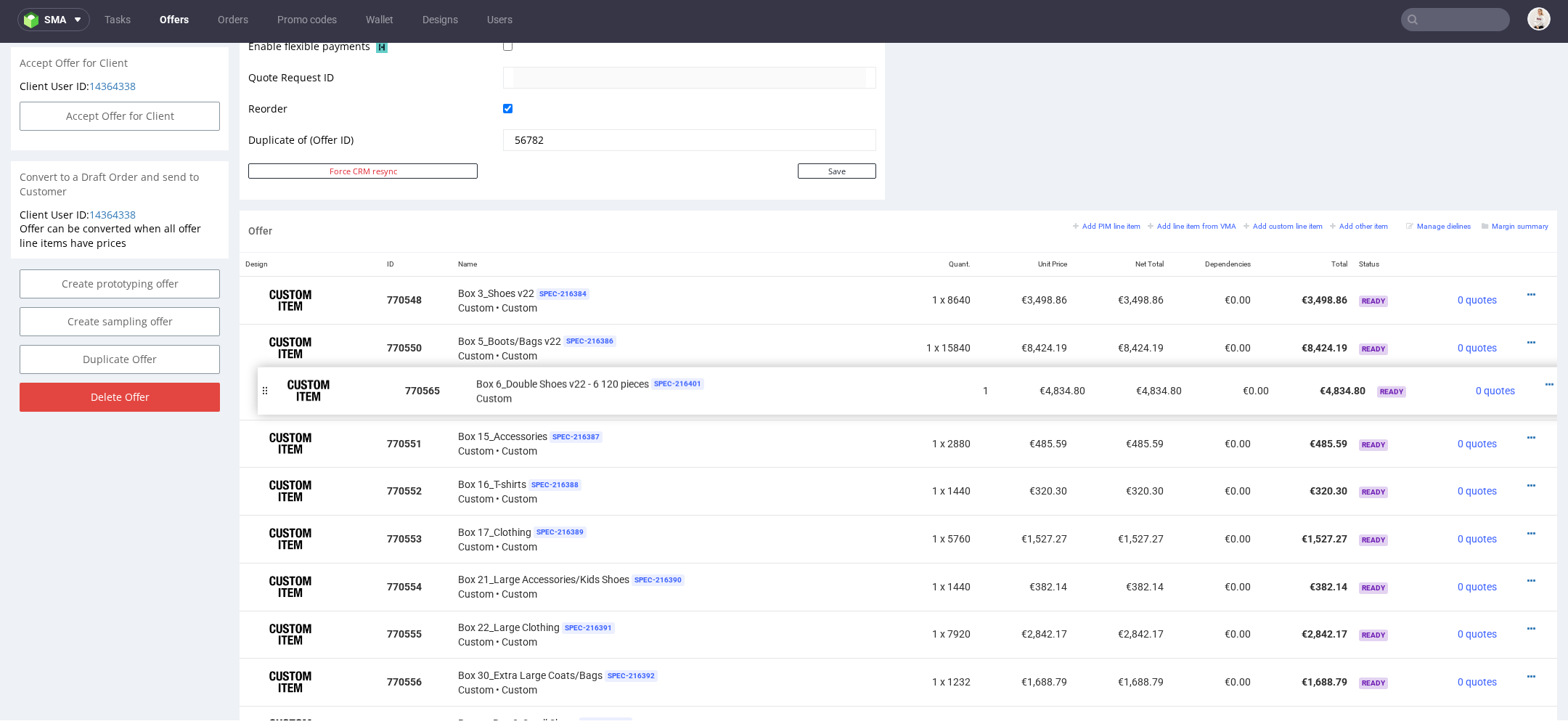
drag, startPoint x: 248, startPoint y: 442, endPoint x: 262, endPoint y: 384, distance: 59.7
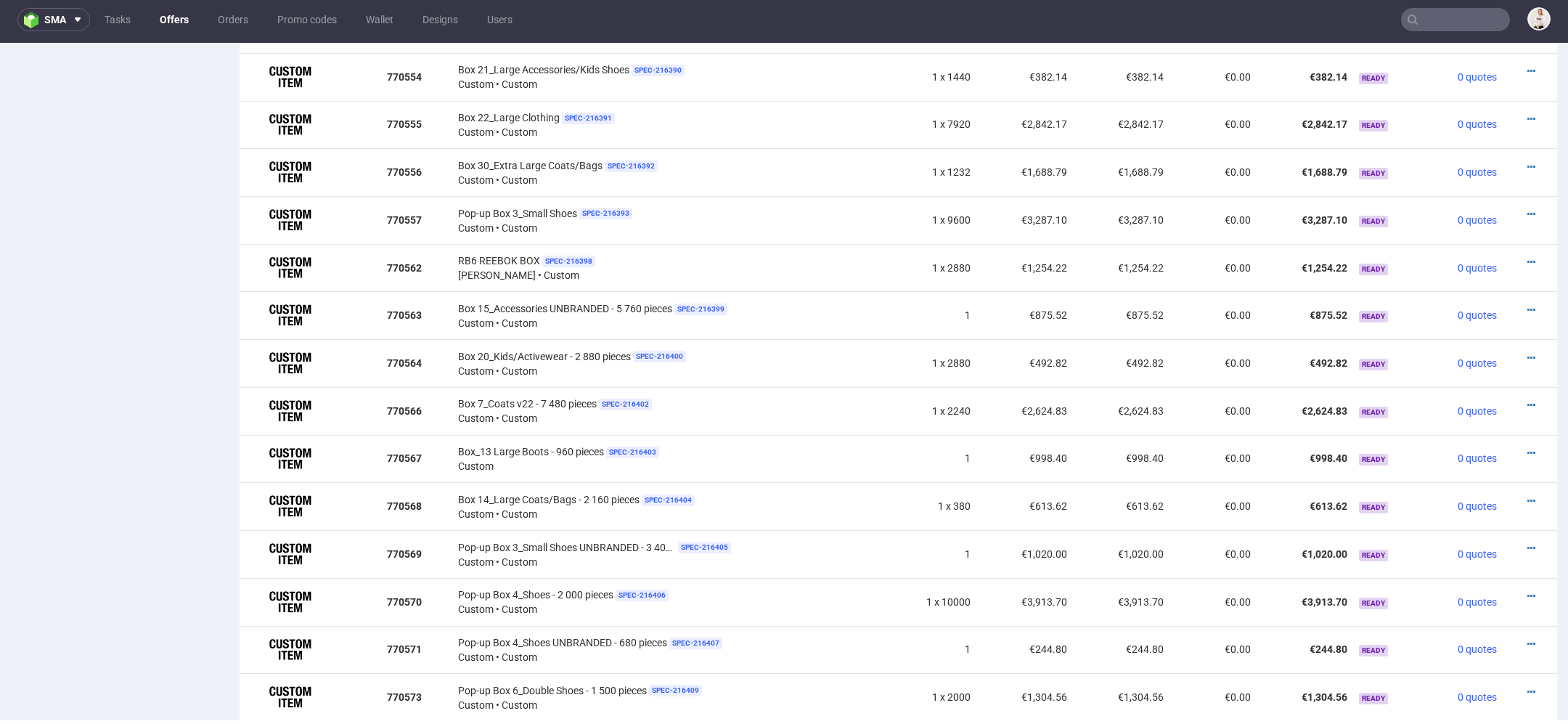
scroll to position [1200, 0]
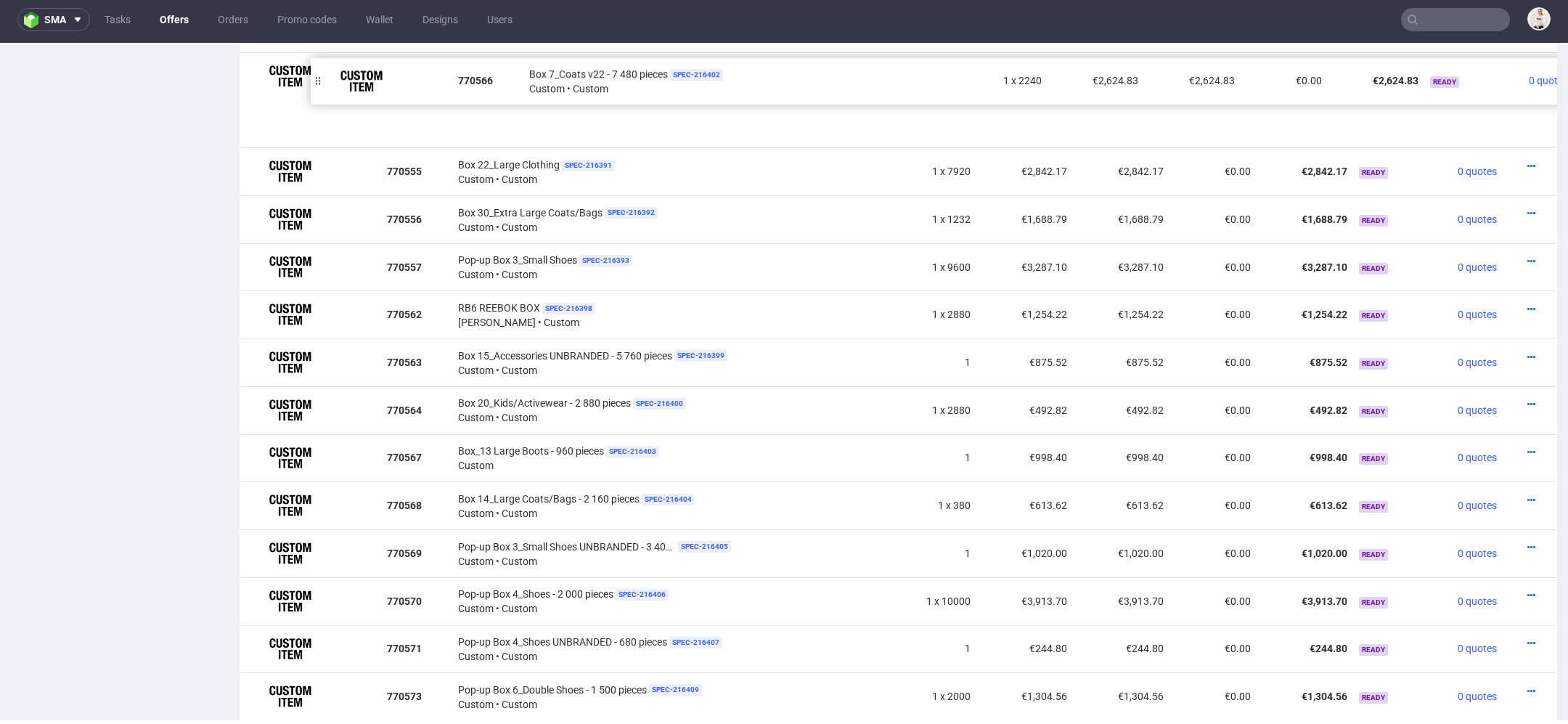
drag, startPoint x: 246, startPoint y: 408, endPoint x: 317, endPoint y: 79, distance: 336.6
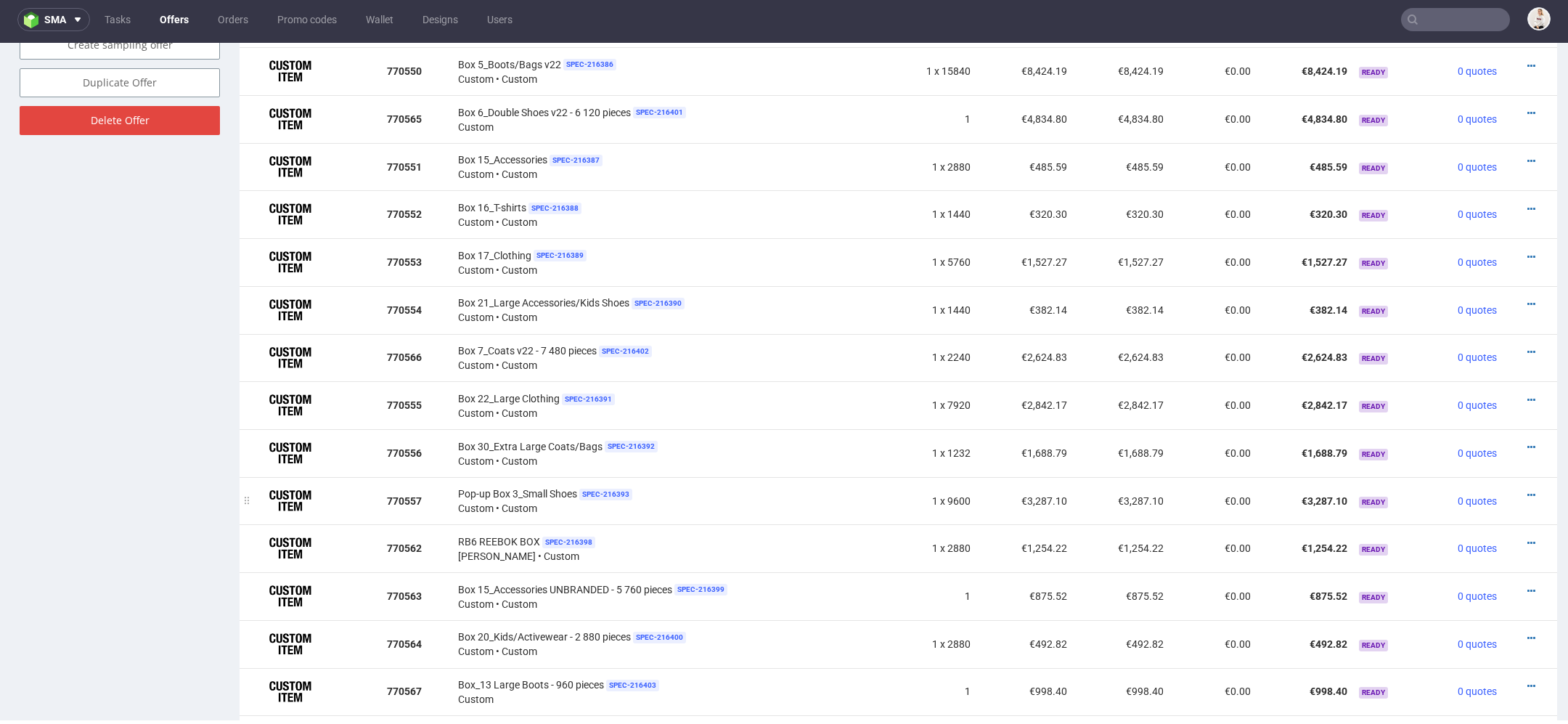
scroll to position [953, 0]
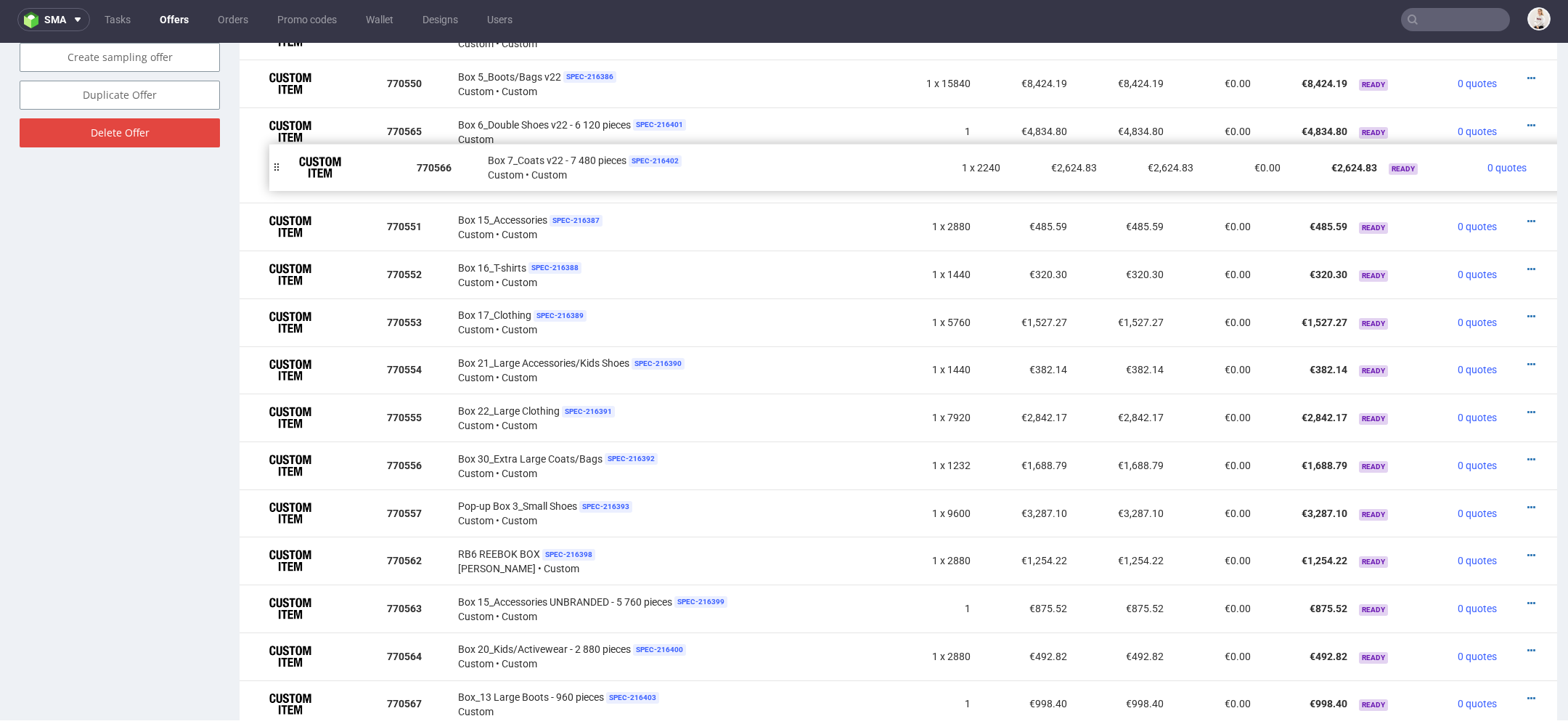
drag, startPoint x: 249, startPoint y: 367, endPoint x: 279, endPoint y: 165, distance: 204.2
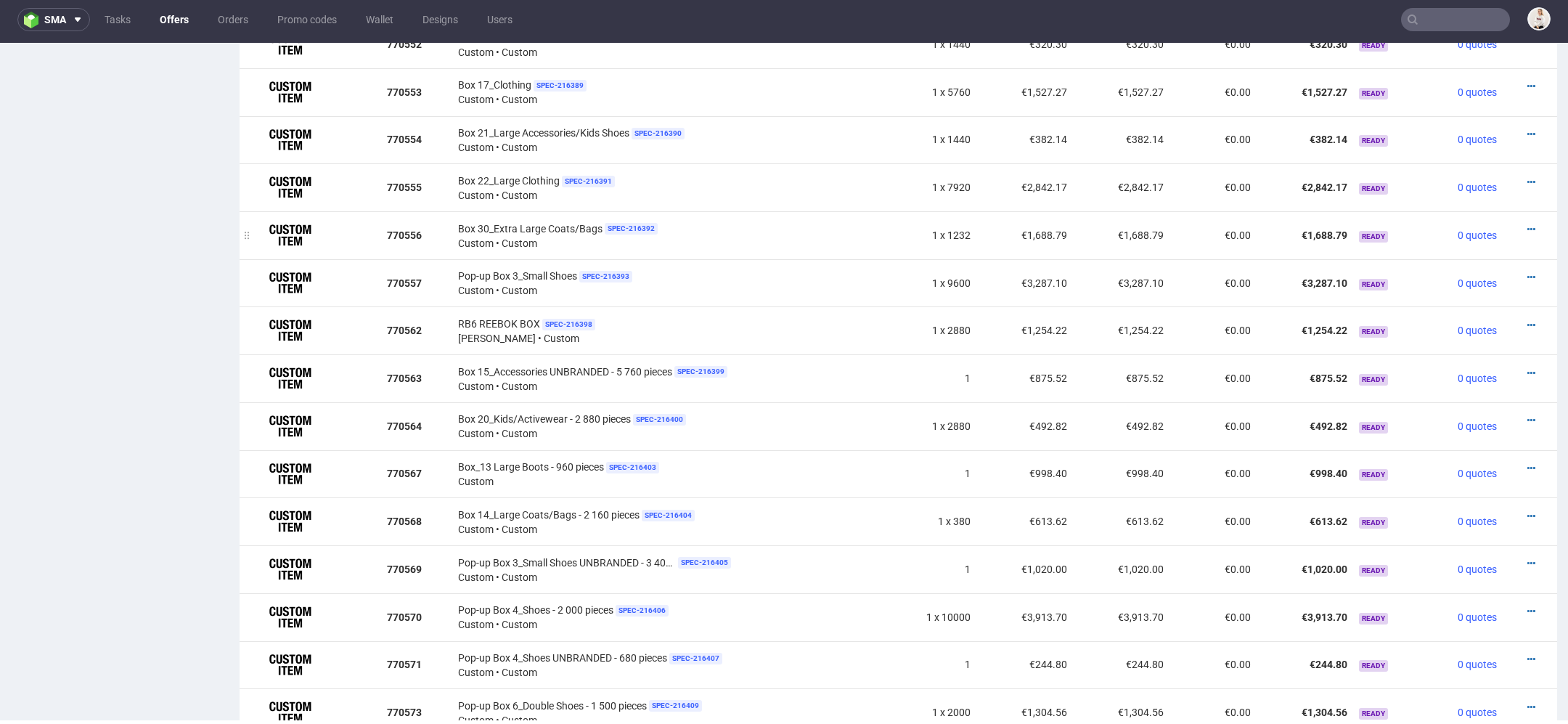
scroll to position [1197, 0]
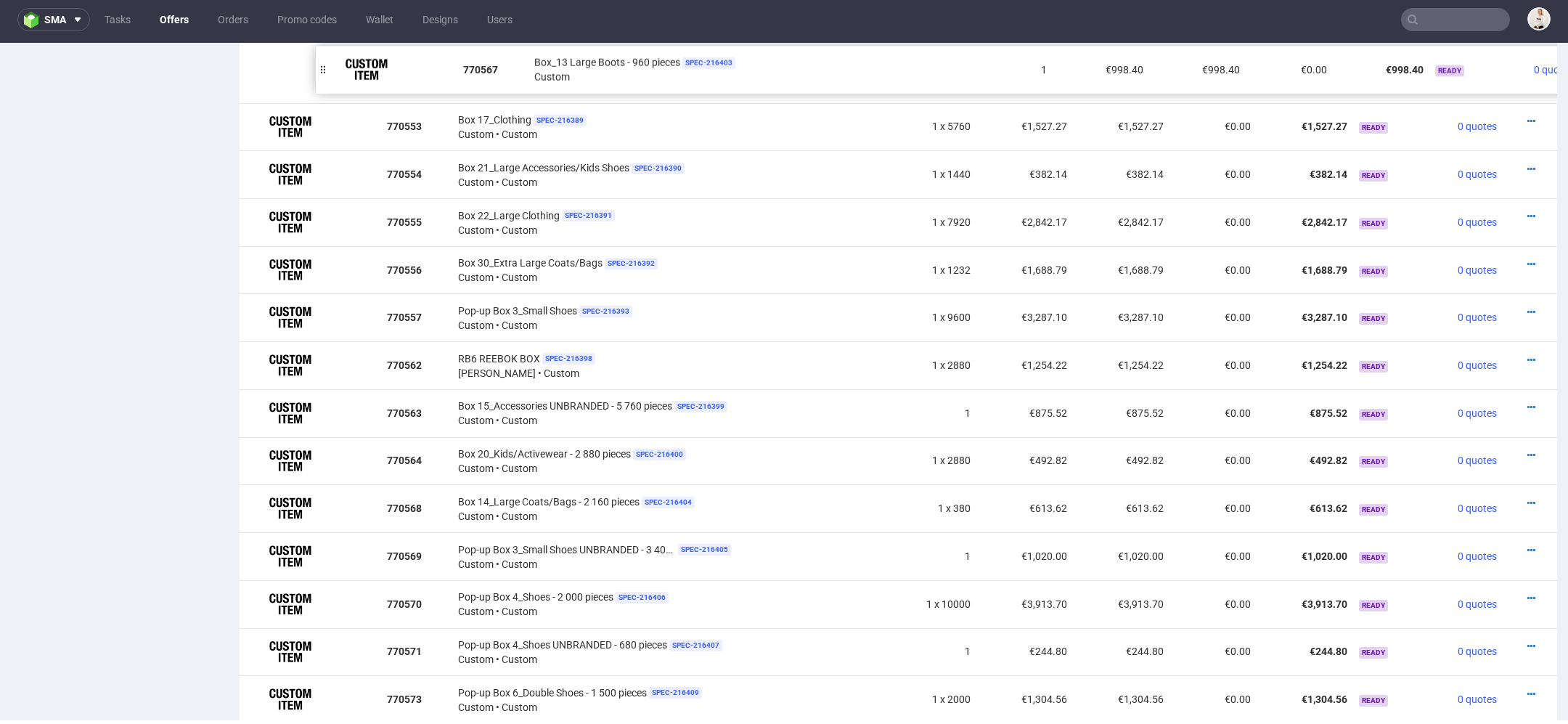
drag, startPoint x: 248, startPoint y: 457, endPoint x: 324, endPoint y: 70, distance: 394.4
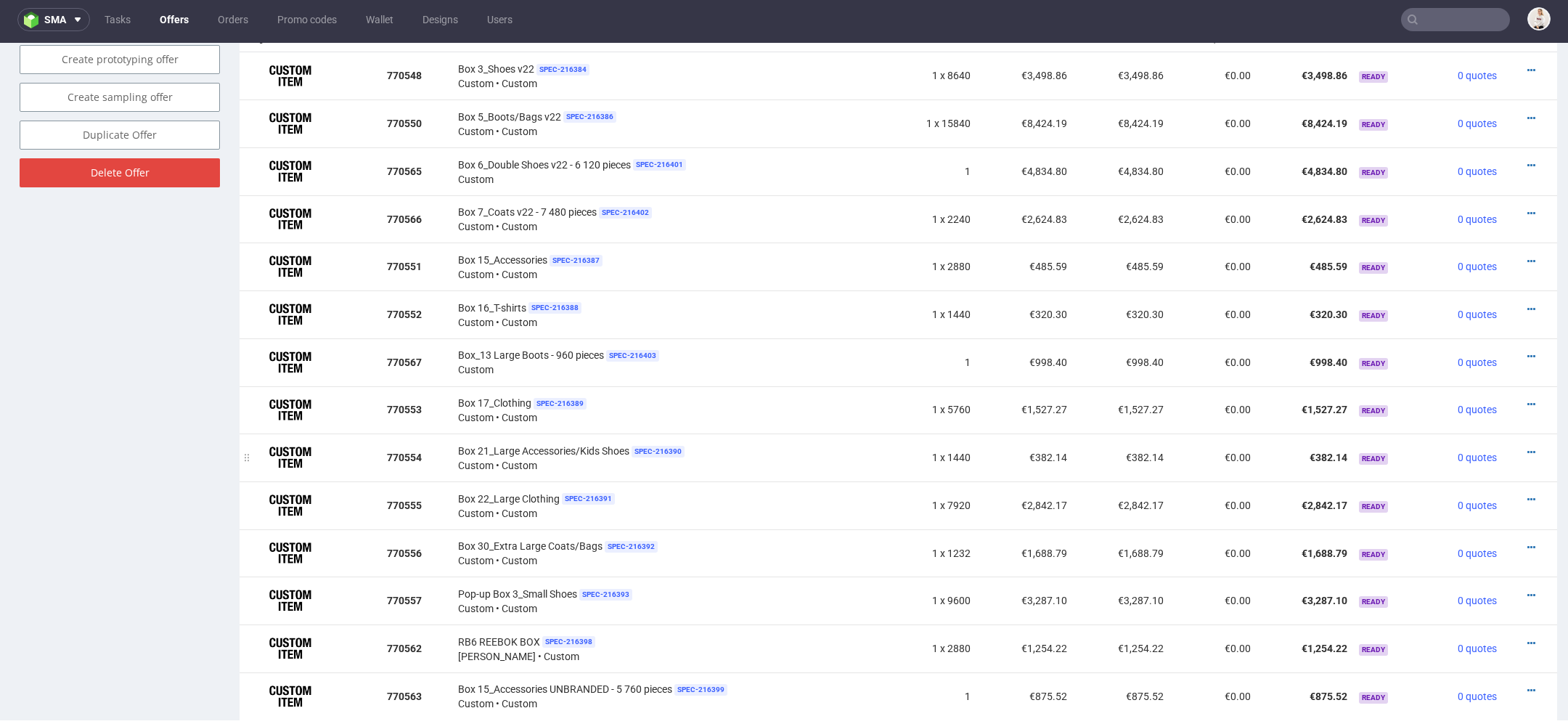
scroll to position [909, 0]
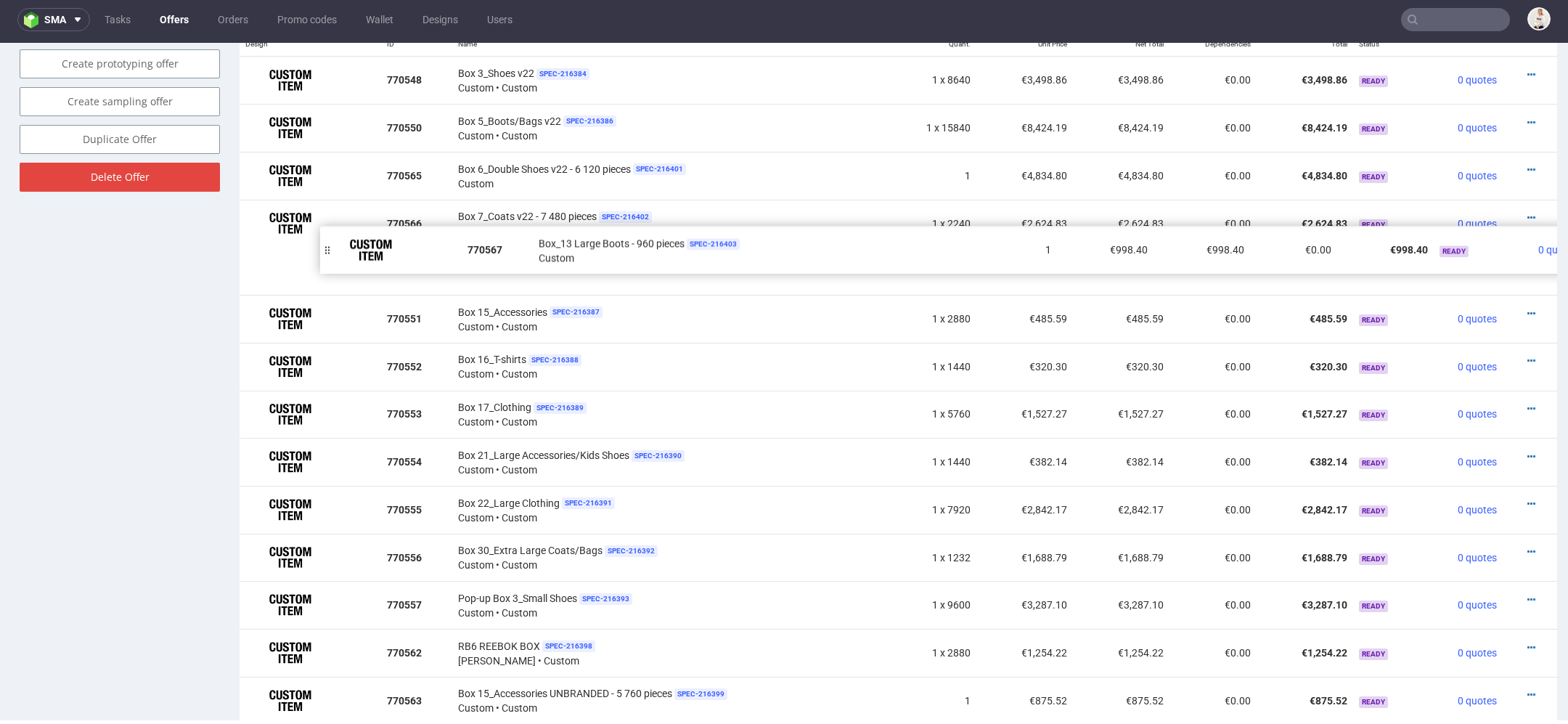
drag, startPoint x: 250, startPoint y: 362, endPoint x: 330, endPoint y: 249, distance: 138.5
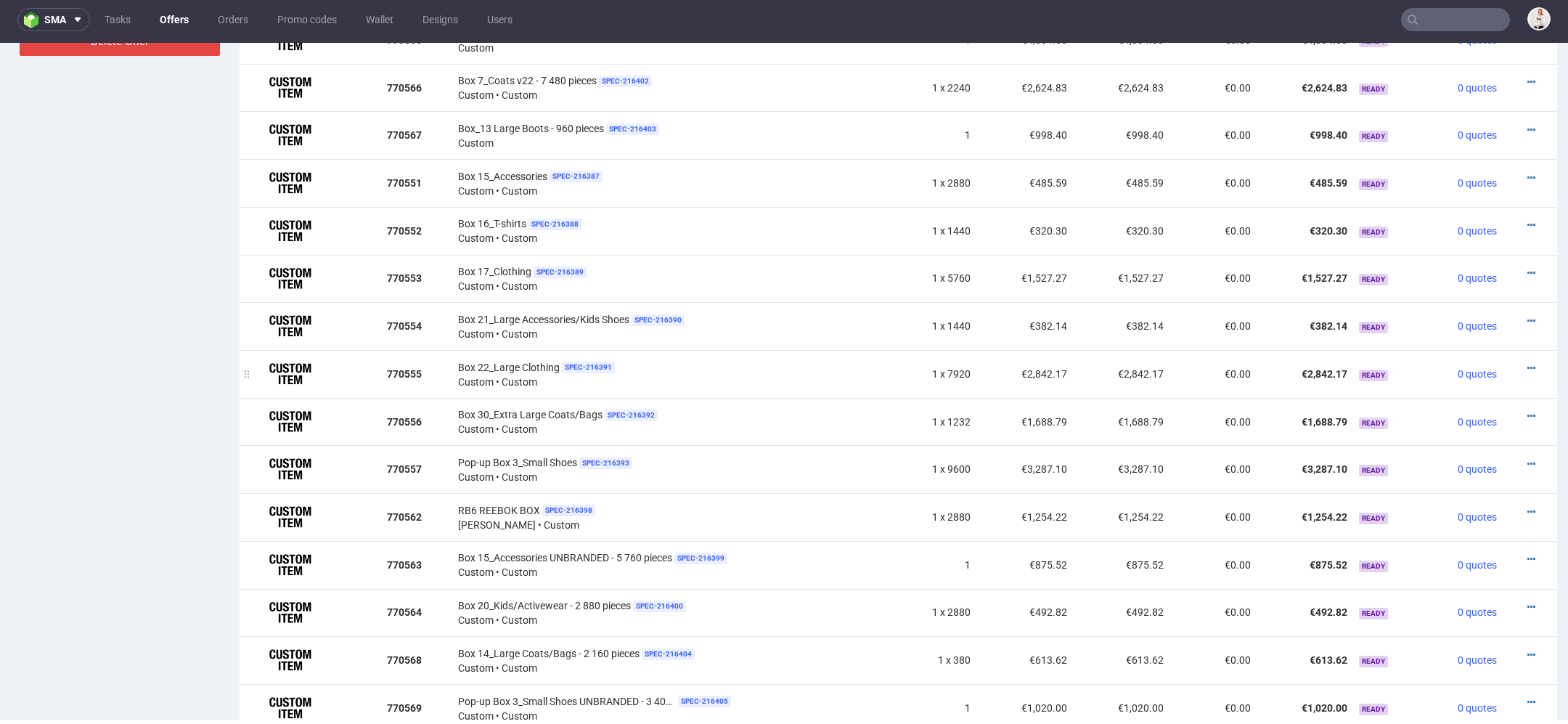
scroll to position [1049, 0]
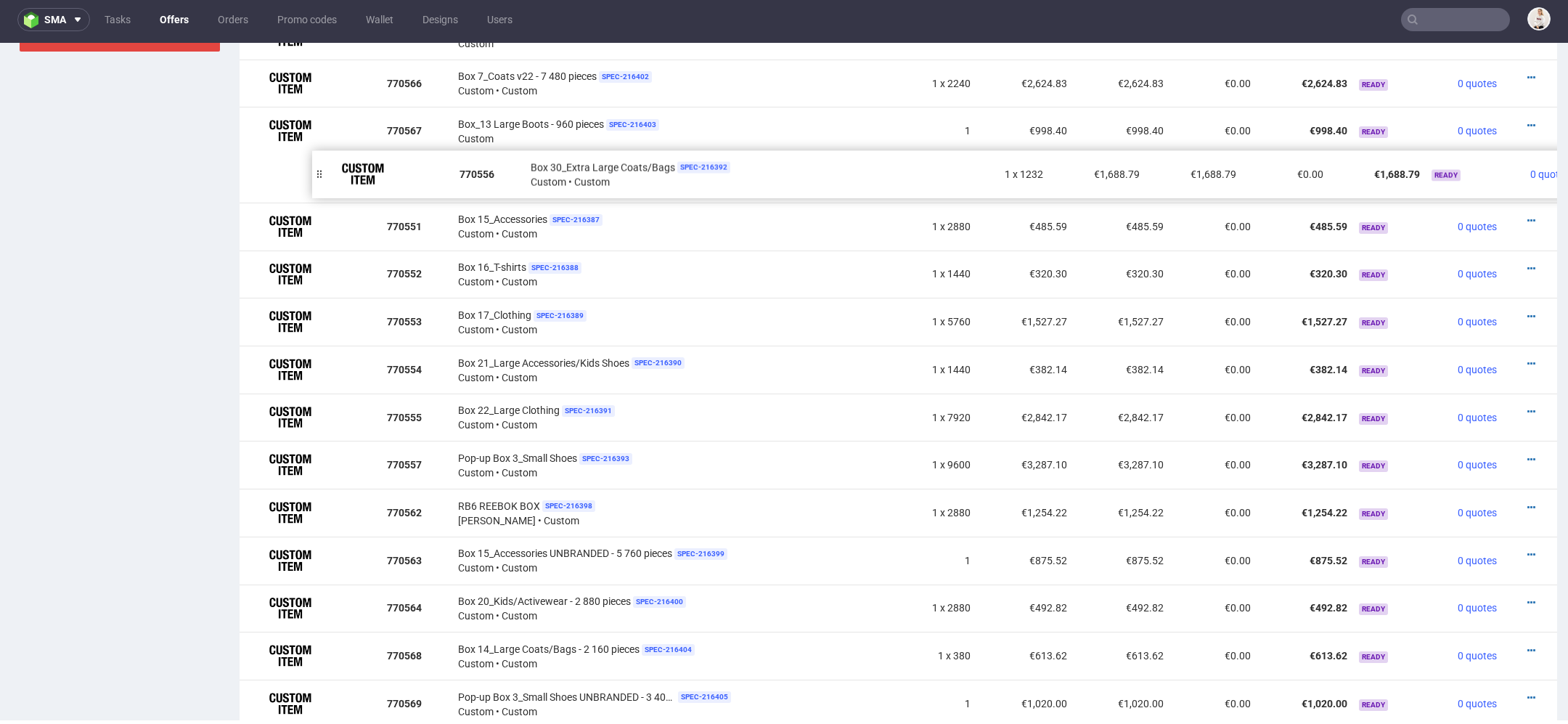
drag, startPoint x: 248, startPoint y: 413, endPoint x: 321, endPoint y: 170, distance: 253.7
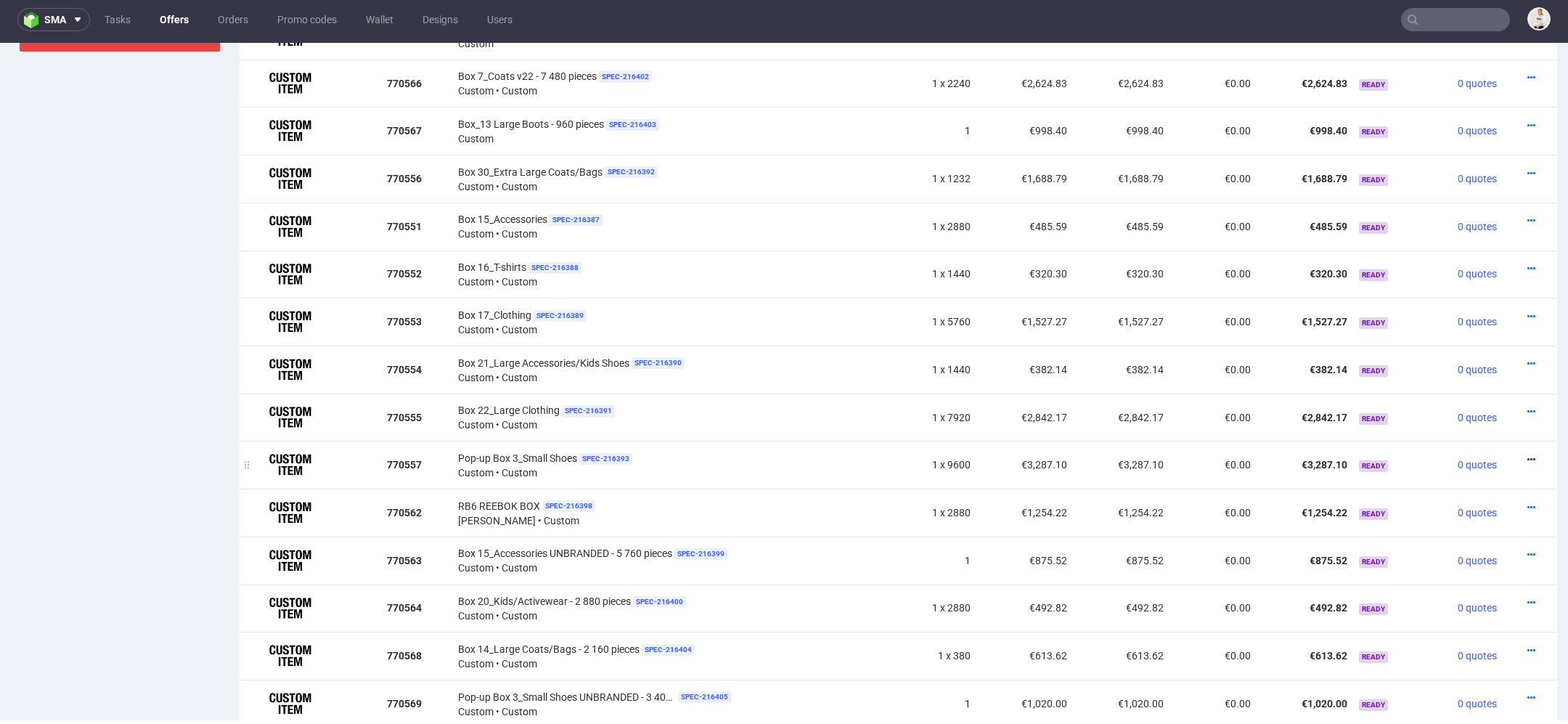
click at [1528, 455] on icon at bounding box center [1531, 460] width 8 height 10
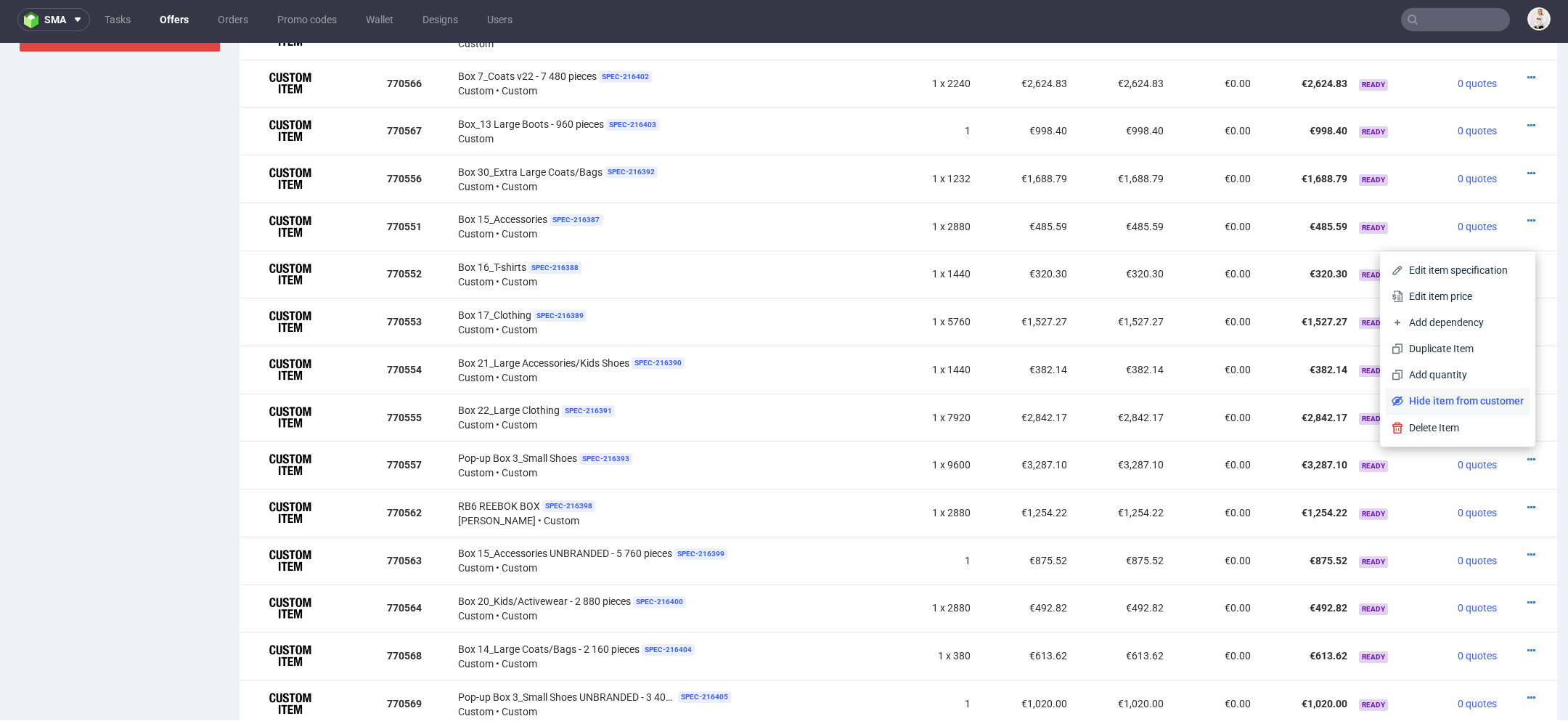
click at [1471, 400] on span "Hide item from customer" at bounding box center [1463, 401] width 121 height 15
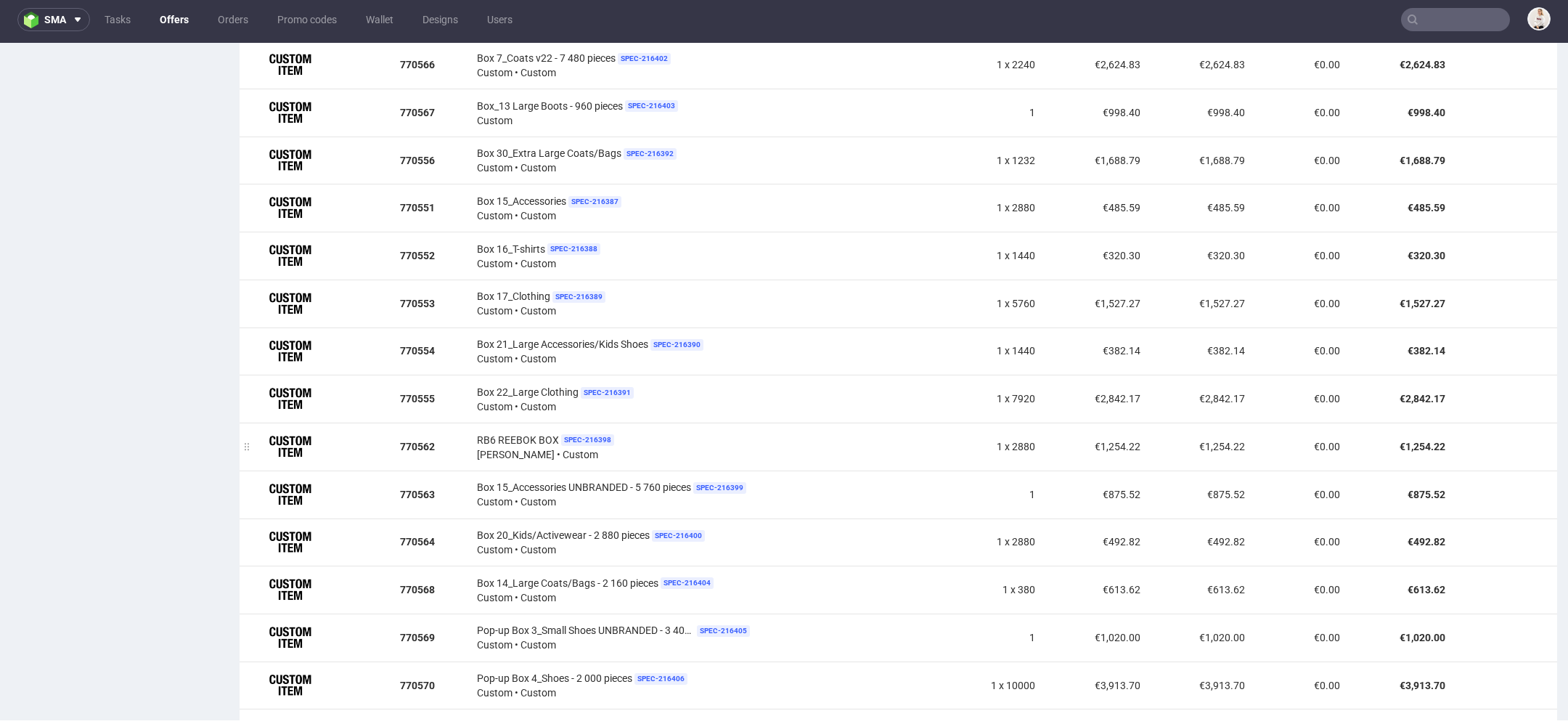
scroll to position [1079, 0]
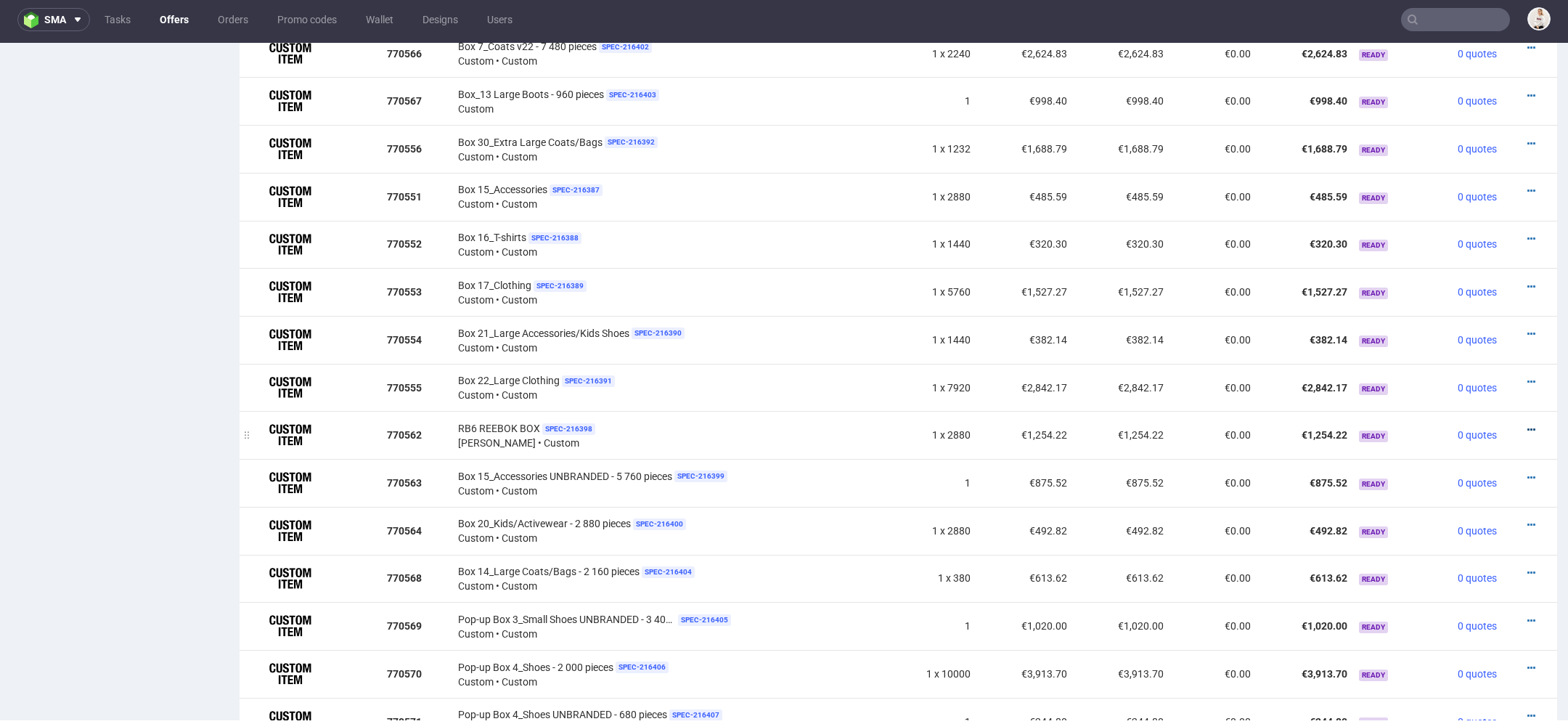
click at [1528, 425] on icon at bounding box center [1531, 430] width 8 height 10
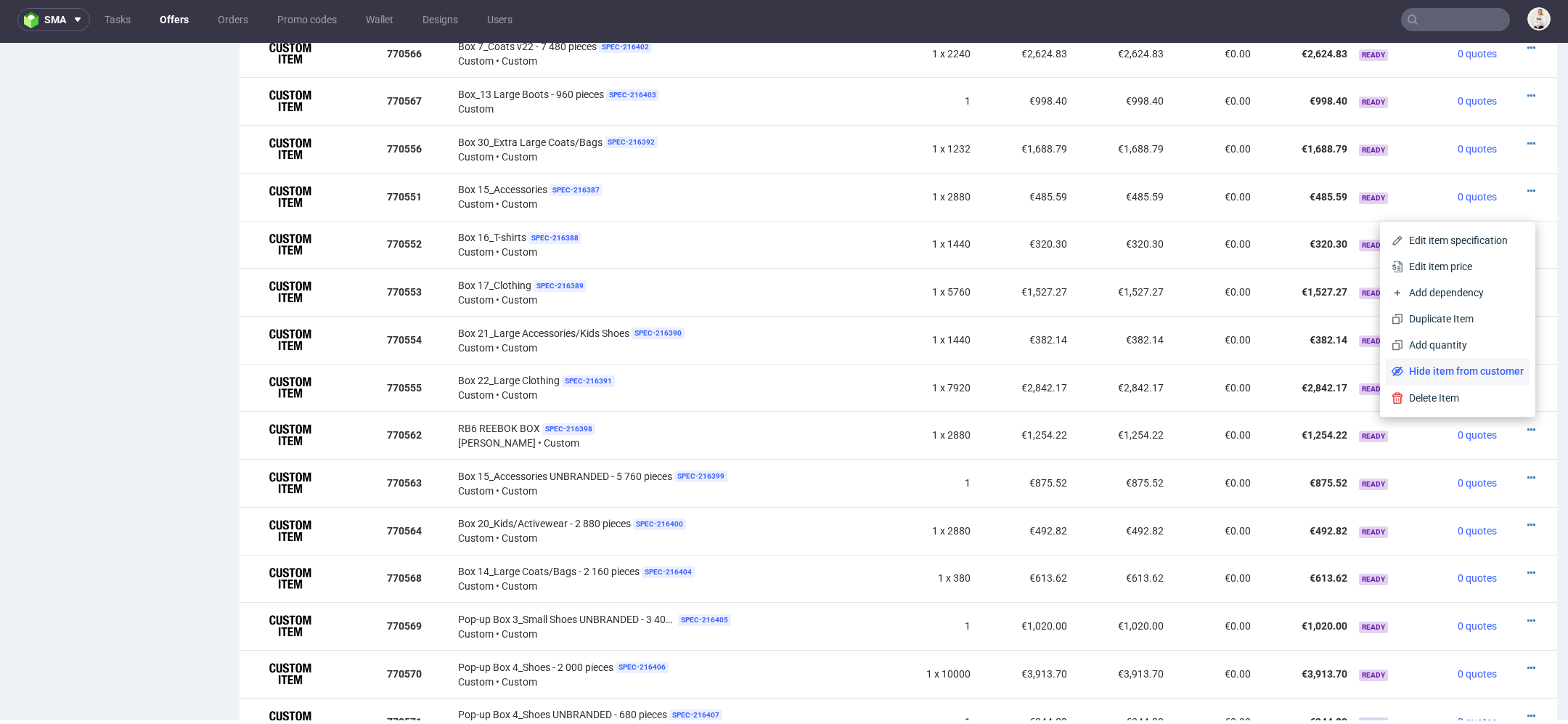
click at [1480, 374] on span "Hide item from customer" at bounding box center [1463, 372] width 121 height 15
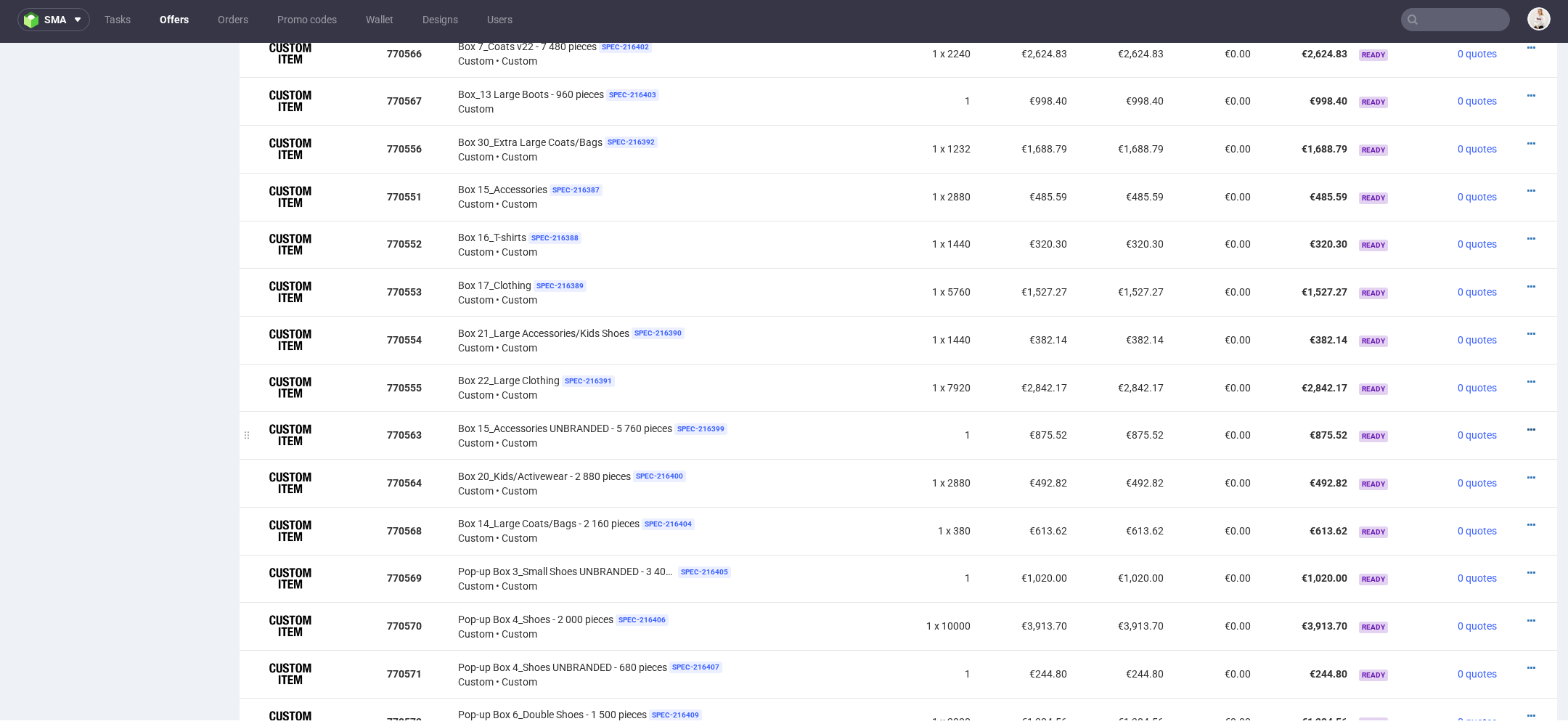
click at [1528, 425] on icon at bounding box center [1531, 430] width 8 height 10
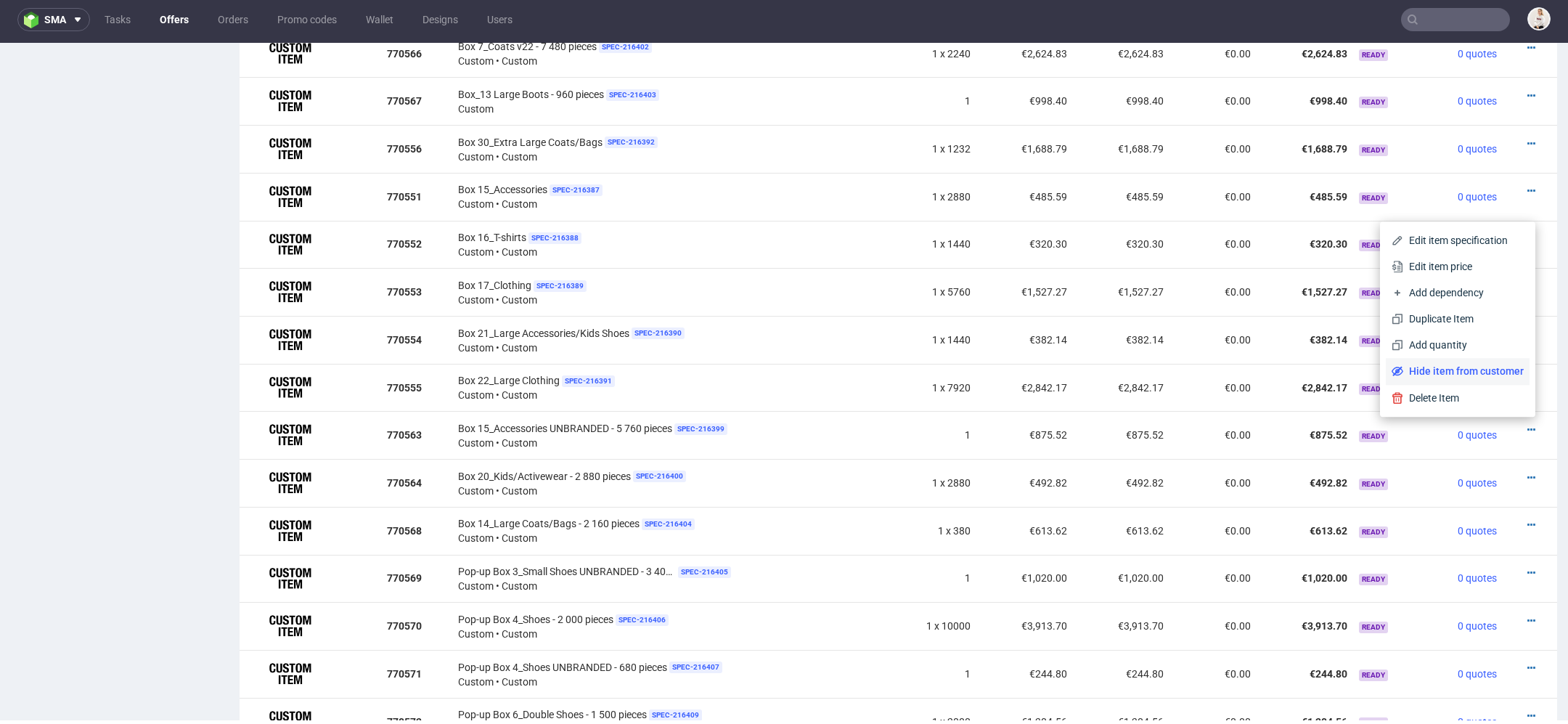
click at [1483, 372] on span "Hide item from customer" at bounding box center [1463, 372] width 121 height 15
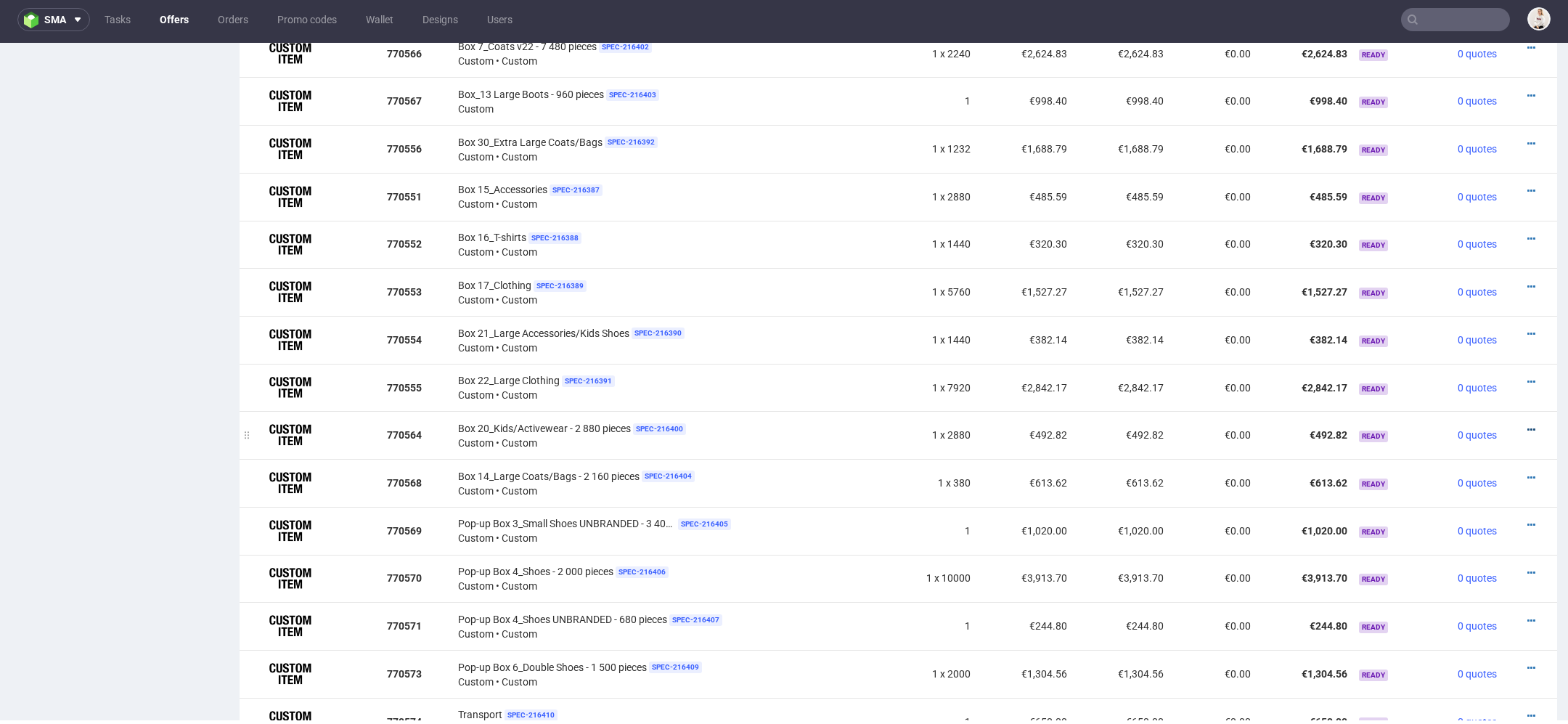
click at [1528, 425] on icon at bounding box center [1531, 430] width 8 height 10
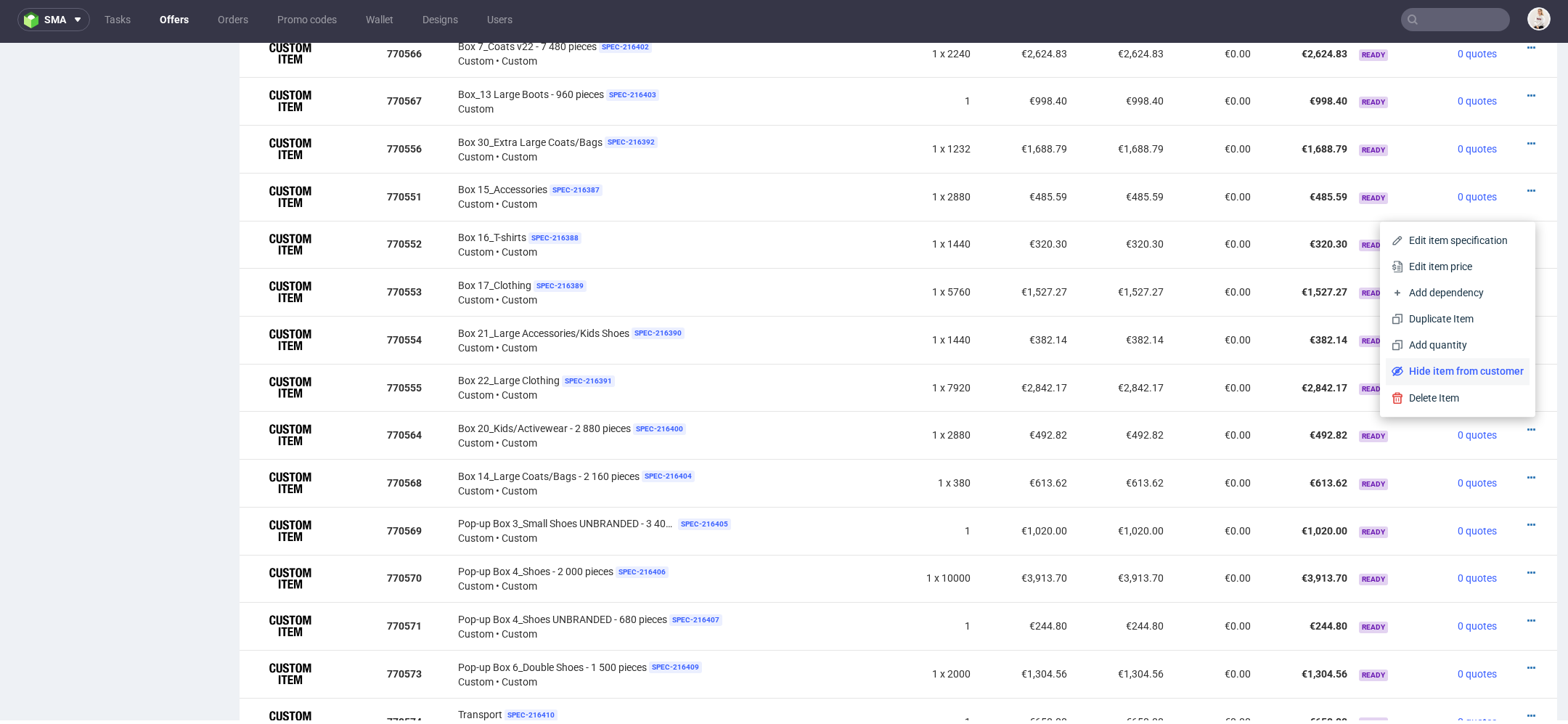
click at [1479, 366] on span "Hide item from customer" at bounding box center [1463, 372] width 121 height 15
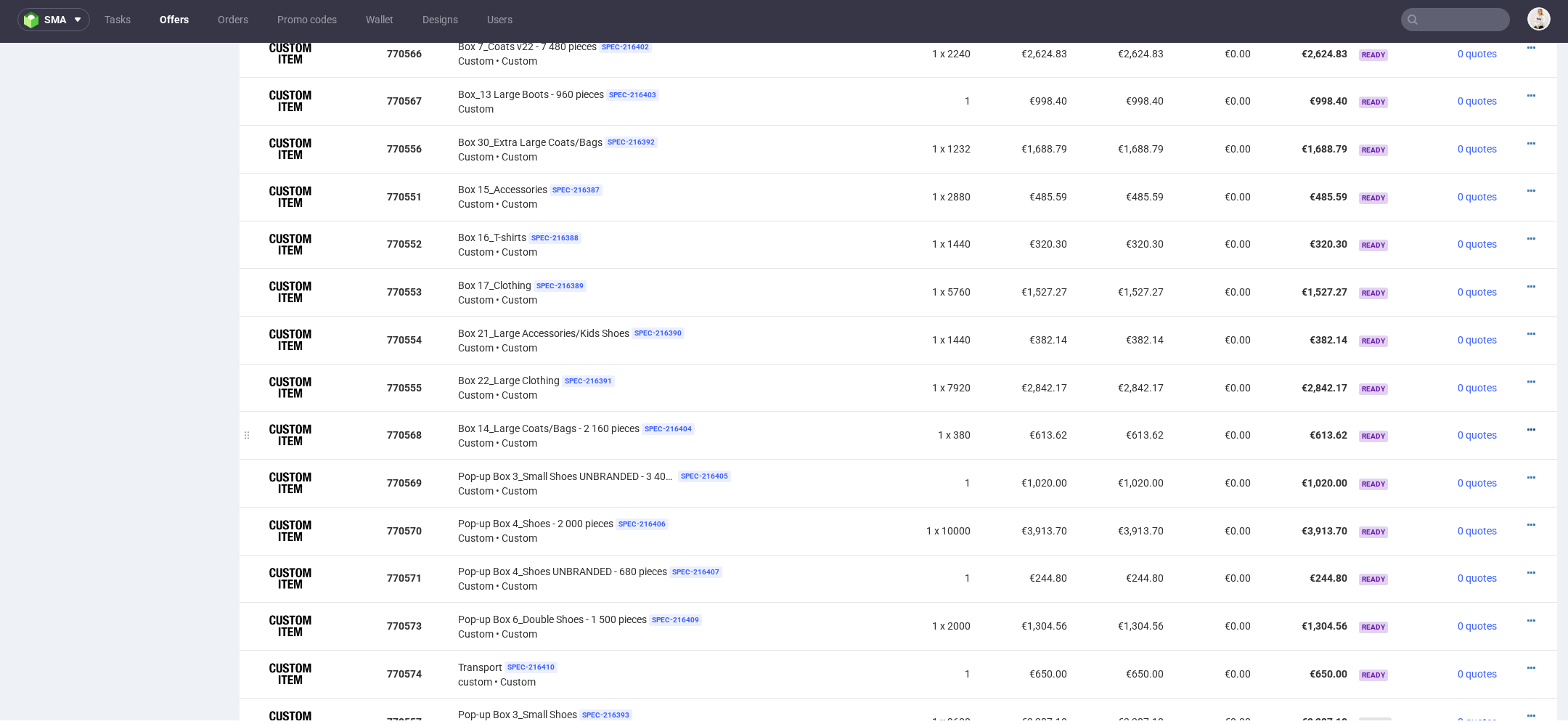
click at [1528, 425] on icon at bounding box center [1531, 430] width 8 height 10
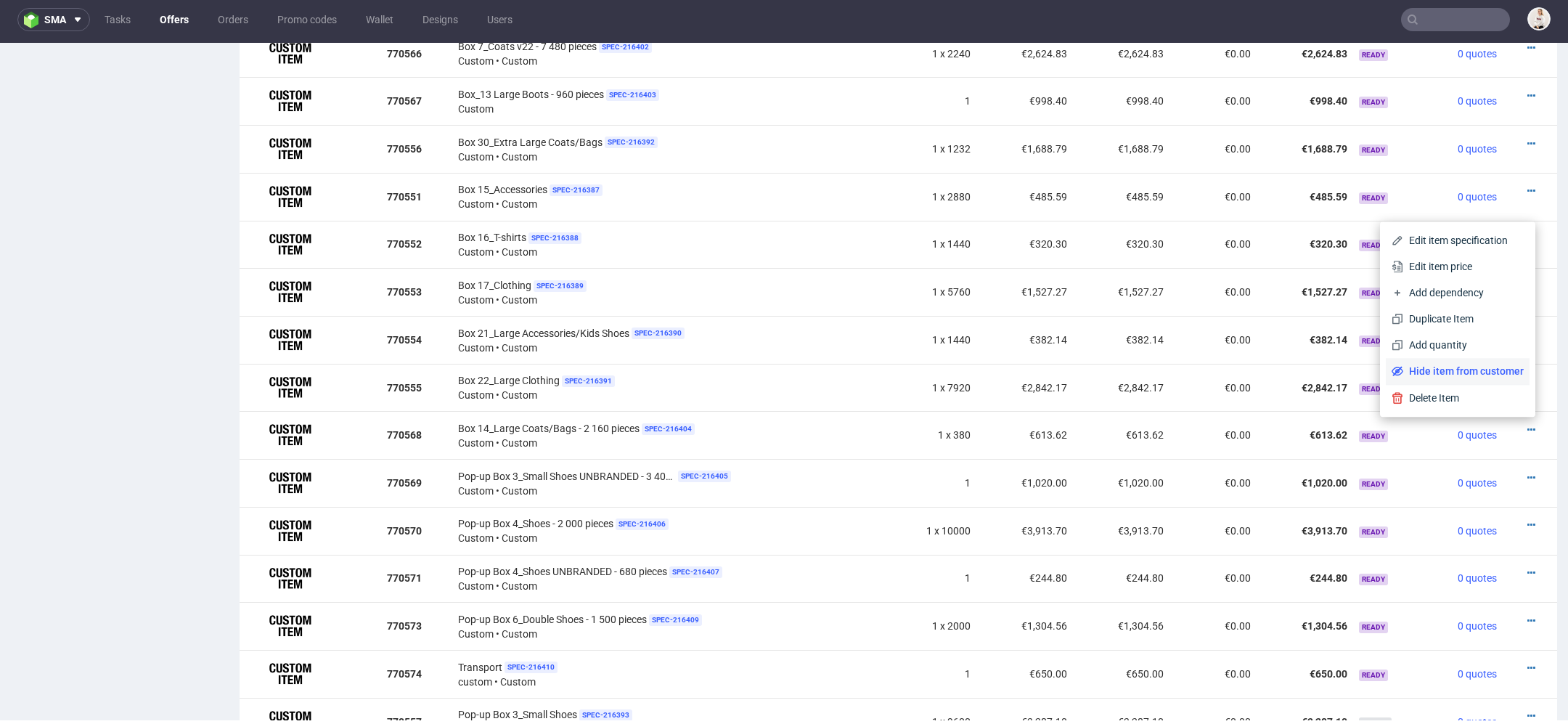
click at [1487, 369] on span "Hide item from customer" at bounding box center [1463, 372] width 121 height 15
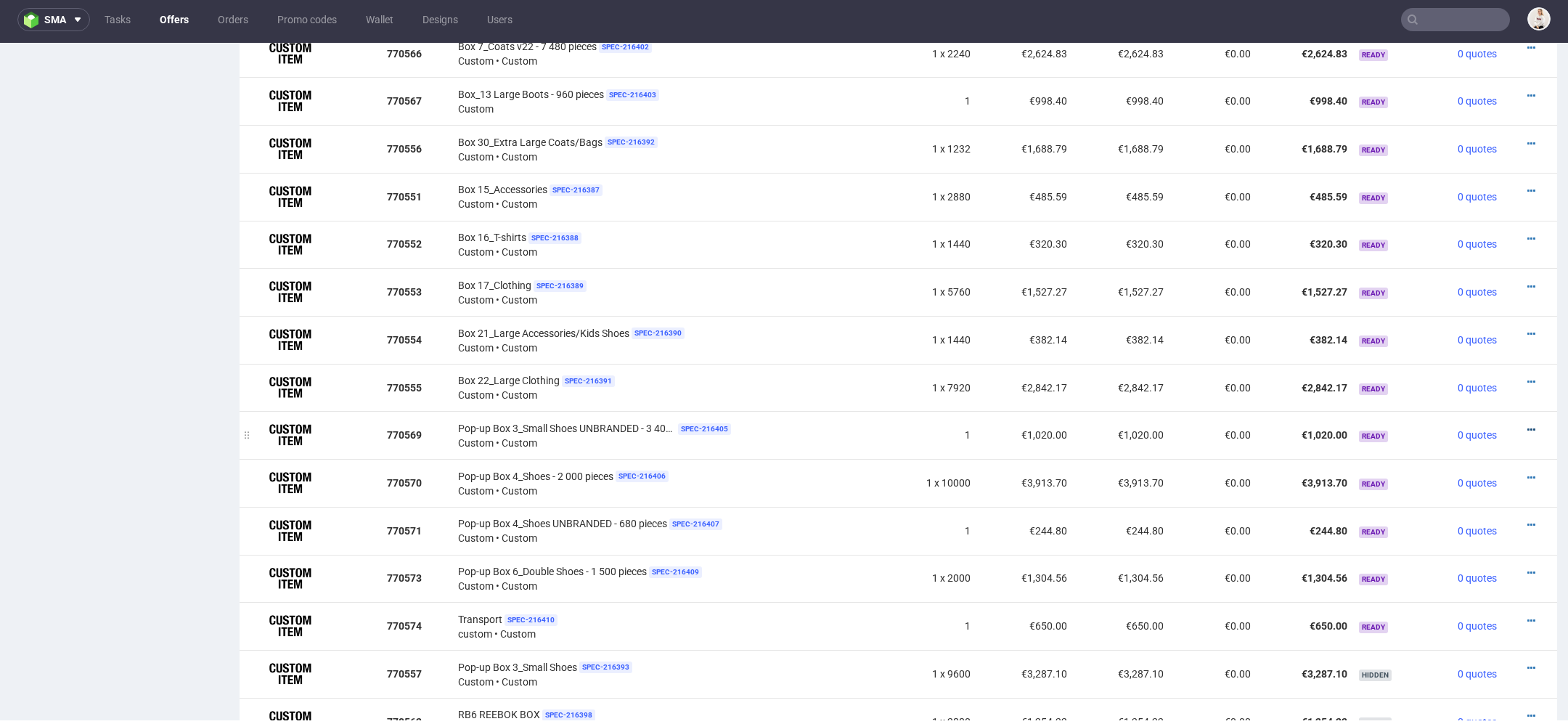
click at [1528, 425] on icon at bounding box center [1531, 430] width 8 height 10
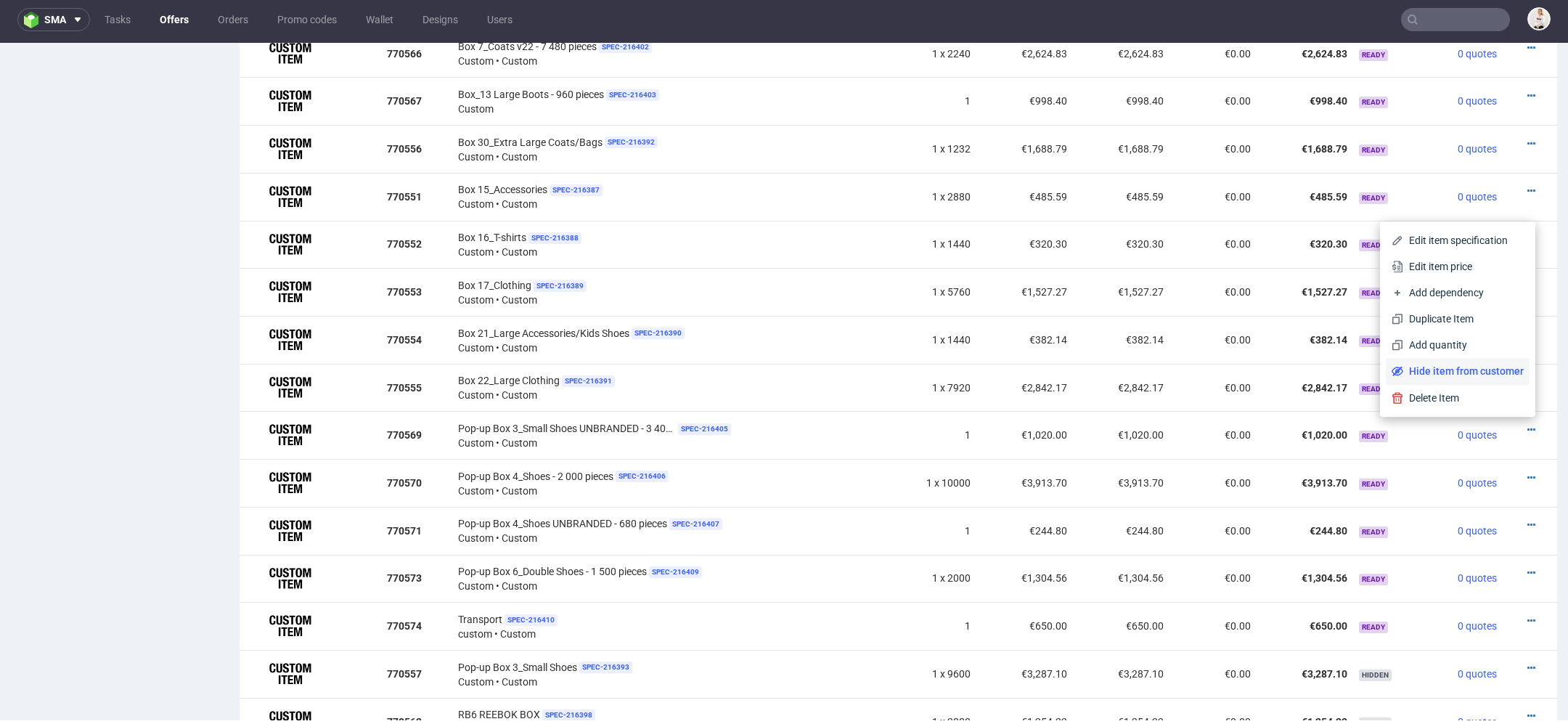
click at [1490, 370] on span "Hide item from customer" at bounding box center [1463, 372] width 121 height 15
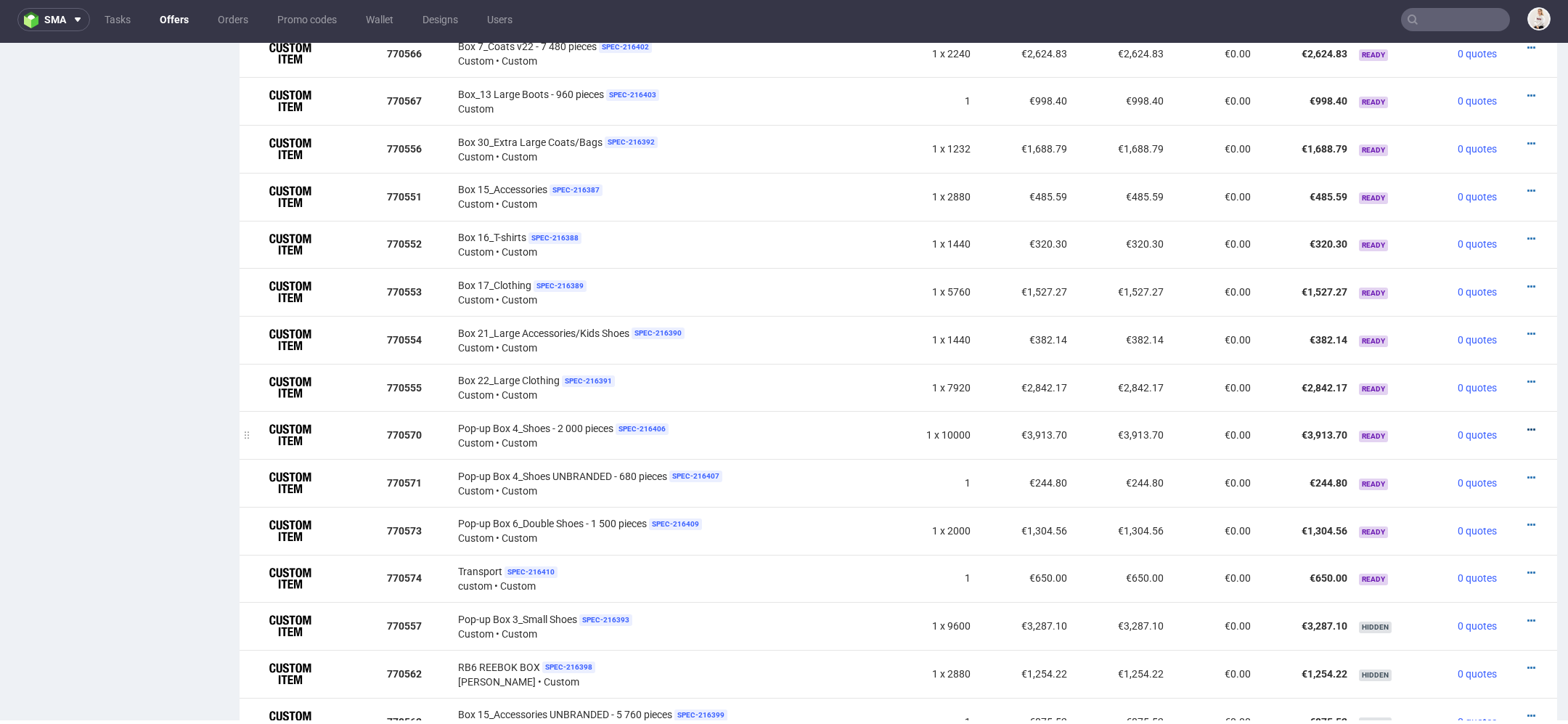
click at [1528, 425] on icon at bounding box center [1531, 430] width 8 height 10
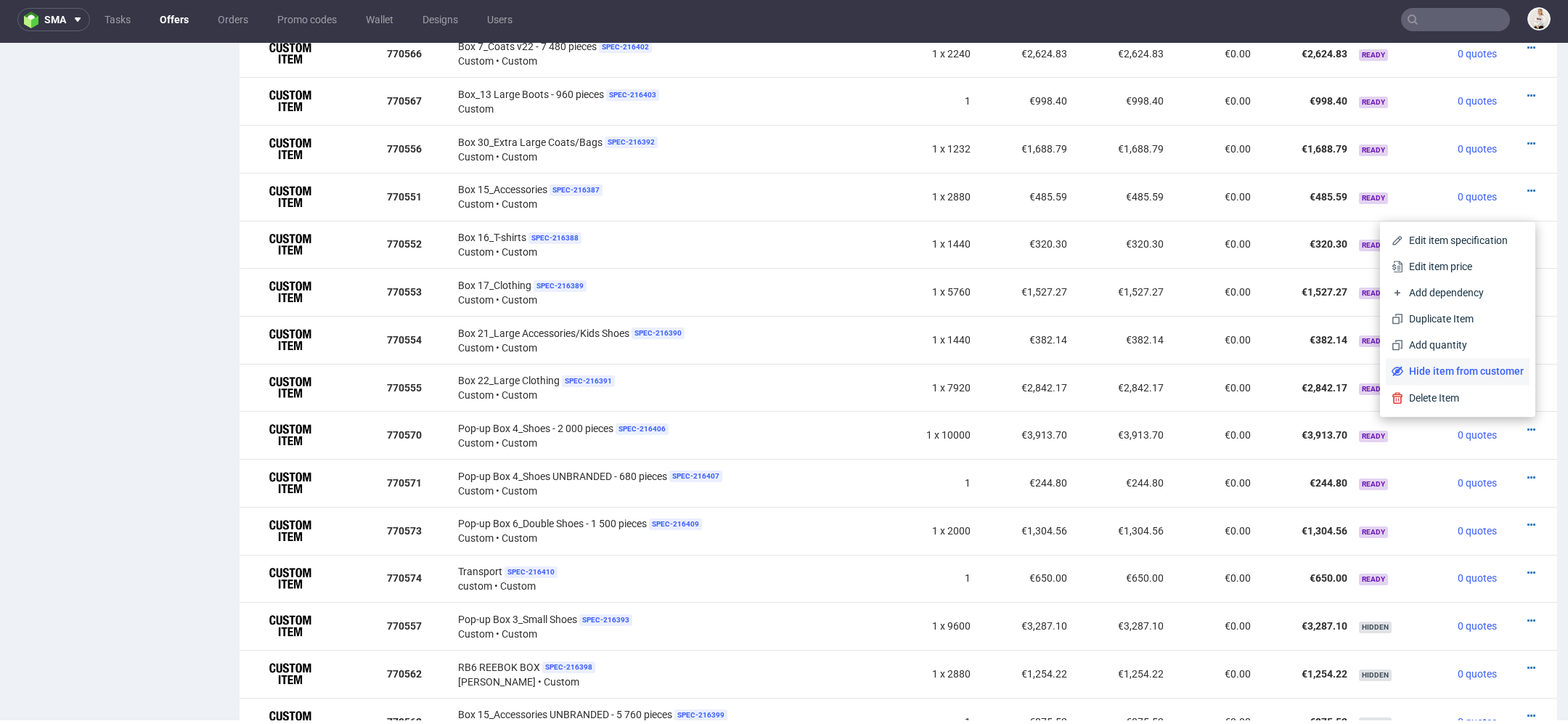
click at [1481, 371] on span "Hide item from customer" at bounding box center [1463, 372] width 121 height 15
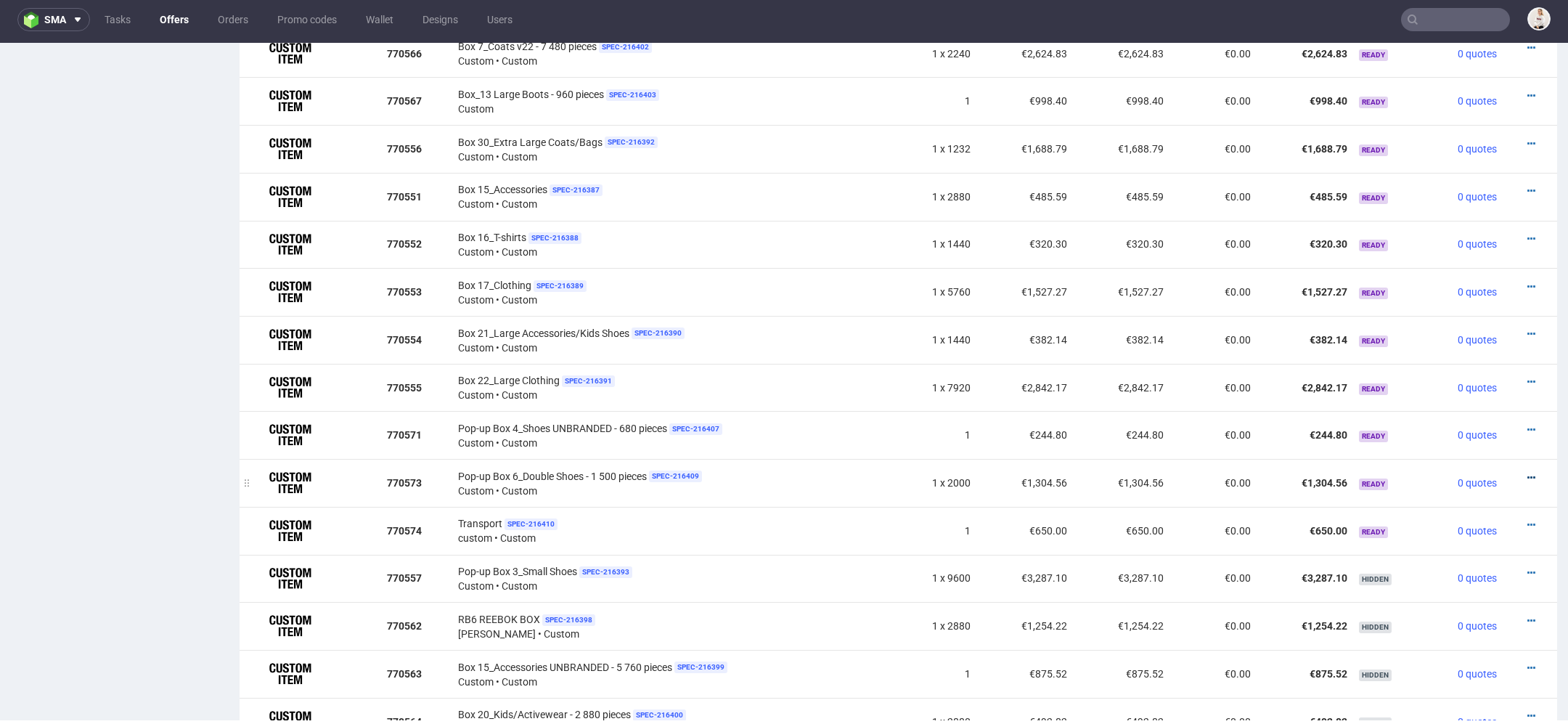
click at [1528, 473] on icon at bounding box center [1531, 478] width 8 height 10
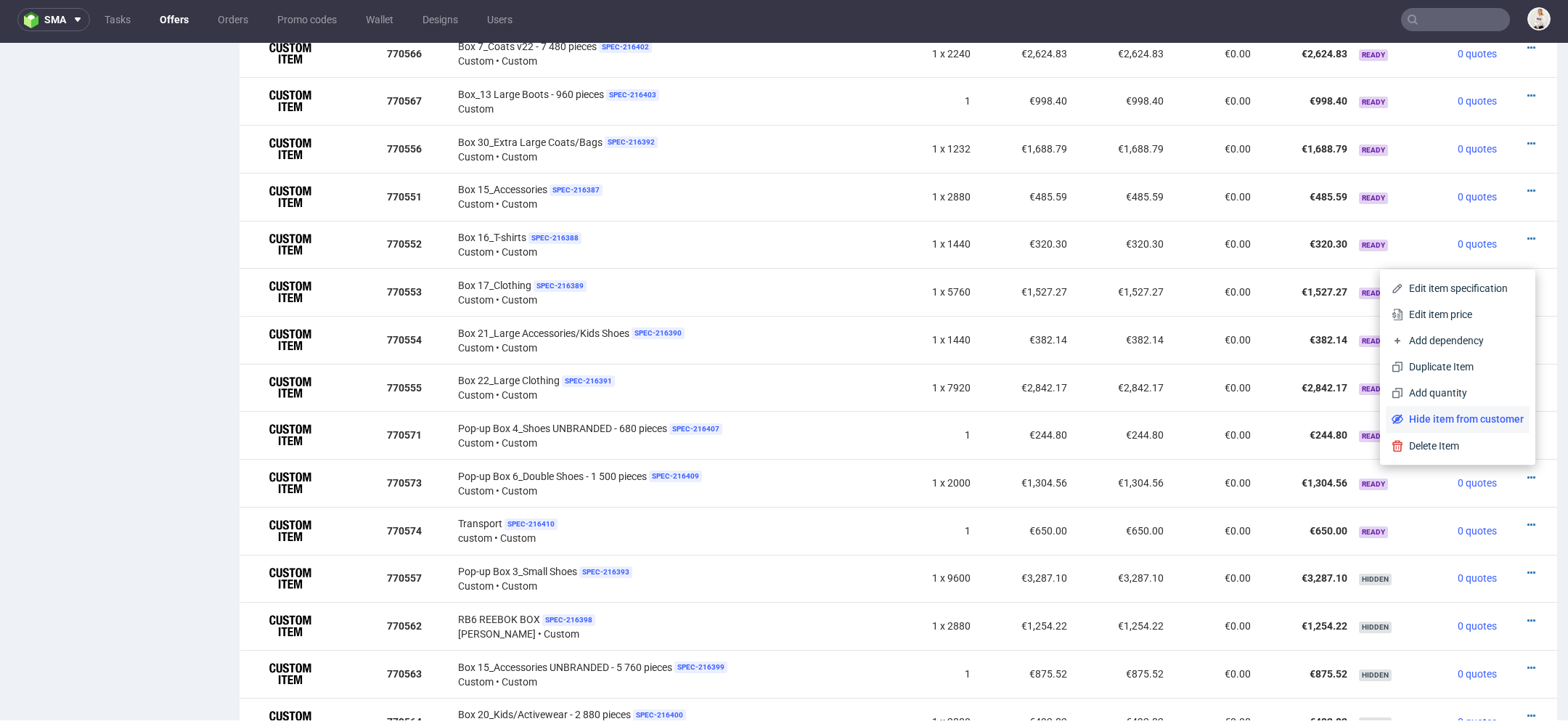
click at [1482, 418] on span "Hide item from customer" at bounding box center [1463, 419] width 121 height 15
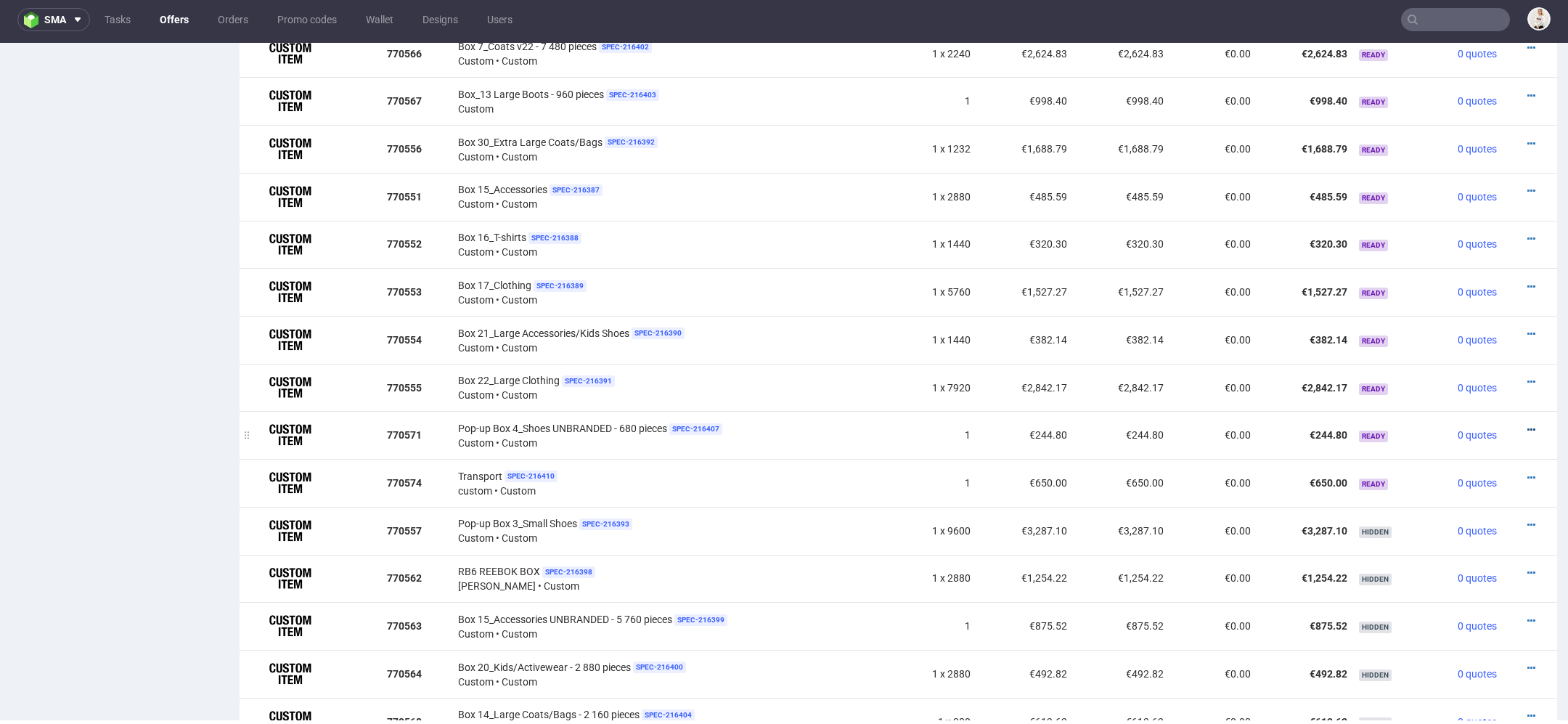
click at [1528, 426] on icon at bounding box center [1531, 430] width 8 height 10
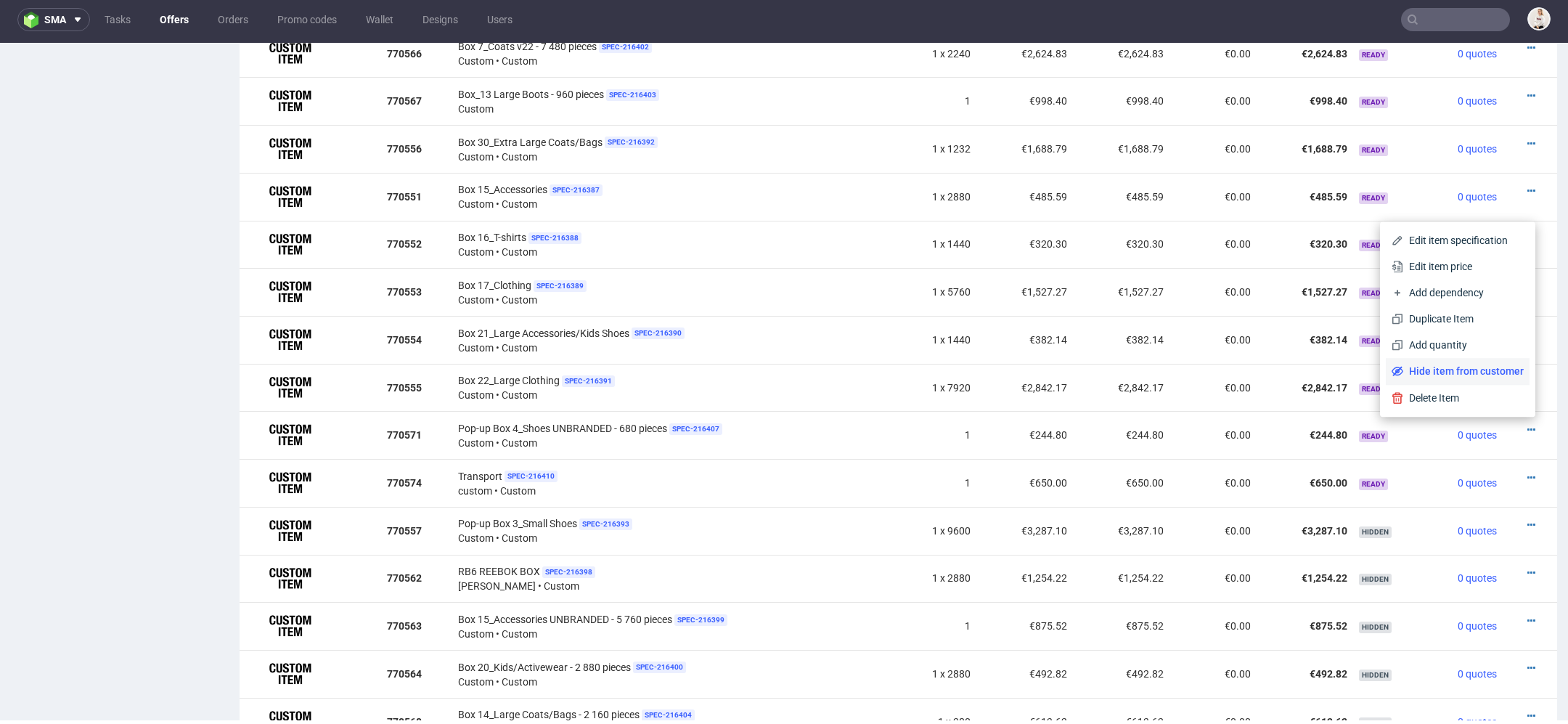
click at [1485, 374] on span "Hide item from customer" at bounding box center [1463, 372] width 121 height 15
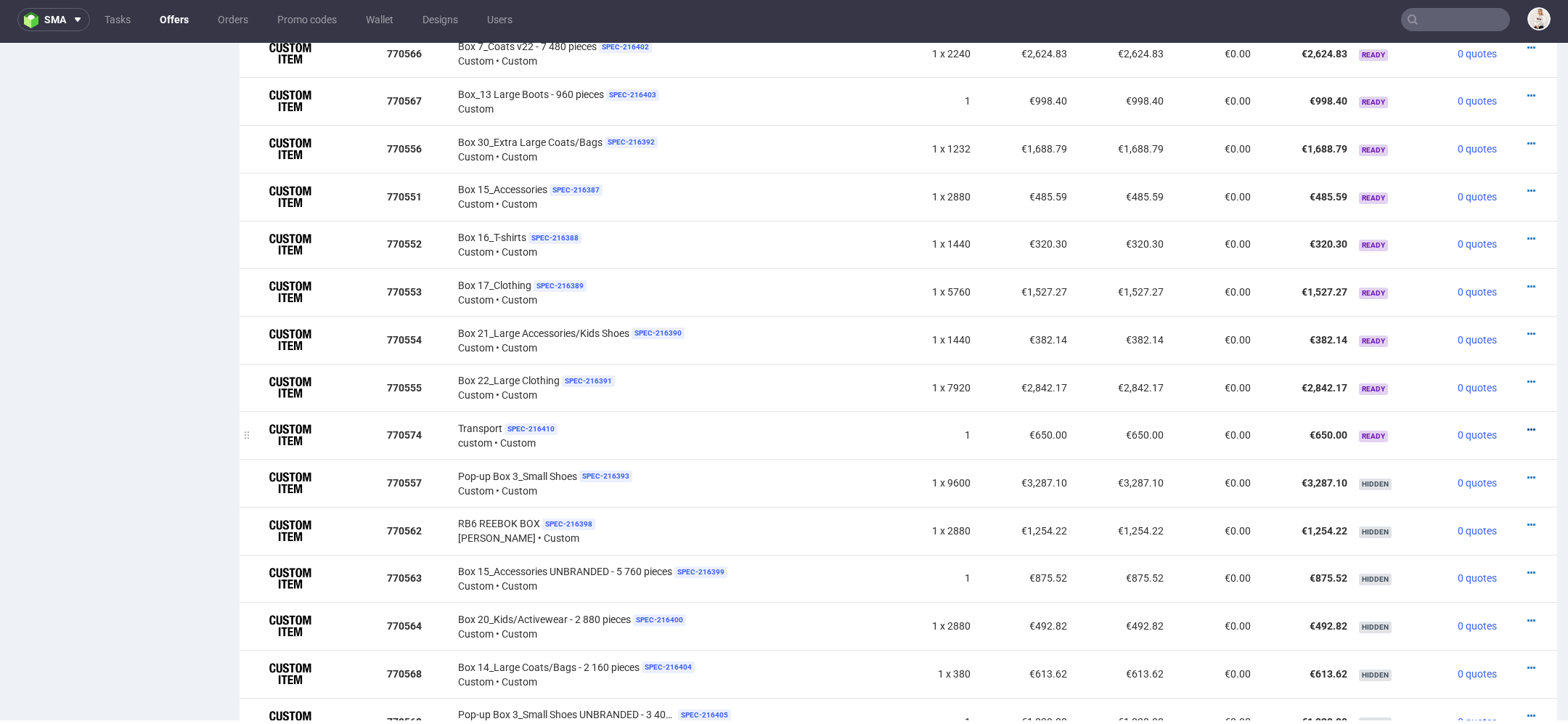
click at [1528, 426] on icon at bounding box center [1531, 430] width 8 height 10
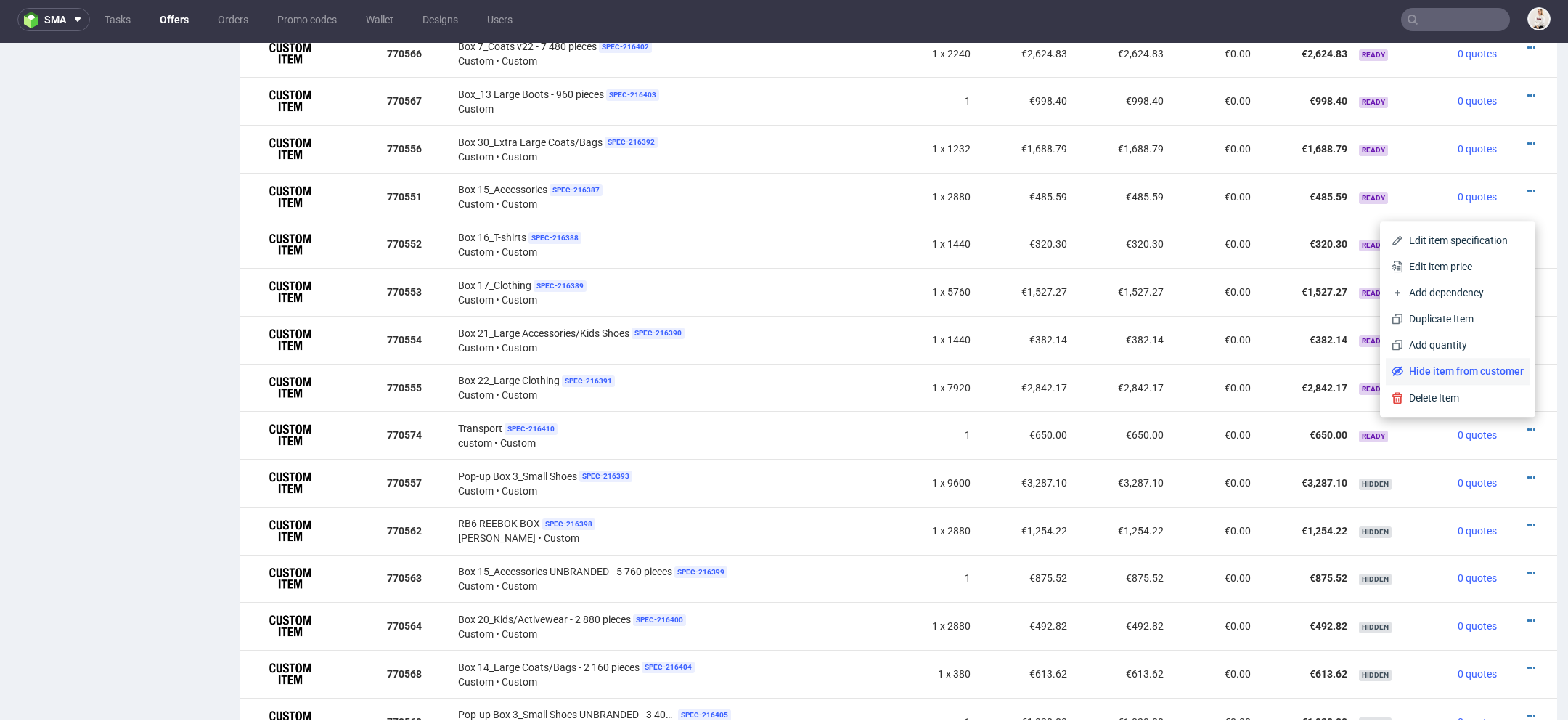
click at [1490, 373] on span "Hide item from customer" at bounding box center [1463, 372] width 121 height 15
